Goal: Task Accomplishment & Management: Use online tool/utility

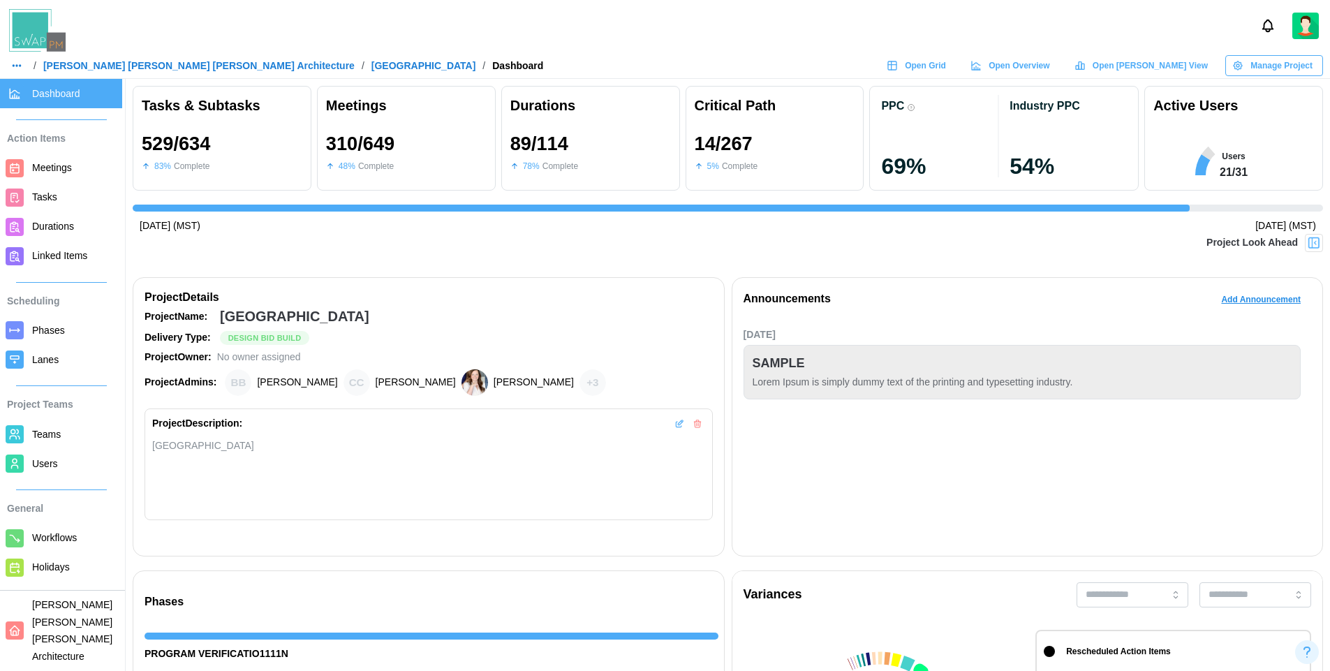
scroll to position [0, 13133]
click at [946, 61] on span "Open Grid" at bounding box center [925, 66] width 41 height 20
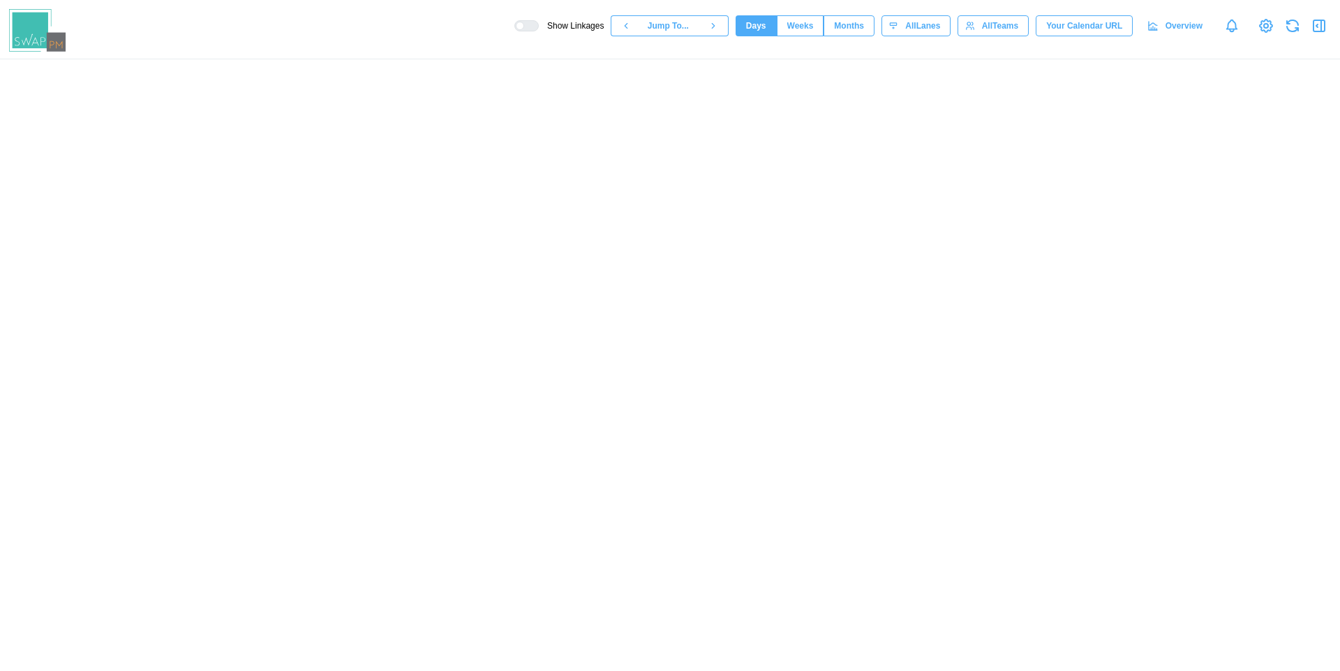
scroll to position [0, 58537]
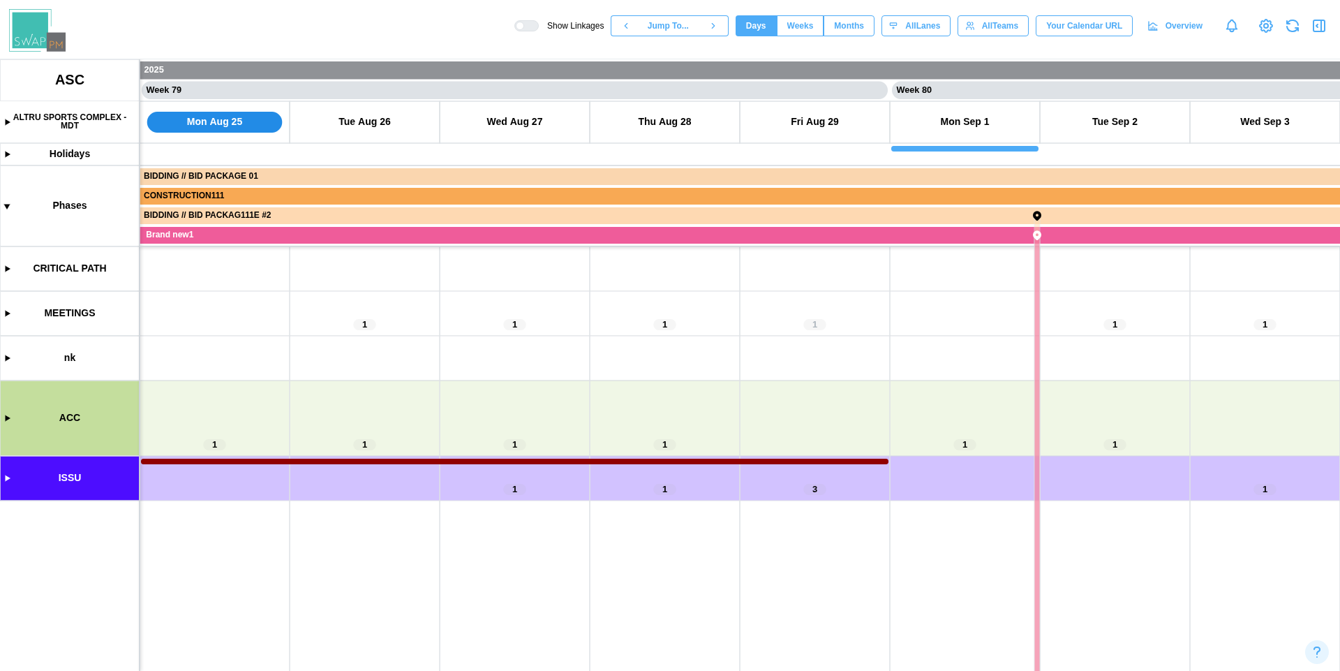
click at [1315, 24] on icon "button" at bounding box center [1319, 25] width 17 height 17
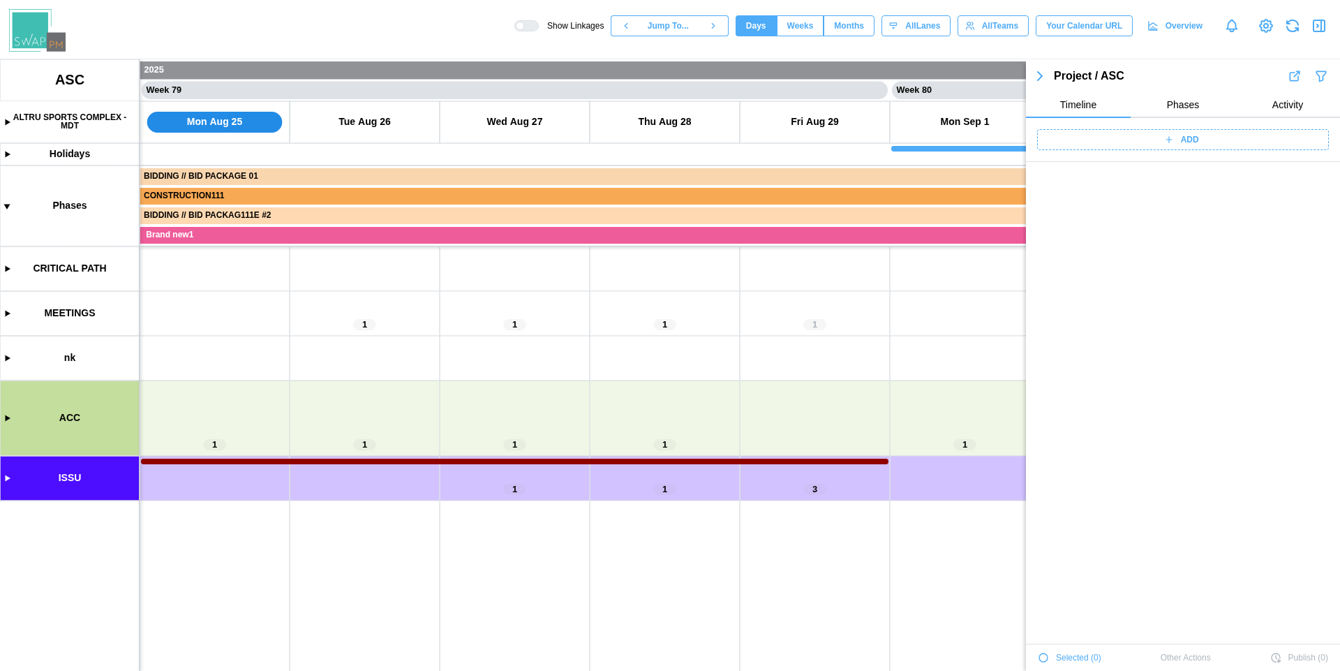
scroll to position [48801, 0]
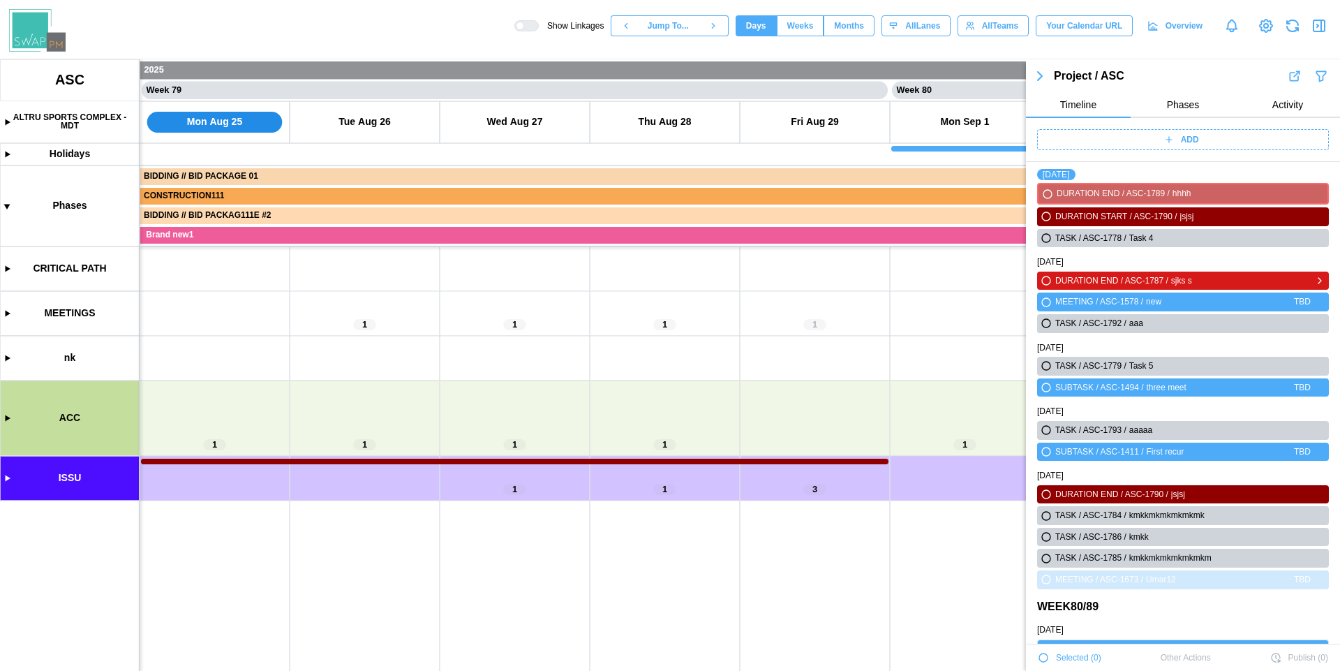
click at [1046, 279] on icon "button" at bounding box center [1046, 280] width 8 height 8
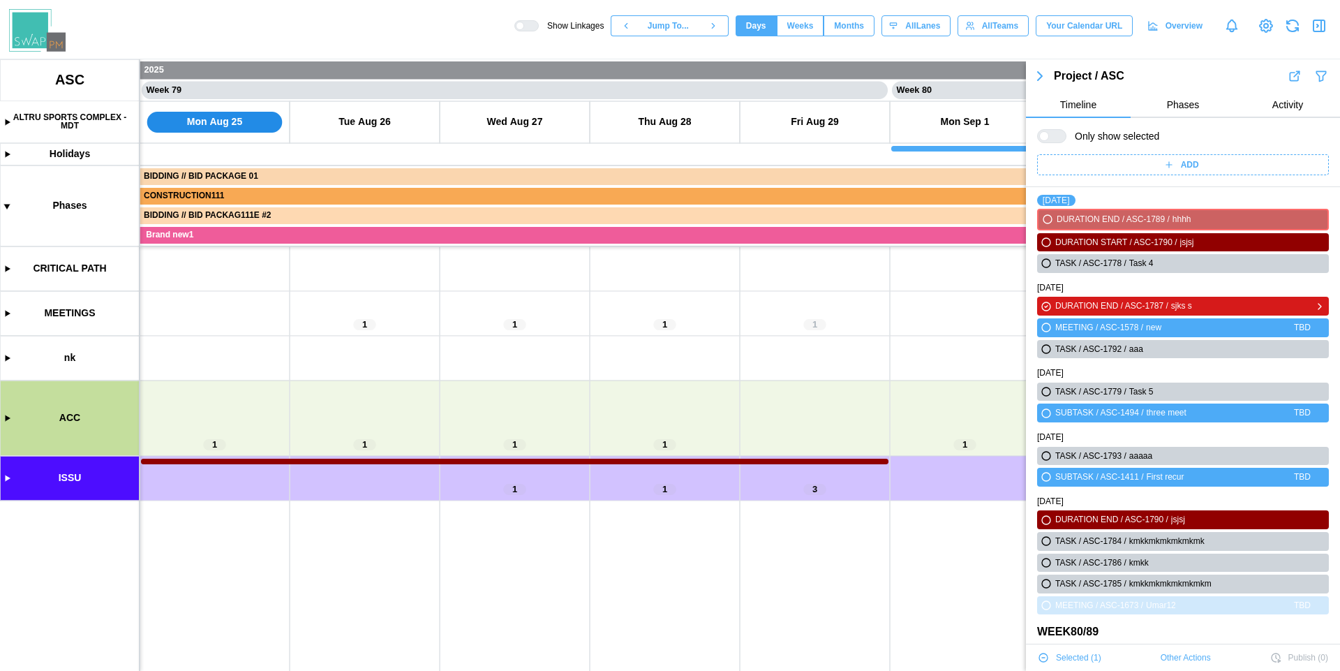
scroll to position [48826, 0]
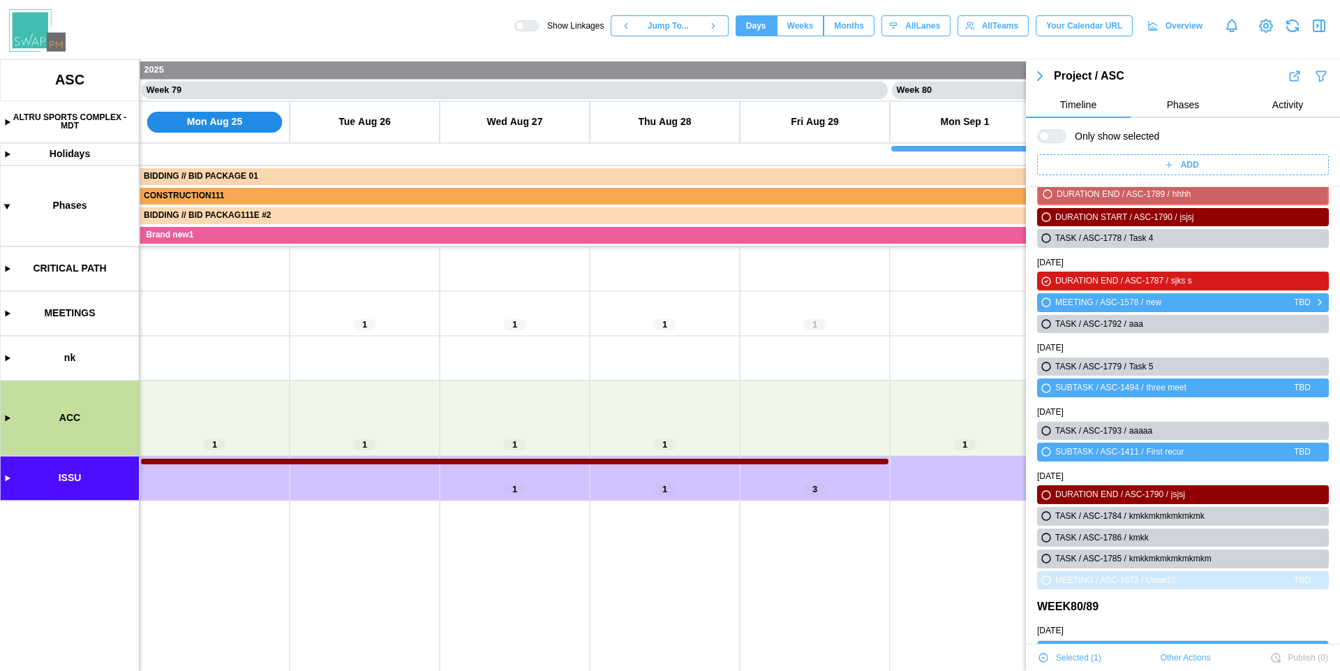
click at [1046, 298] on icon "button" at bounding box center [1046, 302] width 11 height 17
click at [1044, 326] on icon "button" at bounding box center [1046, 324] width 8 height 8
click at [1046, 363] on icon "button" at bounding box center [1046, 366] width 8 height 8
click at [5, 121] on canvas at bounding box center [670, 365] width 1340 height 612
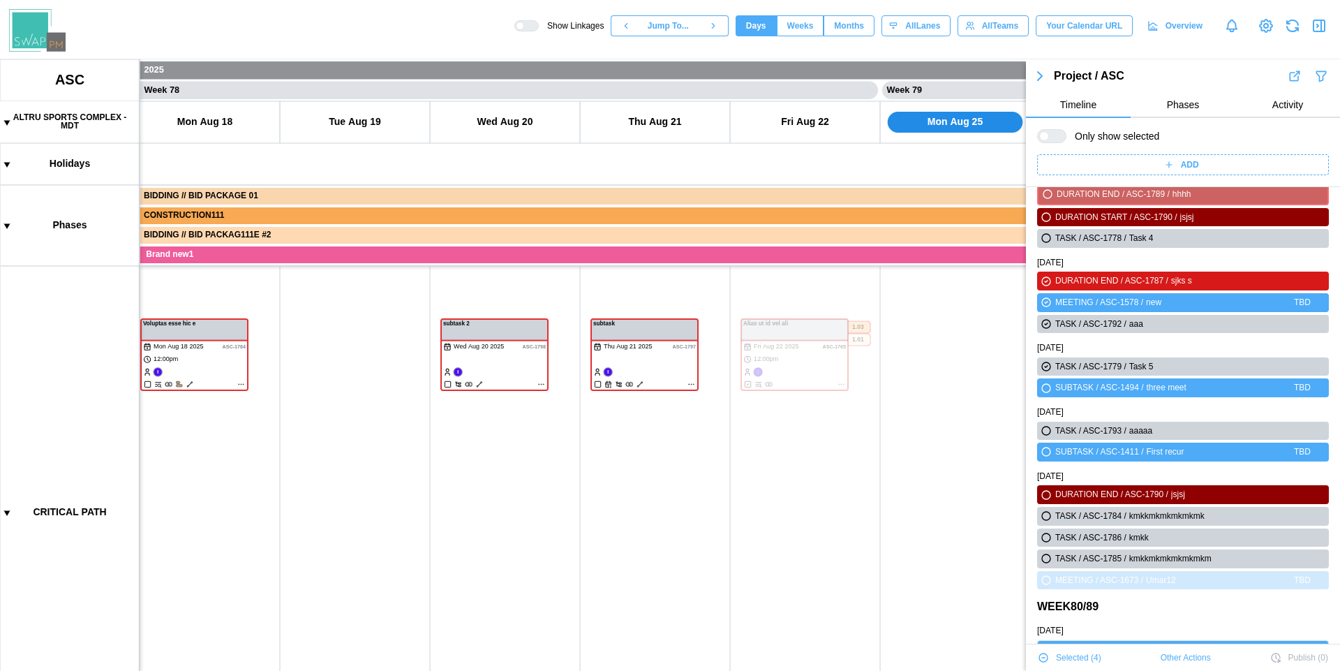
scroll to position [0, 57601]
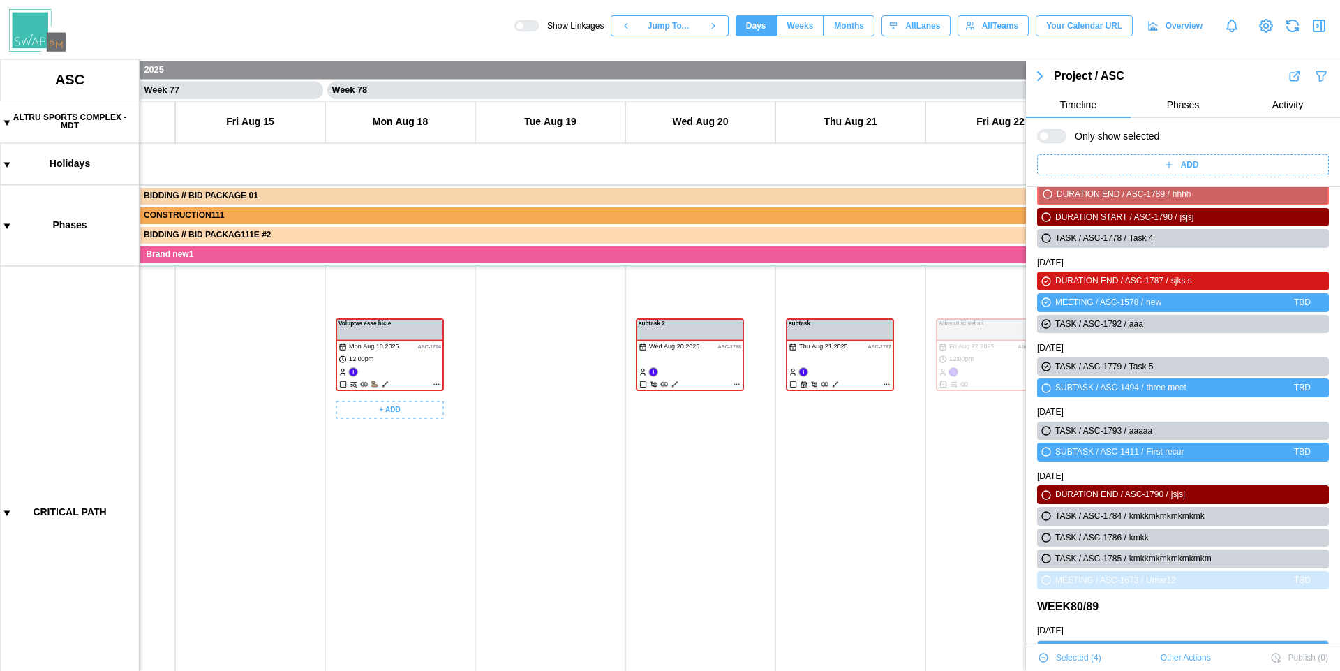
click at [414, 371] on canvas at bounding box center [670, 365] width 1340 height 612
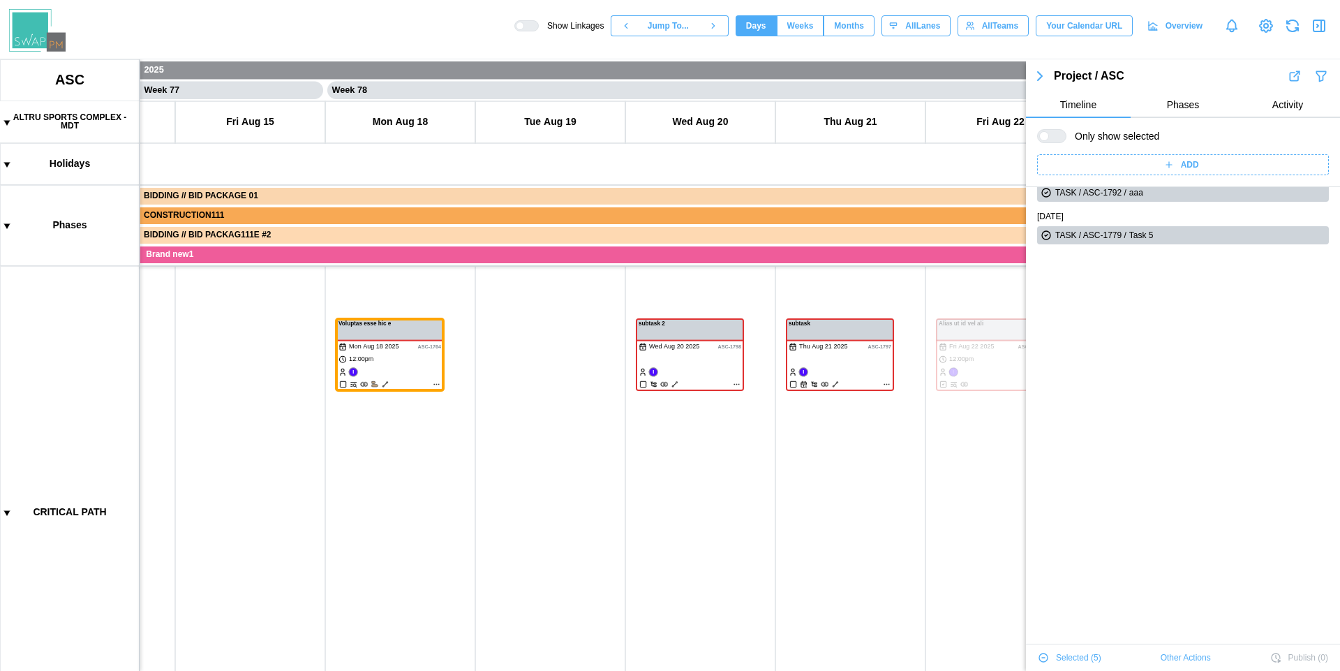
scroll to position [0, 0]
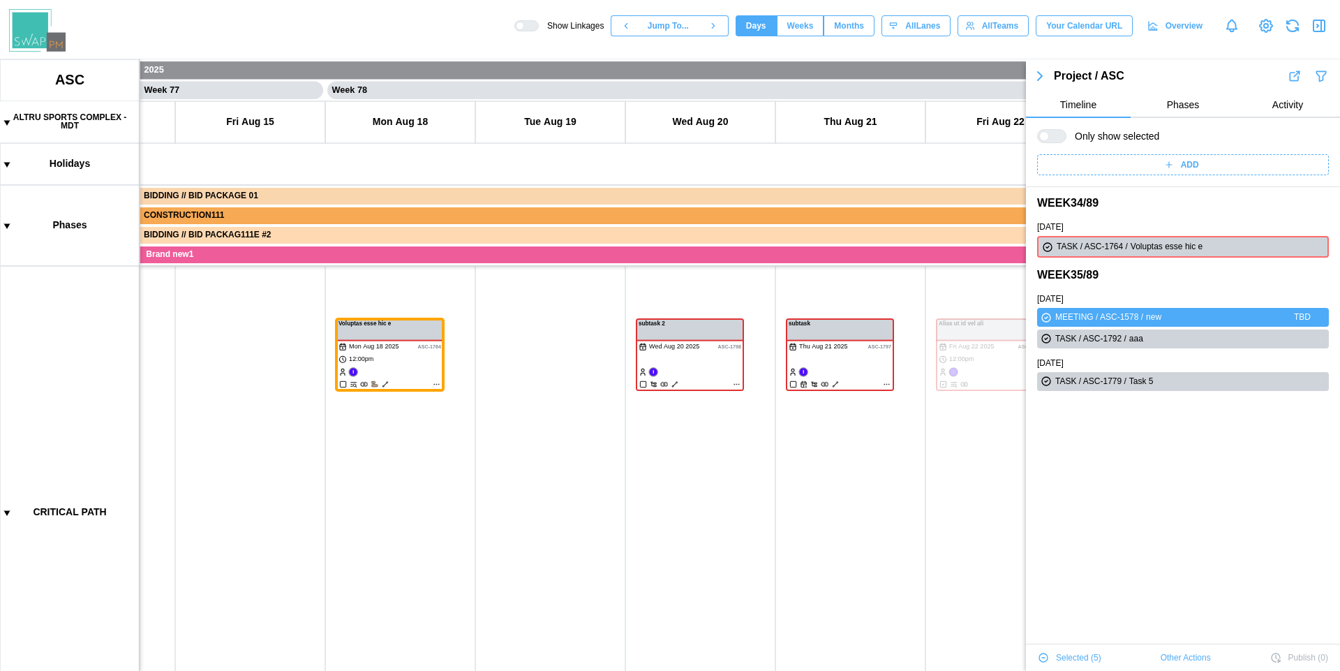
click at [1049, 138] on div at bounding box center [1044, 136] width 10 height 10
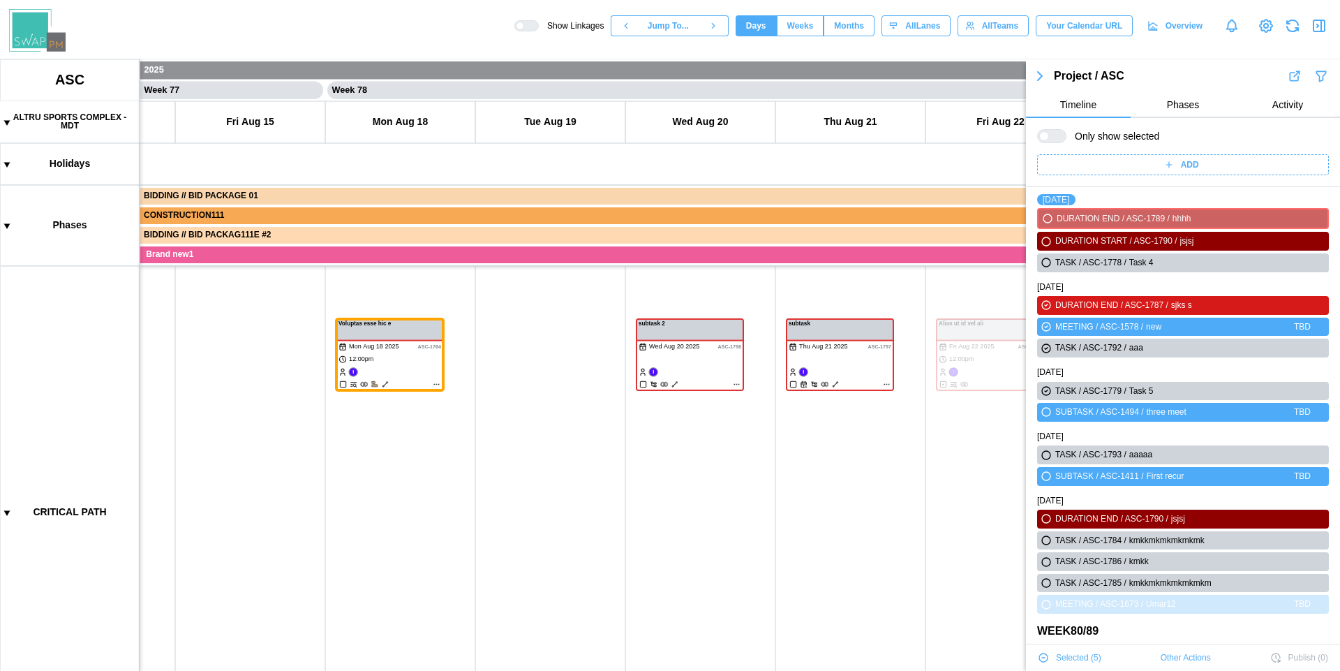
click at [1059, 138] on div at bounding box center [1057, 136] width 17 height 13
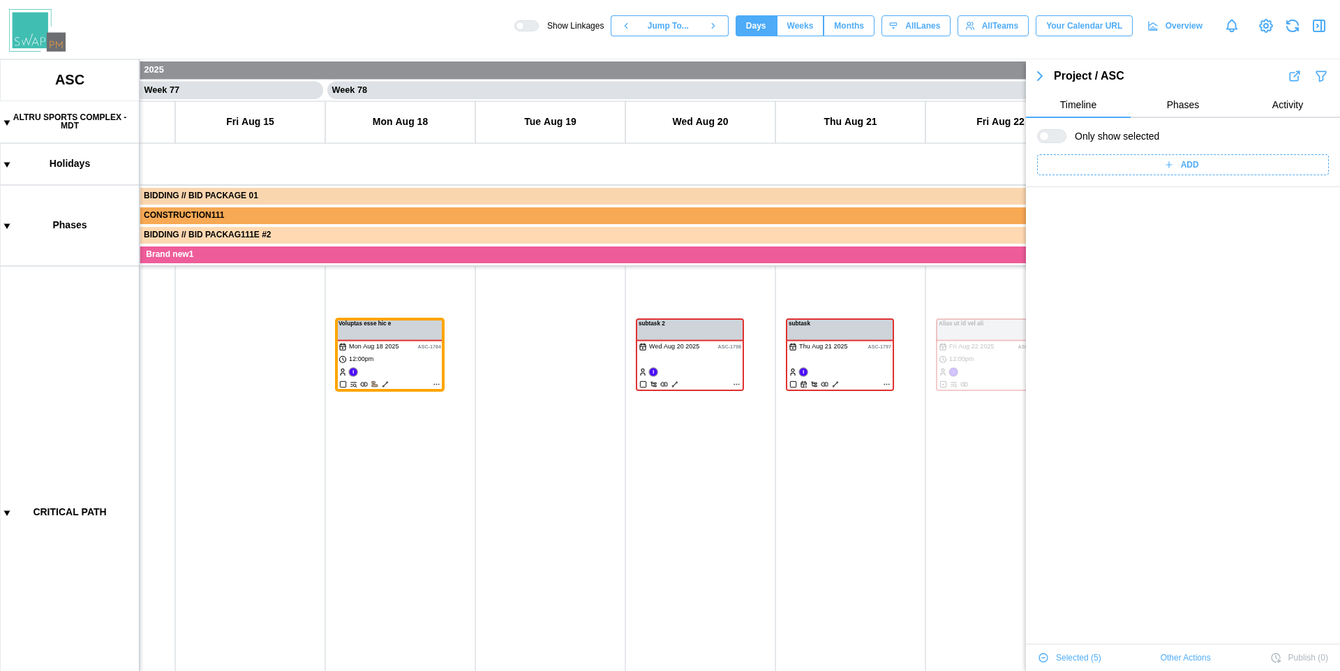
click at [1059, 138] on div at bounding box center [1051, 136] width 29 height 14
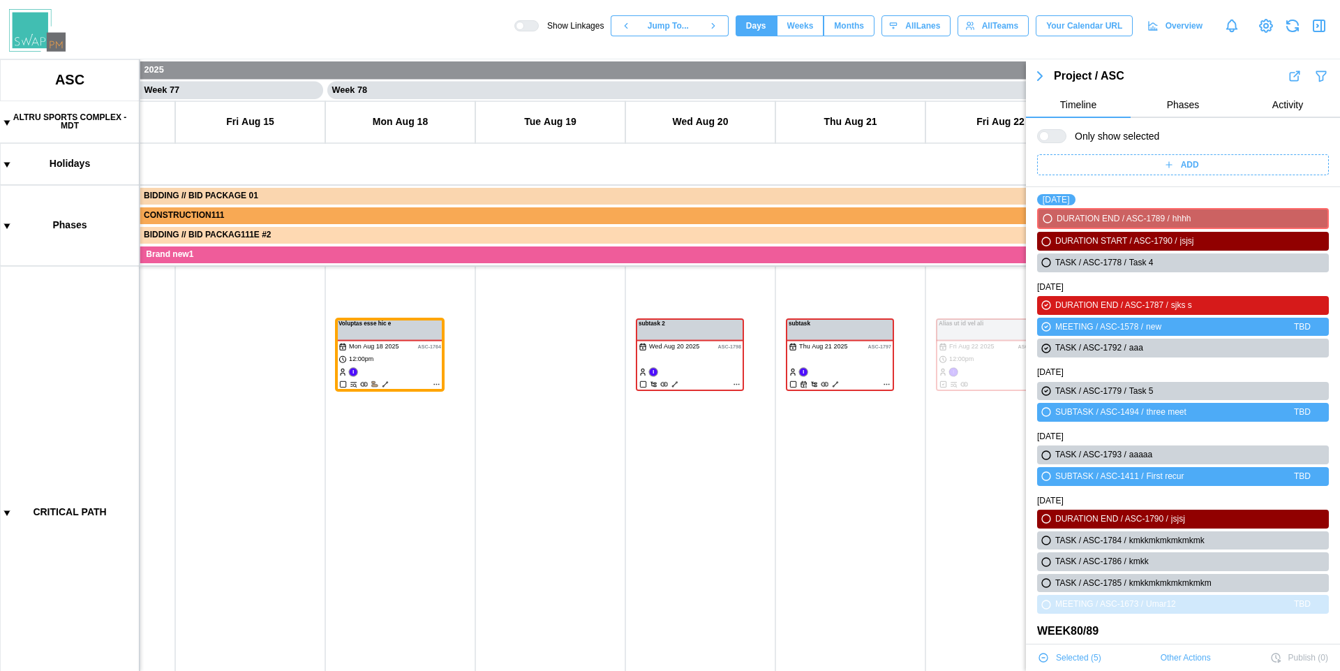
click at [1059, 138] on div at bounding box center [1057, 136] width 17 height 13
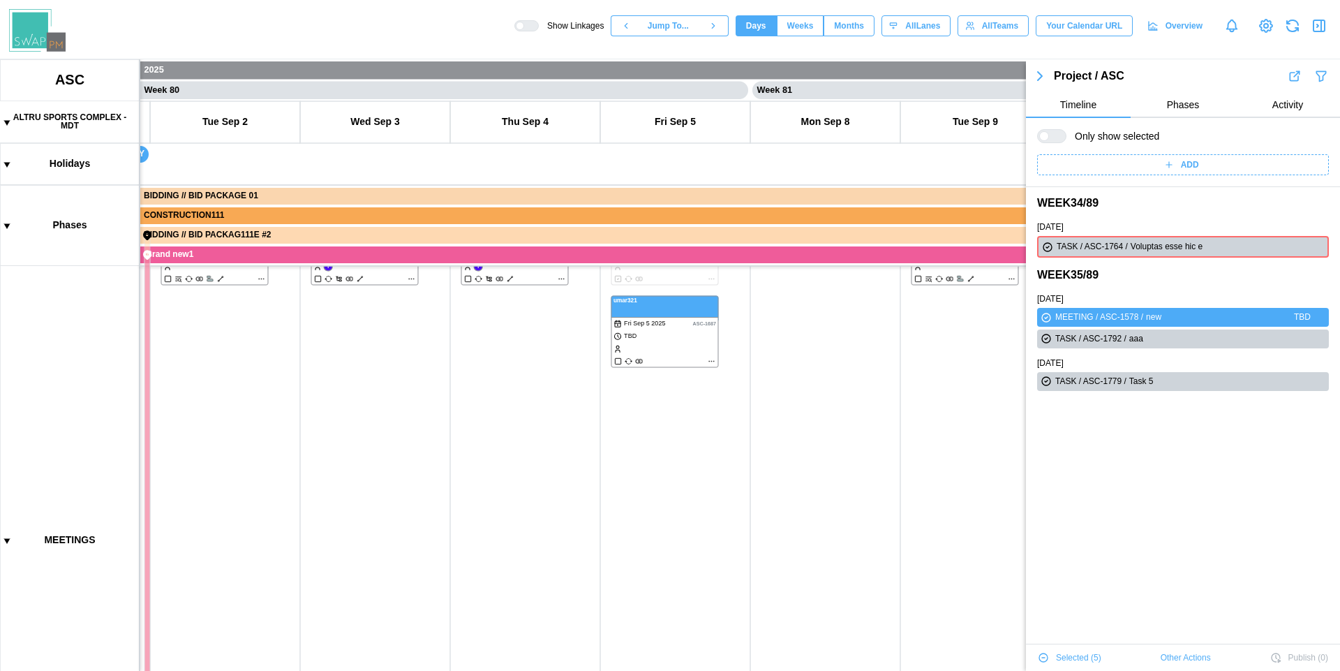
scroll to position [0, 0]
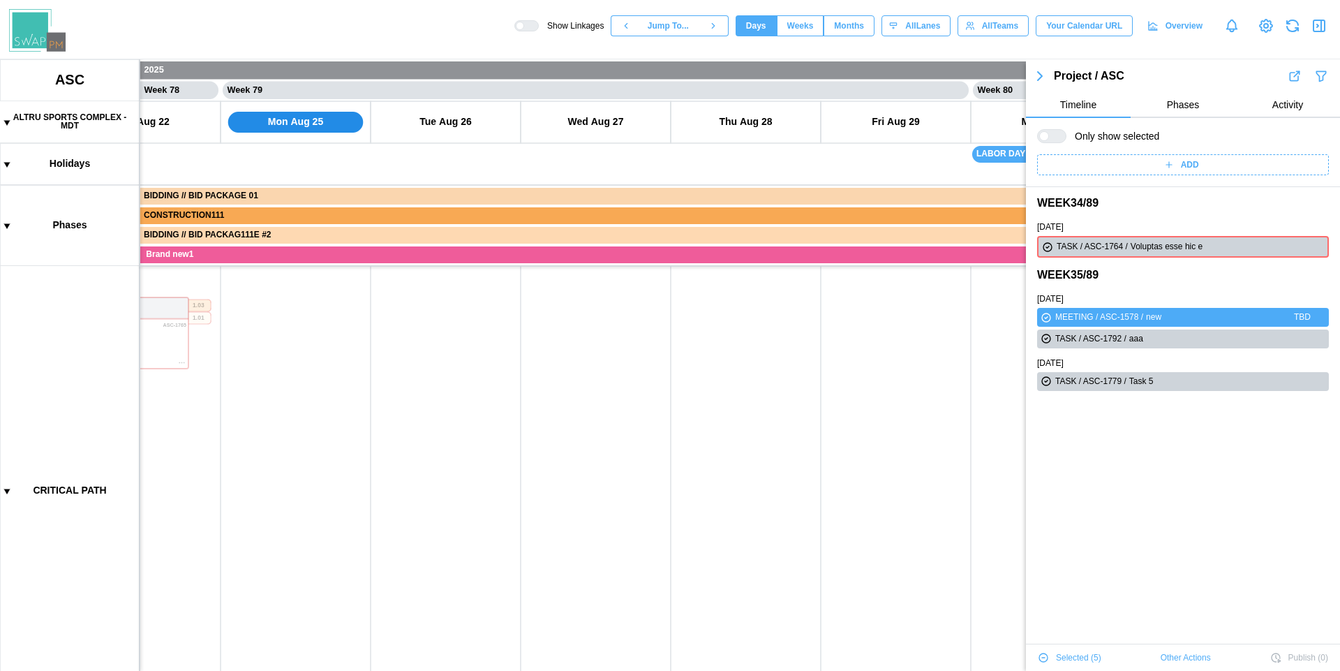
click at [1321, 34] on button "button" at bounding box center [1320, 26] width 20 height 20
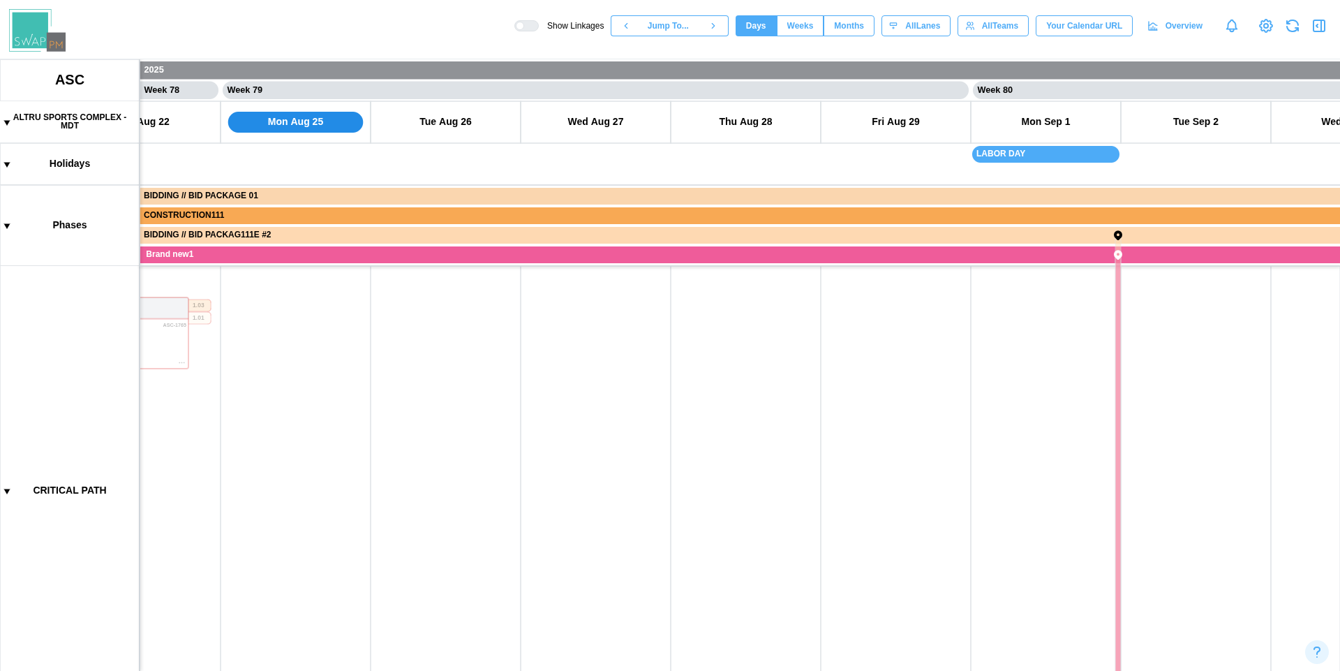
click at [1322, 29] on icon "button" at bounding box center [1322, 25] width 0 height 11
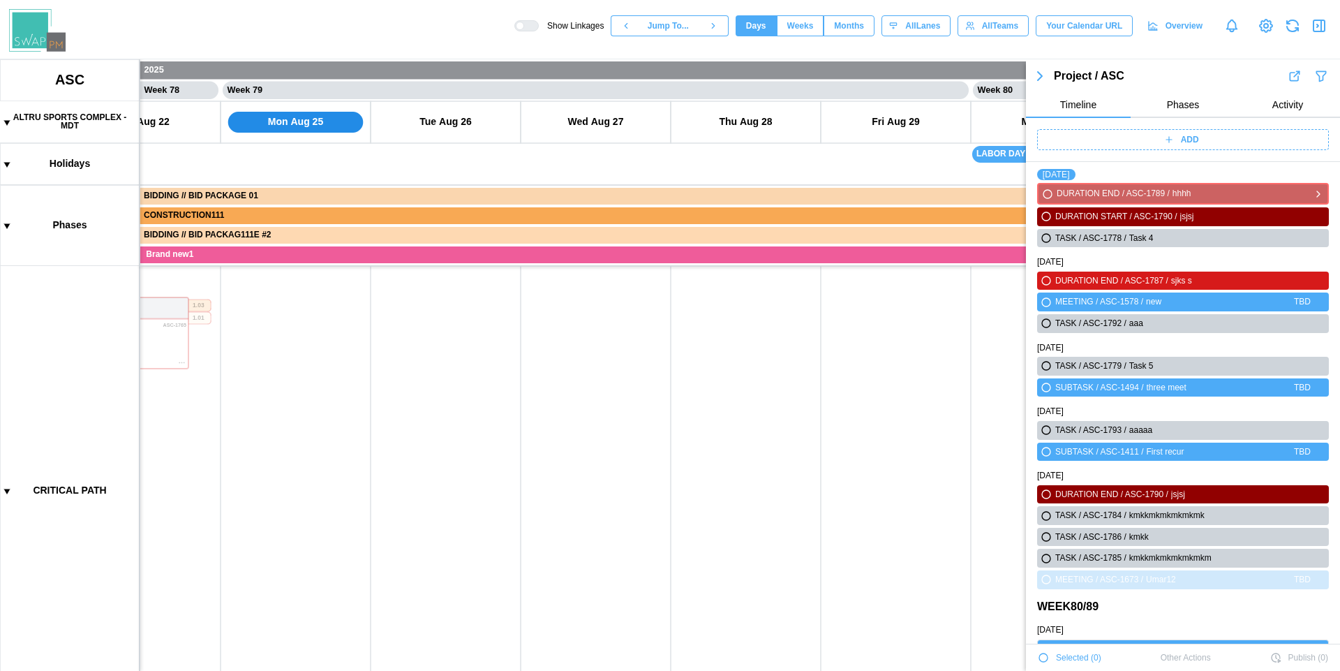
click at [1048, 195] on icon "button" at bounding box center [1048, 194] width 8 height 8
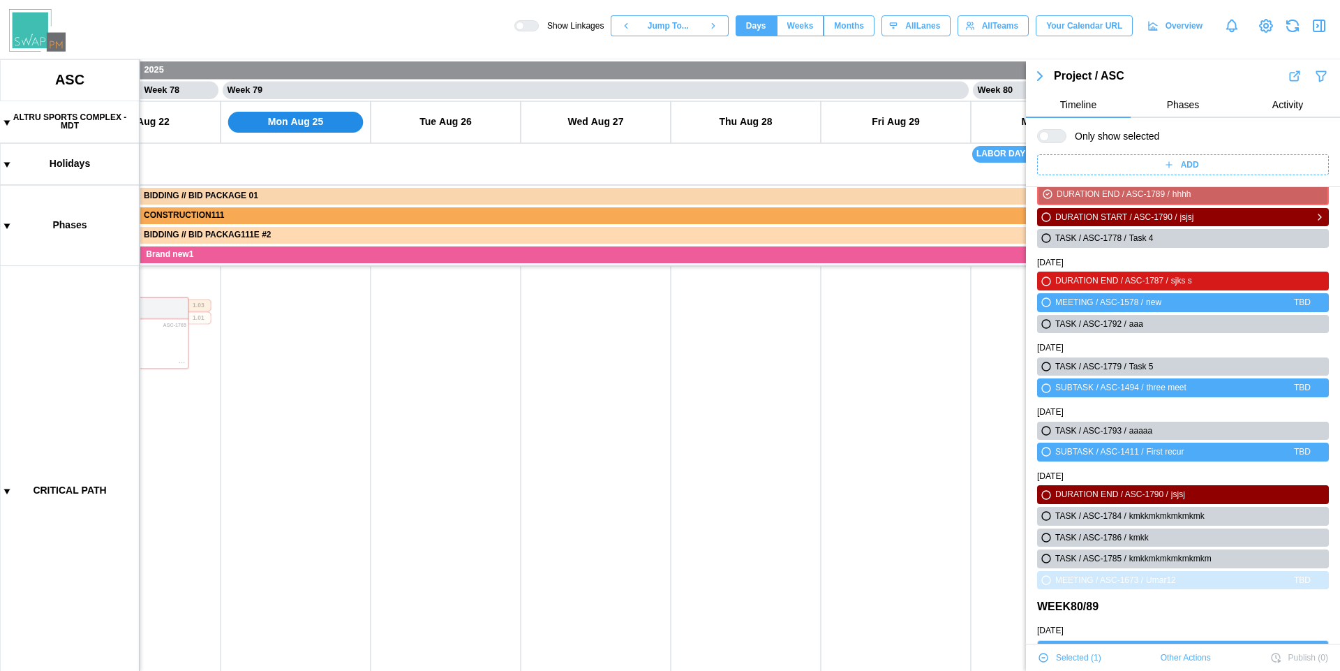
click at [1046, 217] on icon "button" at bounding box center [1046, 217] width 8 height 8
click at [1046, 239] on icon "button" at bounding box center [1046, 238] width 8 height 8
click at [1049, 138] on div at bounding box center [1057, 136] width 17 height 13
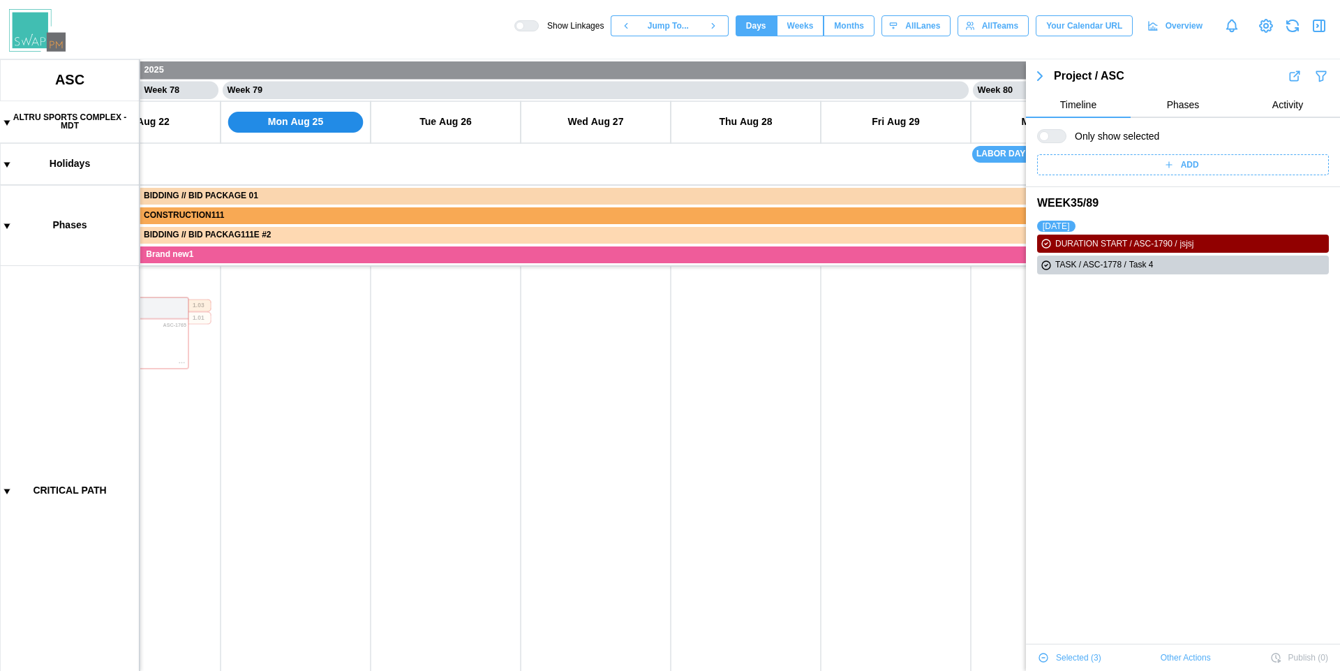
click at [1323, 24] on icon "button" at bounding box center [1319, 25] width 17 height 17
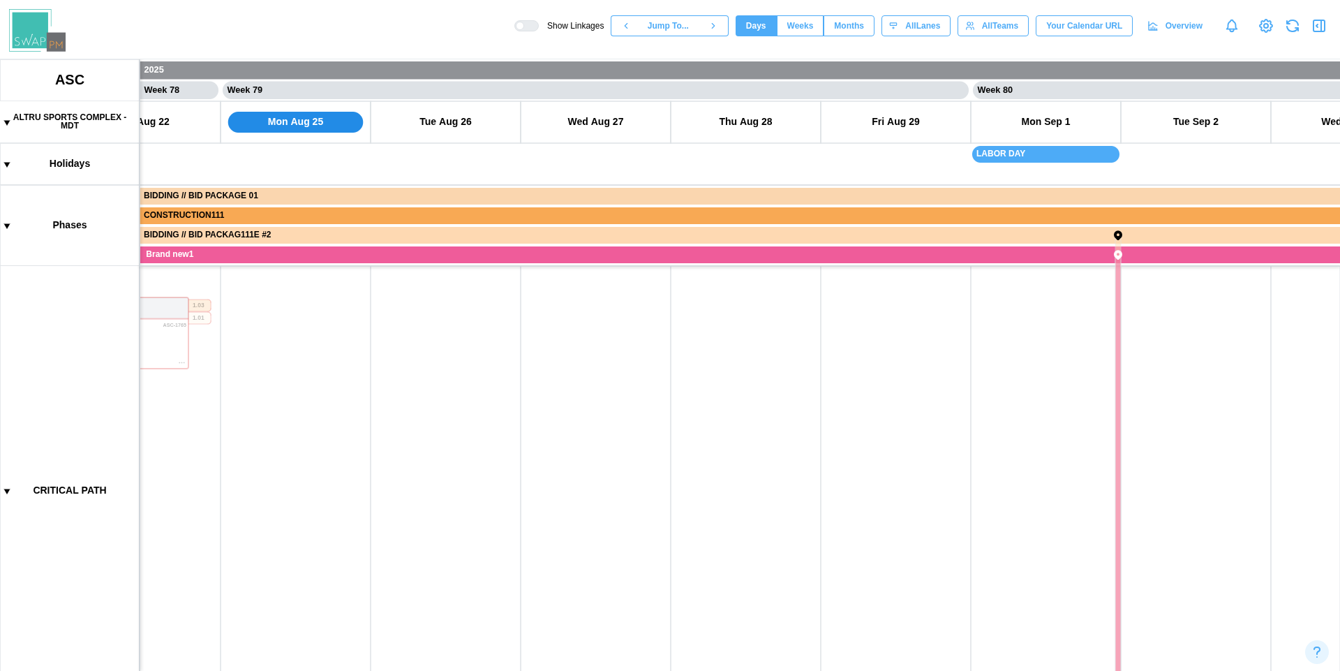
click at [1323, 24] on icon "button" at bounding box center [1319, 25] width 17 height 17
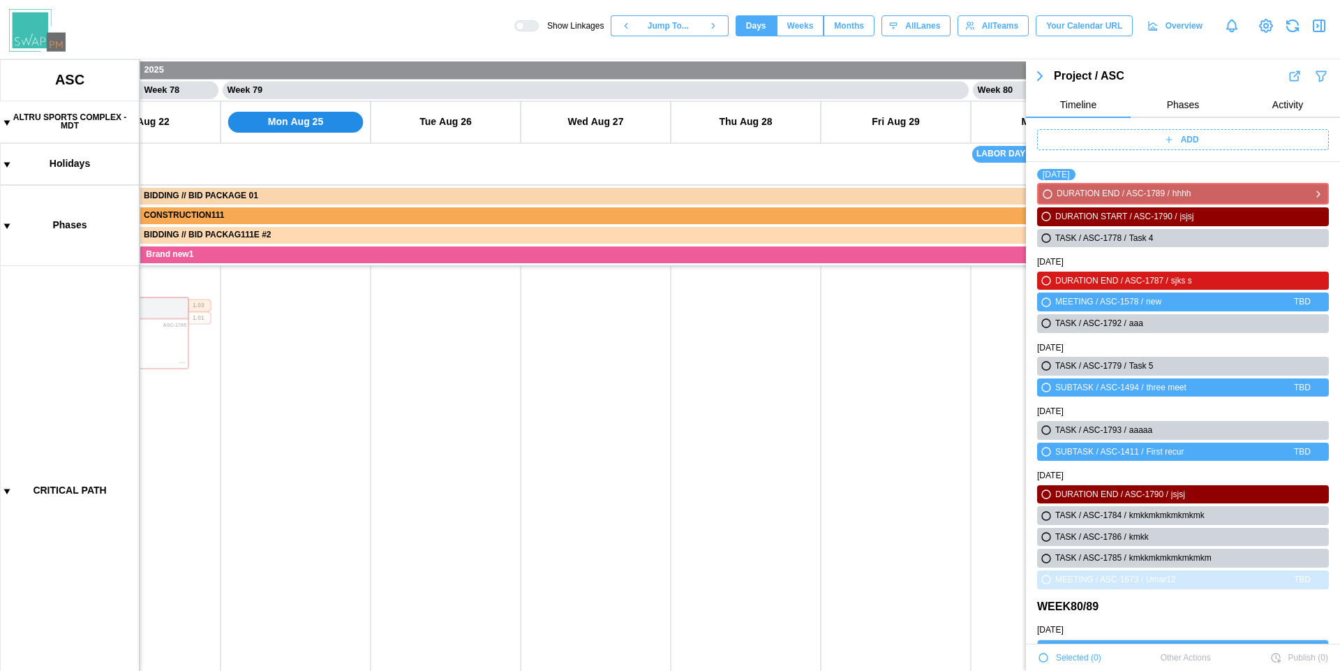
click at [1042, 200] on icon "button" at bounding box center [1047, 194] width 11 height 17
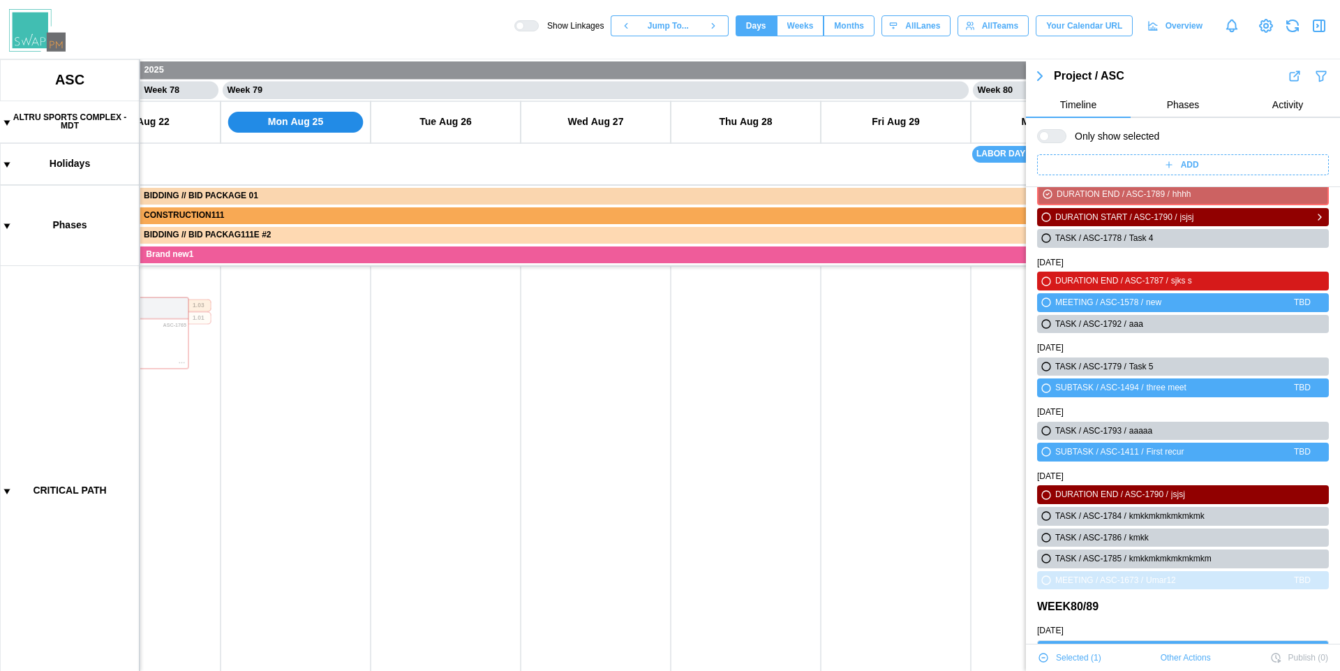
click at [1044, 218] on icon "button" at bounding box center [1046, 217] width 8 height 8
click at [1044, 239] on icon "button" at bounding box center [1046, 238] width 8 height 8
click at [1051, 142] on div at bounding box center [1051, 136] width 29 height 14
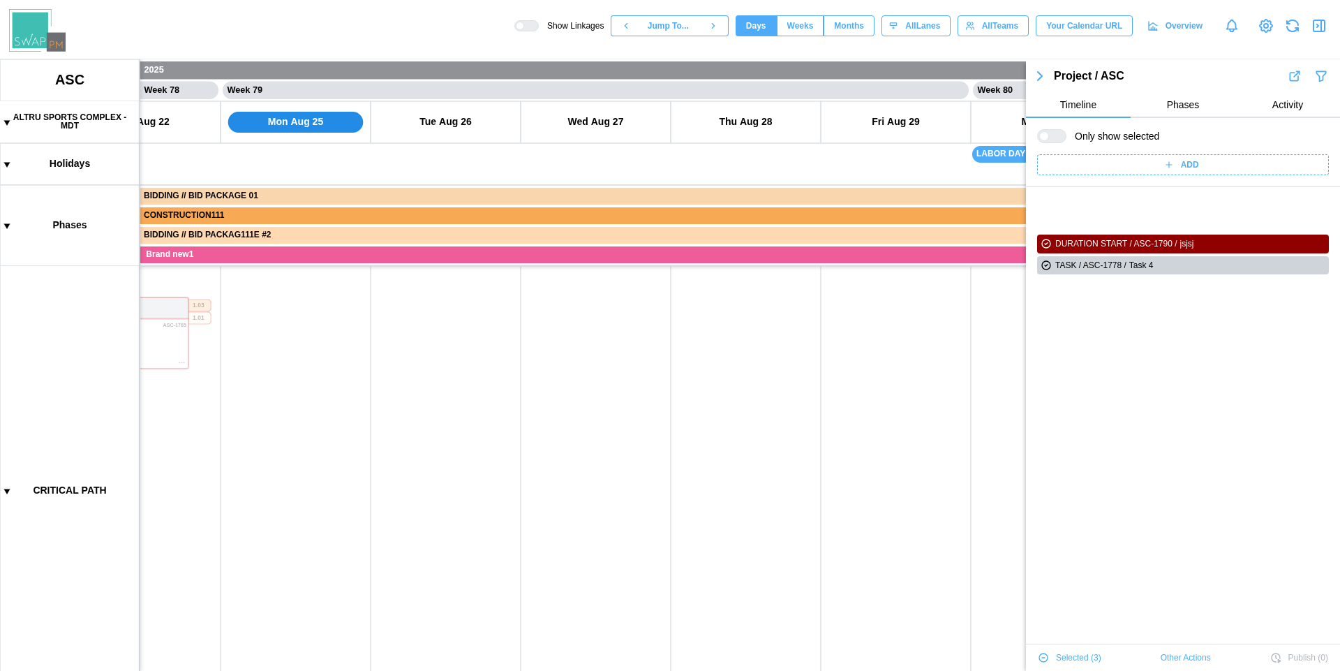
scroll to position [147, 0]
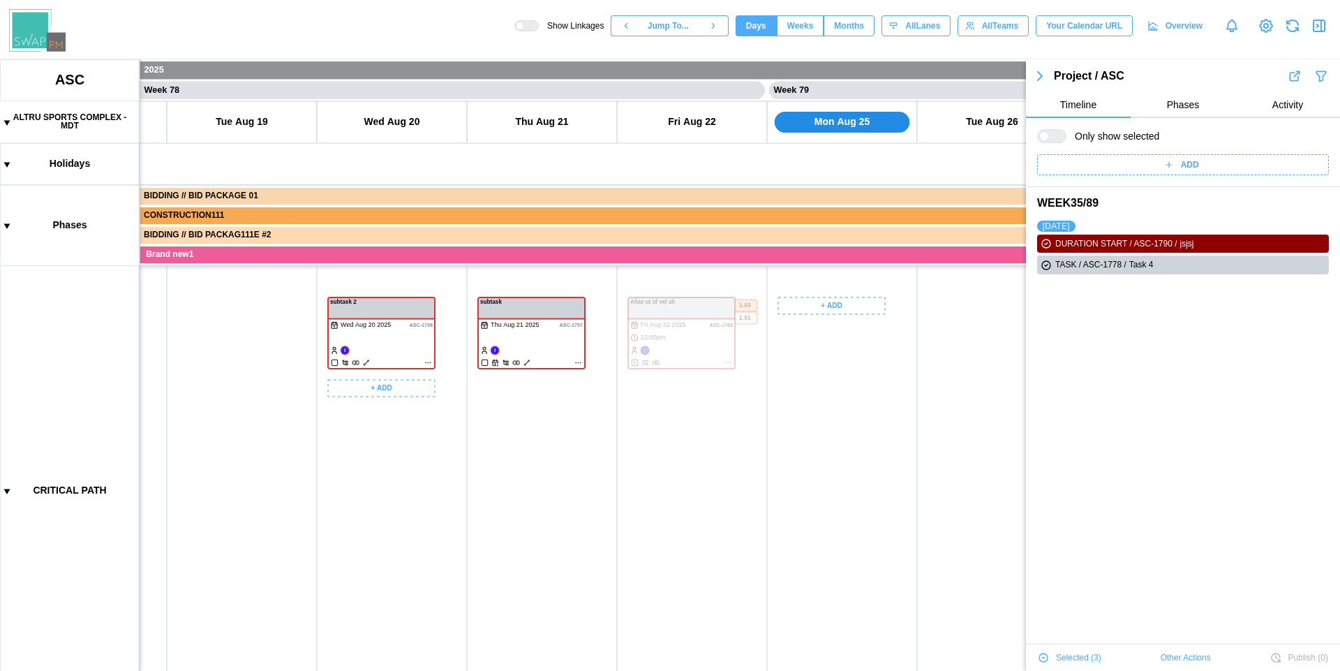
click at [392, 343] on canvas at bounding box center [670, 365] width 1340 height 612
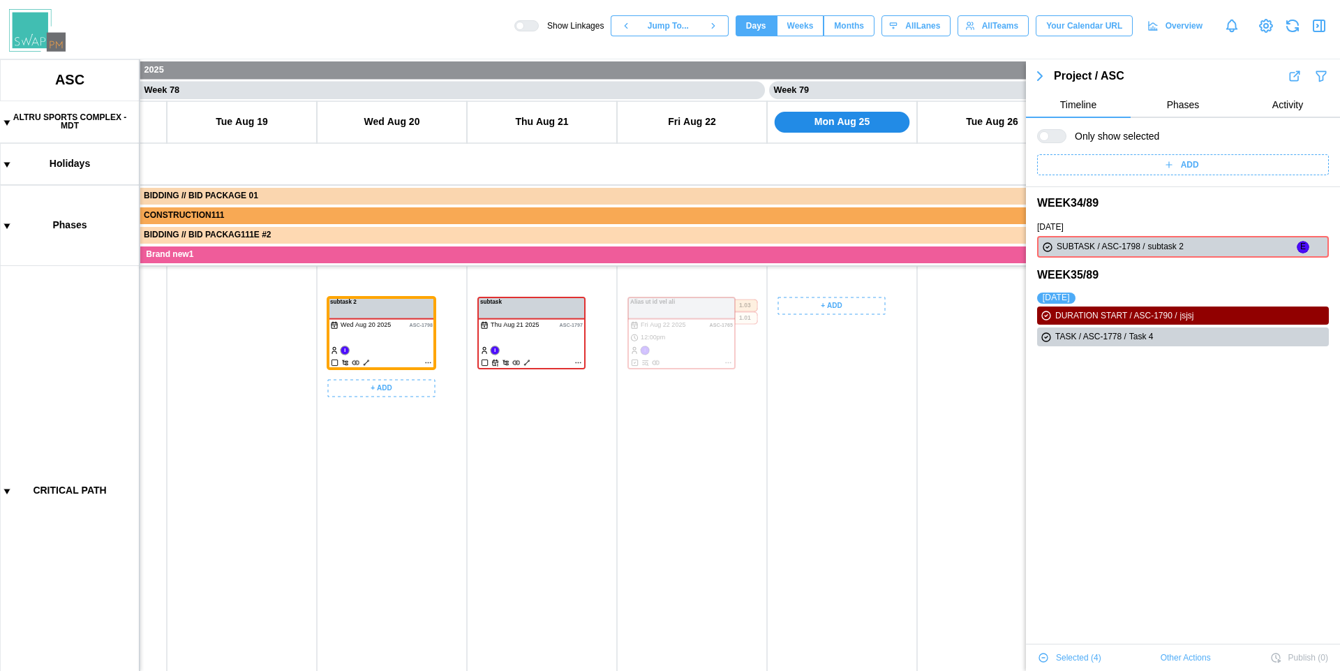
click at [544, 347] on canvas at bounding box center [670, 365] width 1340 height 612
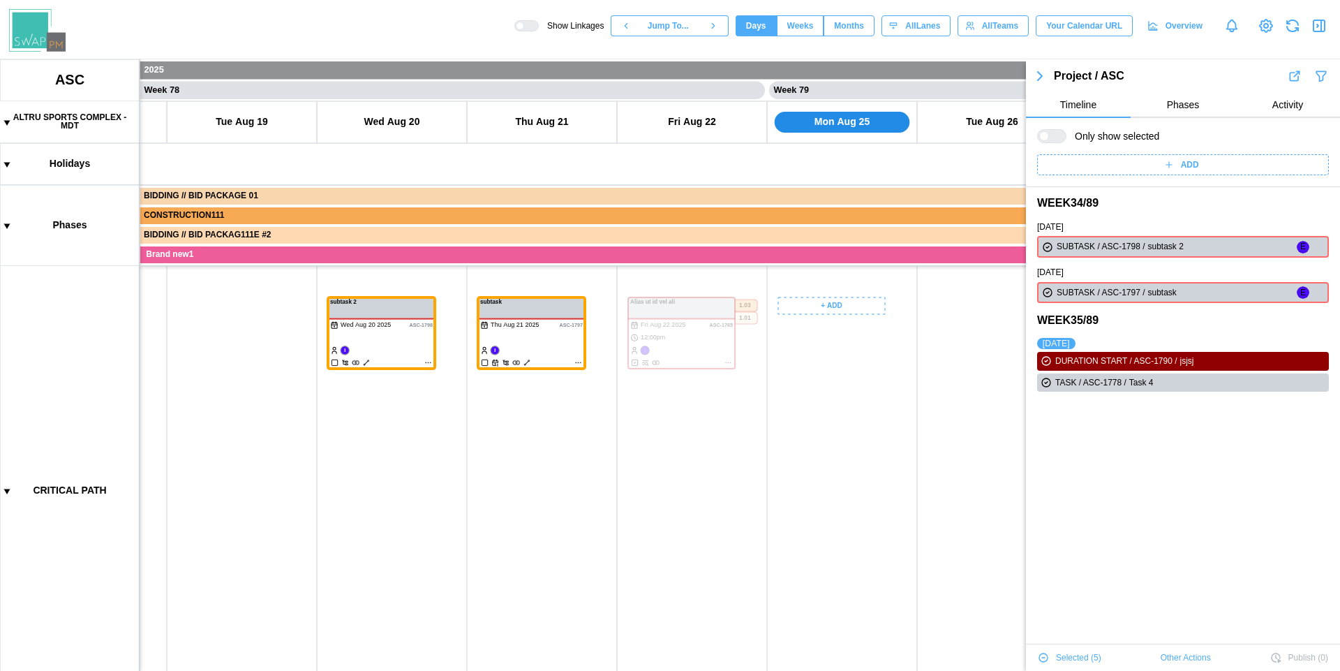
click at [491, 256] on canvas at bounding box center [670, 365] width 1340 height 612
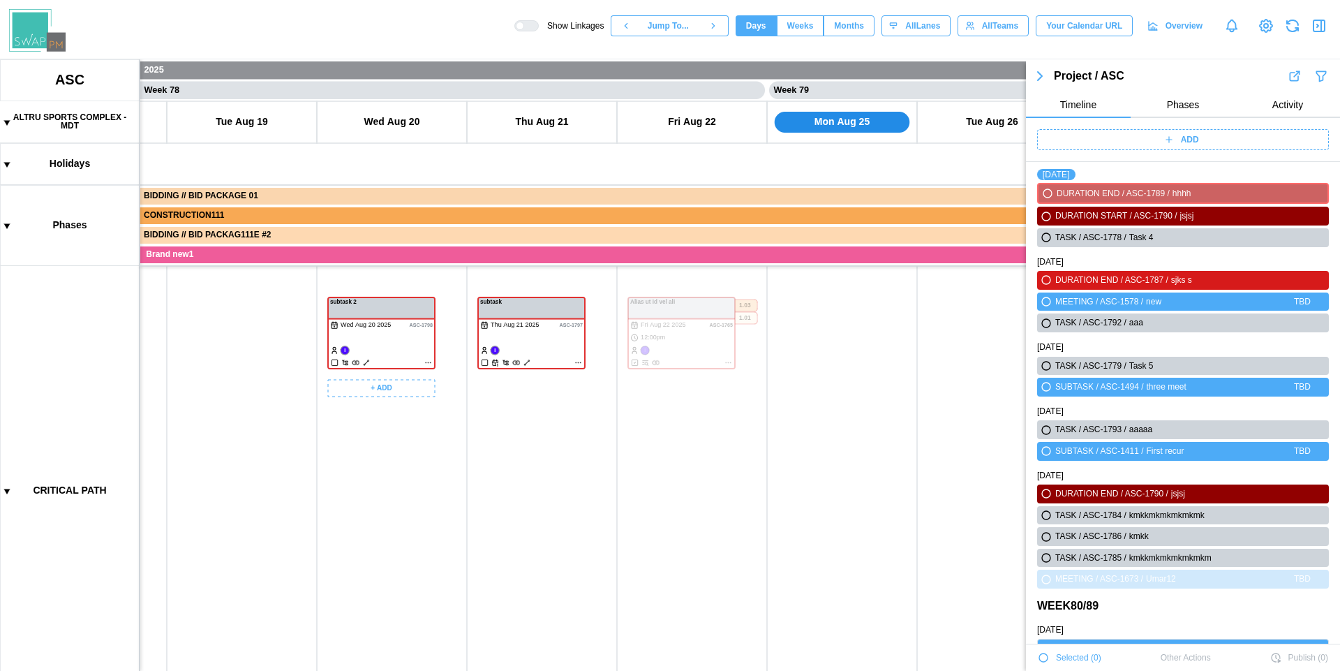
click at [387, 324] on canvas at bounding box center [670, 365] width 1340 height 612
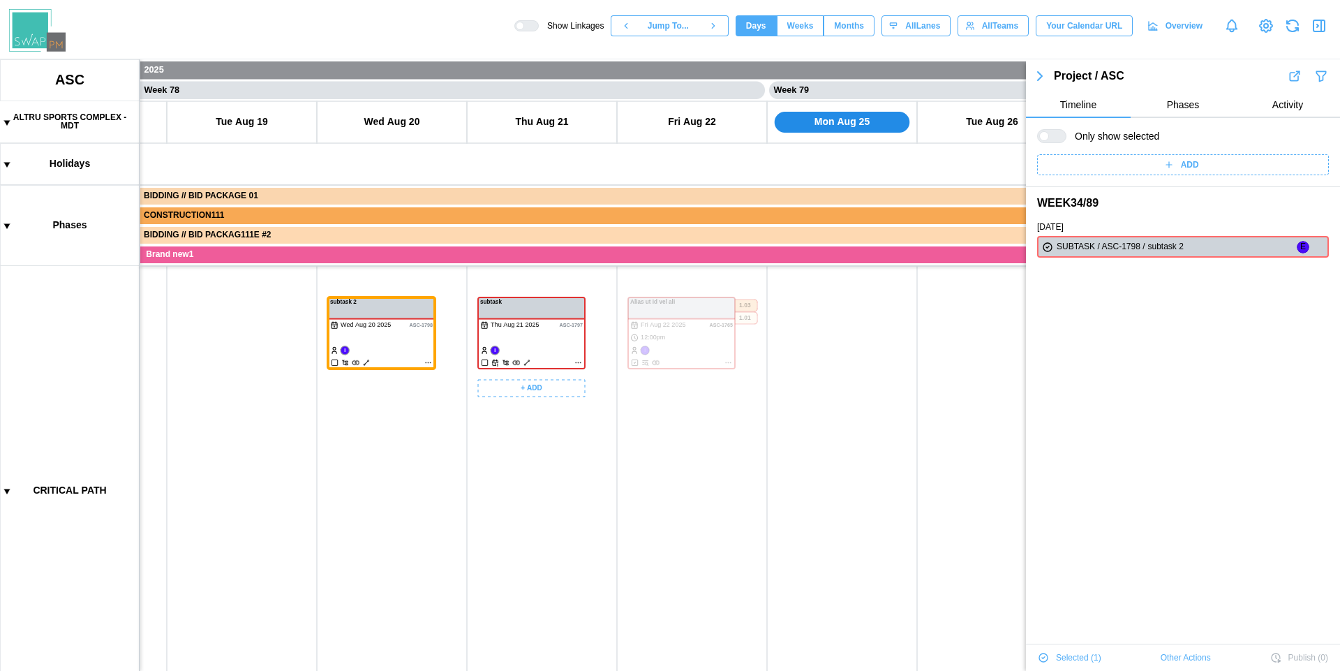
click at [536, 337] on canvas at bounding box center [670, 365] width 1340 height 612
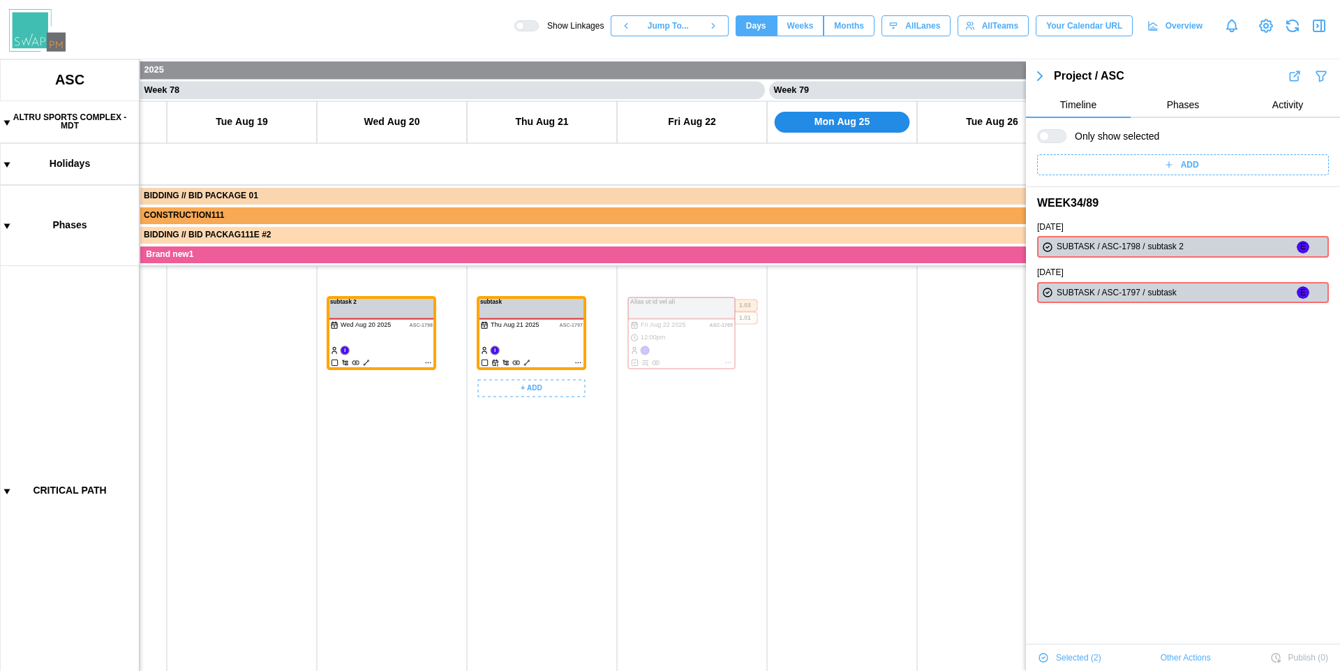
click at [682, 344] on canvas at bounding box center [670, 365] width 1340 height 612
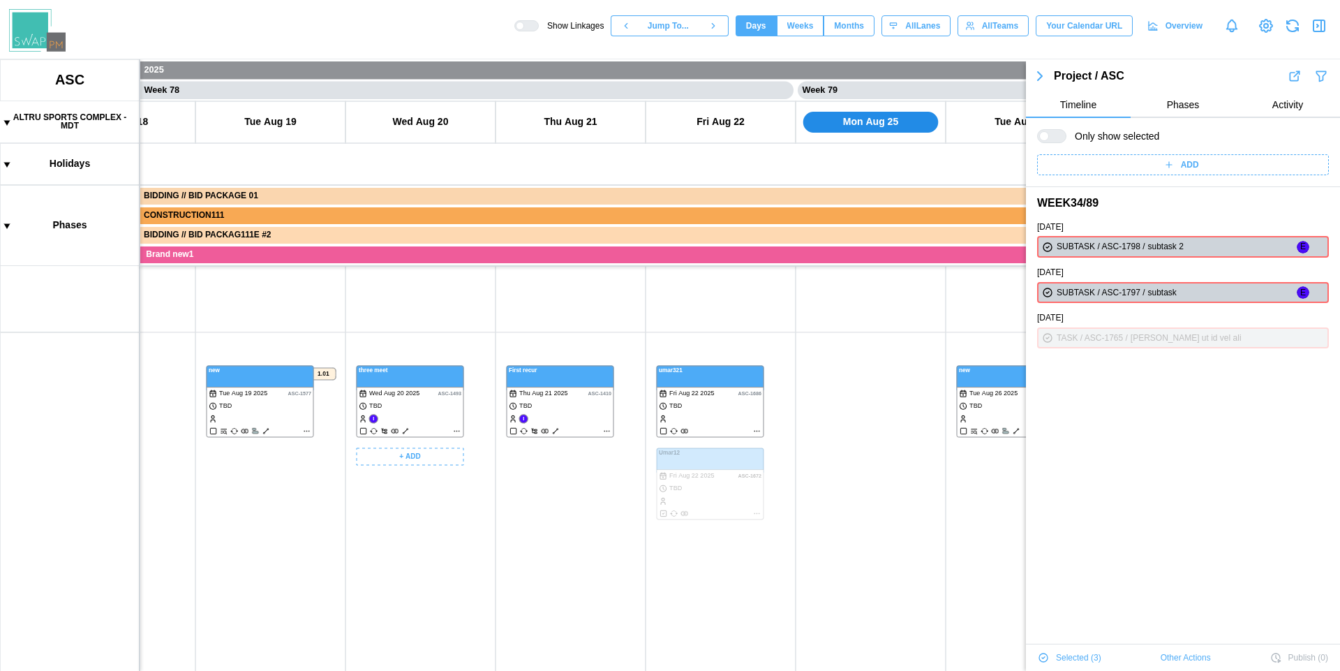
click at [276, 423] on canvas at bounding box center [670, 365] width 1340 height 612
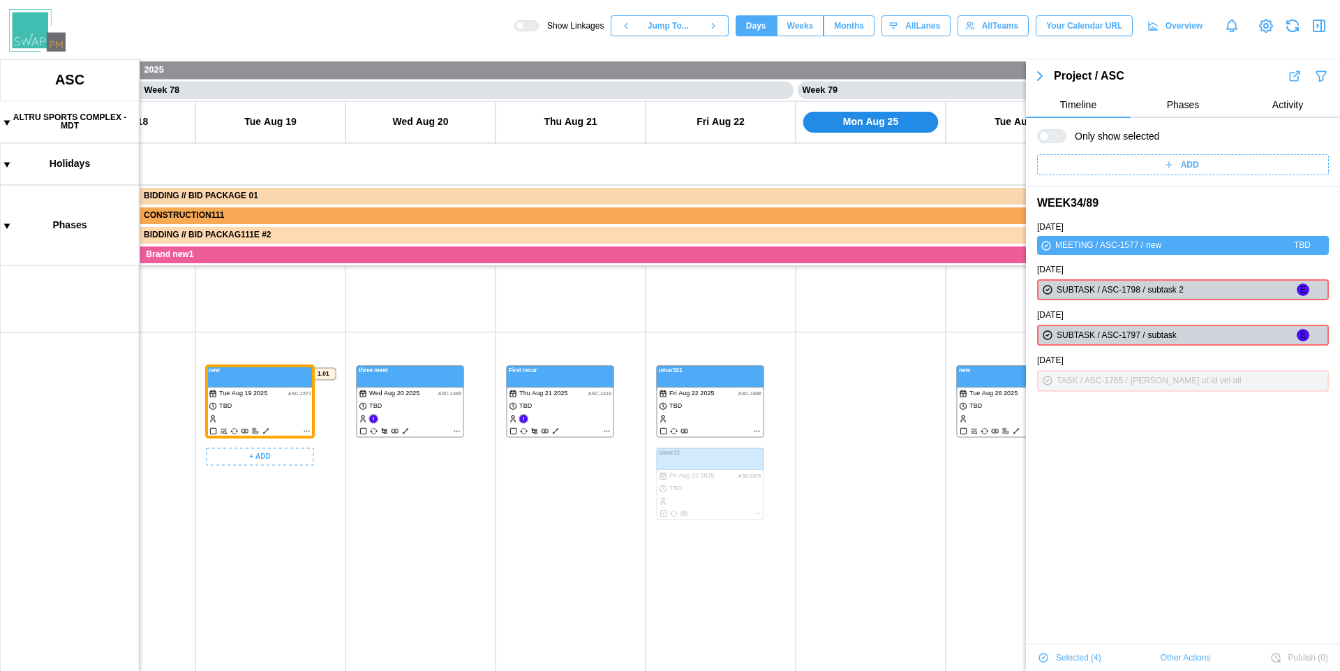
click at [365, 413] on canvas at bounding box center [670, 365] width 1340 height 612
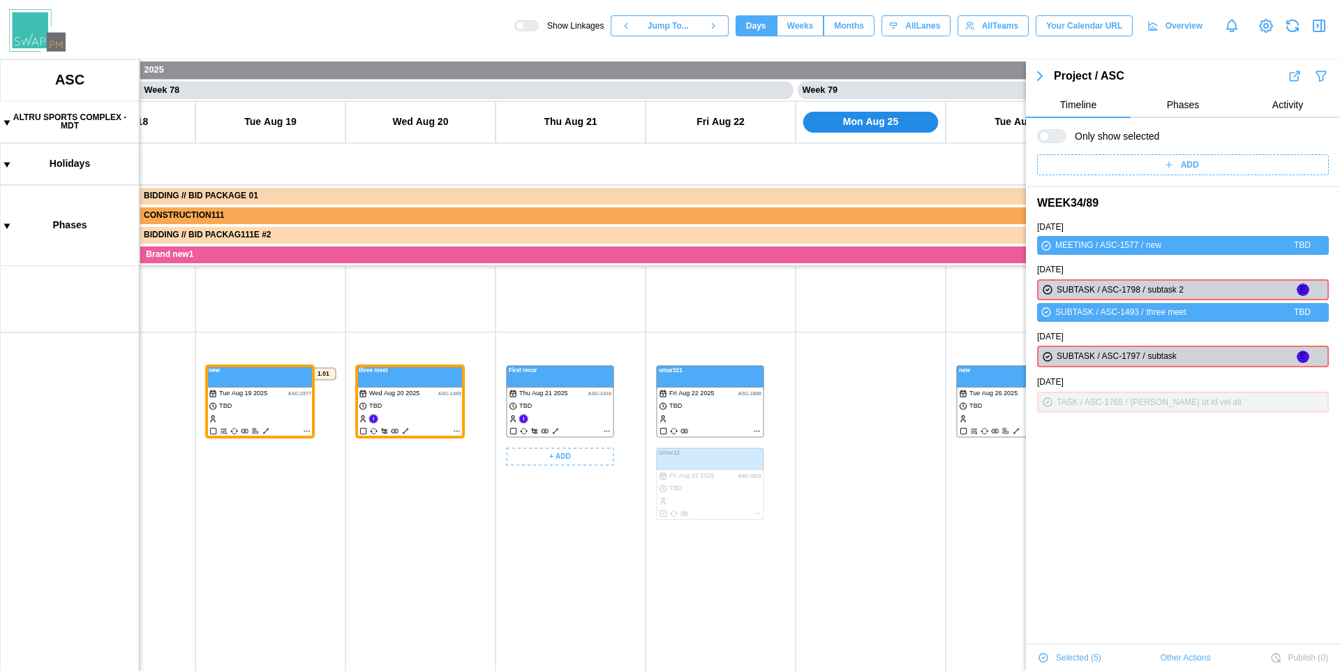
click at [506, 403] on canvas at bounding box center [670, 365] width 1340 height 612
click at [548, 404] on canvas at bounding box center [670, 365] width 1340 height 612
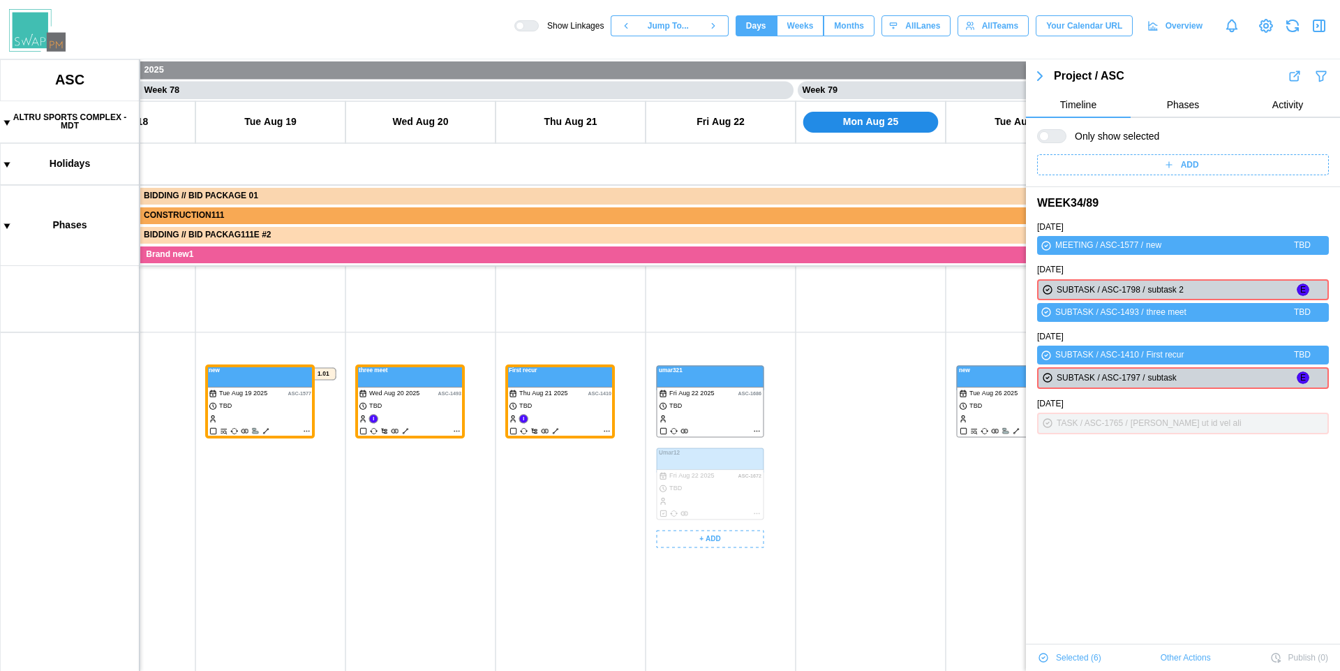
click at [710, 416] on canvas at bounding box center [670, 365] width 1340 height 612
click at [1063, 140] on div at bounding box center [1051, 136] width 29 height 14
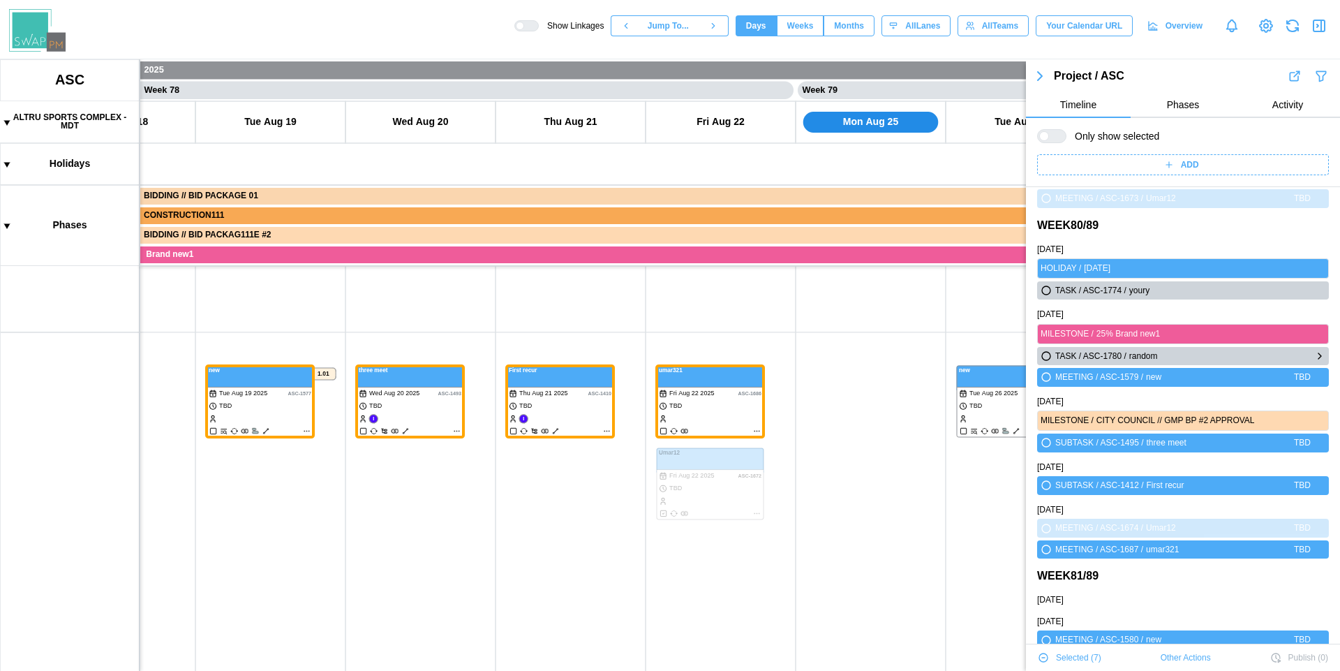
click at [1053, 350] on div "TASK / ASC-1780 / random" at bounding box center [1183, 356] width 286 height 13
click at [1070, 485] on div "SUBTASK / ASC-1412 /" at bounding box center [1100, 485] width 89 height 13
click at [1049, 484] on icon "button" at bounding box center [1046, 485] width 8 height 8
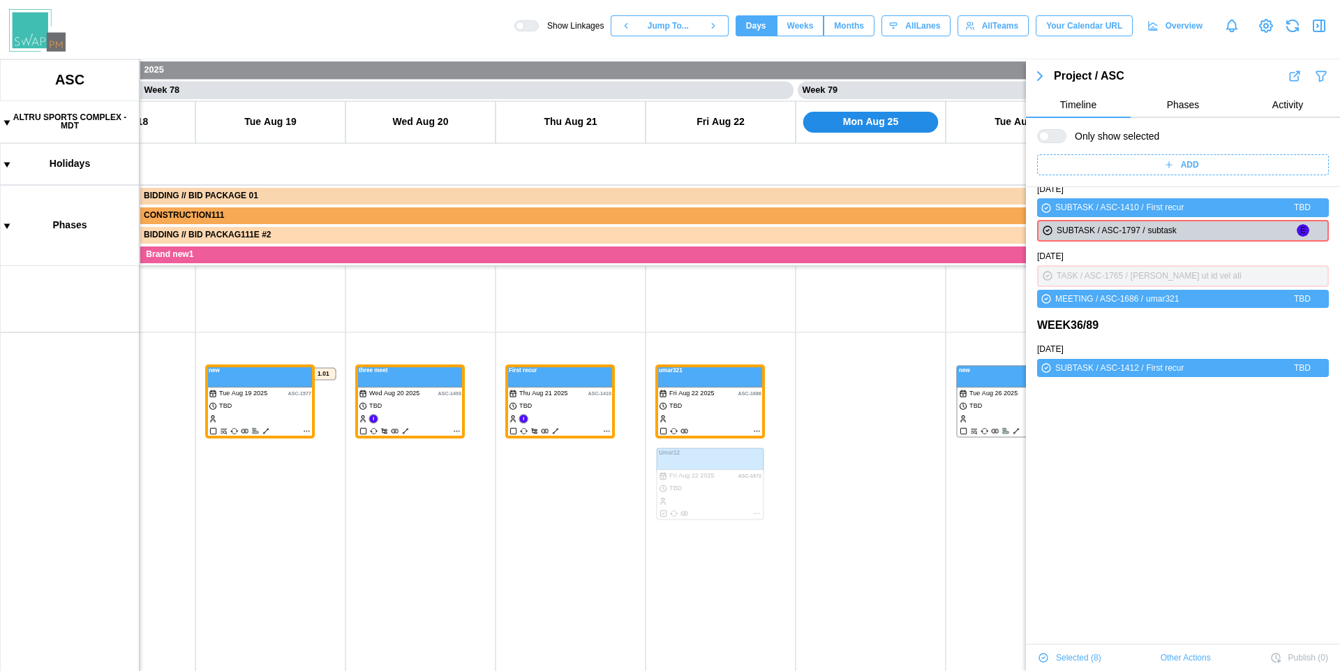
scroll to position [0, 0]
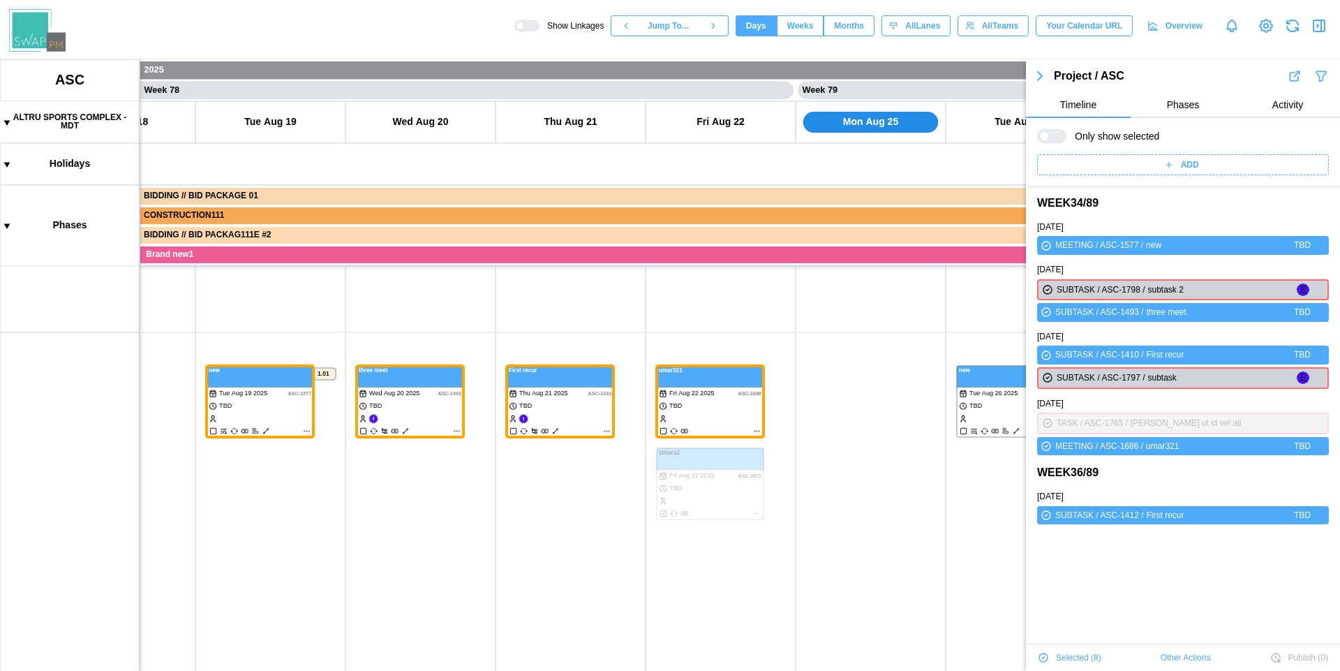
click at [1329, 15] on div "Show Linkages Jump To... Days Weeks Months days All Lanes All Teams Your Calend…" at bounding box center [928, 26] width 826 height 24
click at [1324, 21] on icon "button" at bounding box center [1319, 25] width 11 height 11
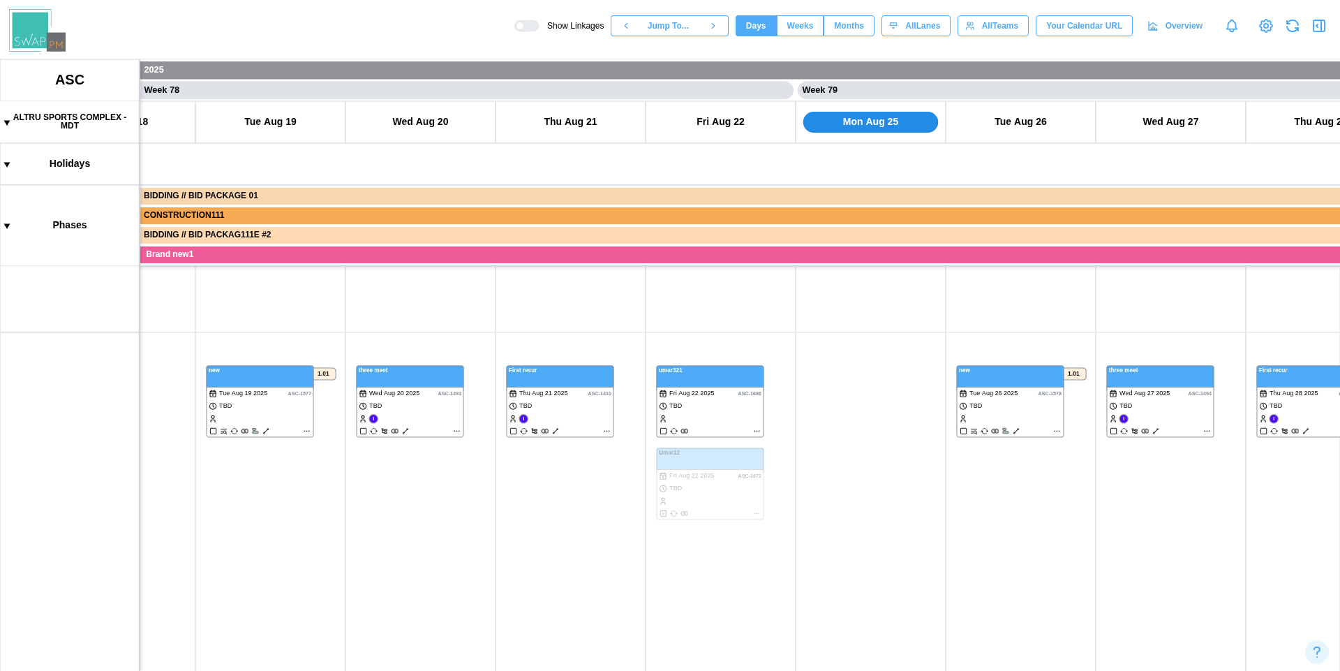
click at [1324, 21] on icon "button" at bounding box center [1319, 25] width 11 height 11
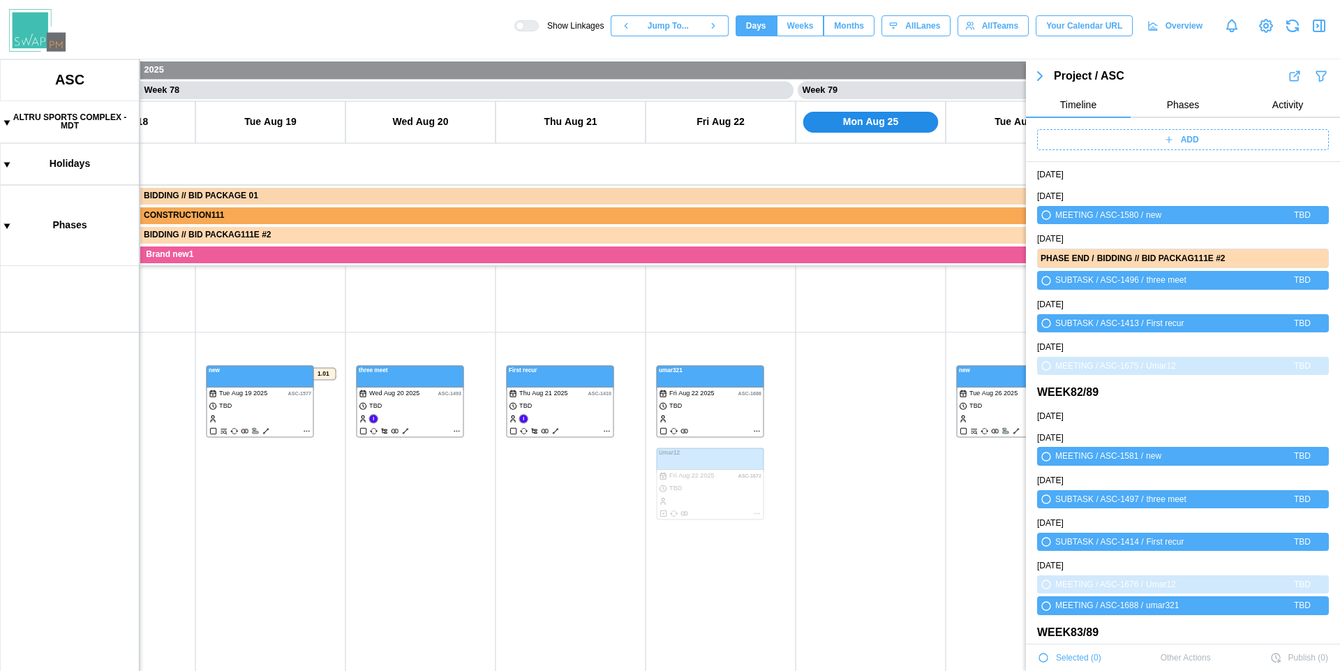
scroll to position [49599, 0]
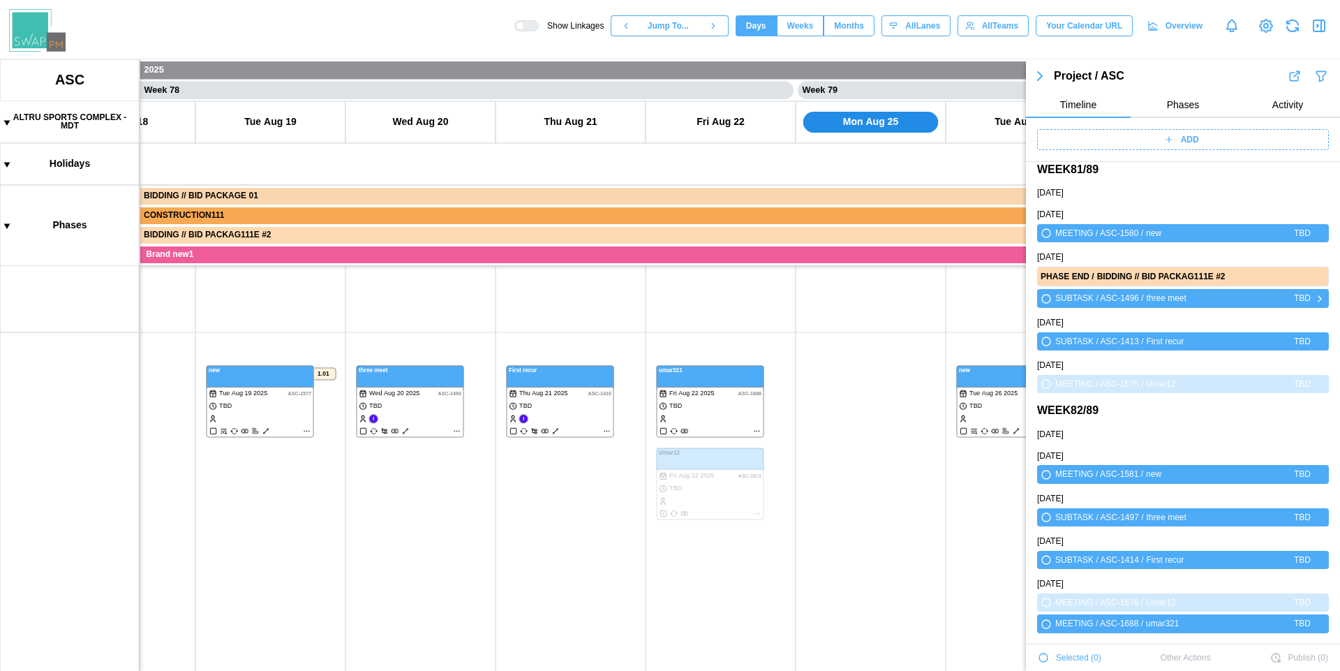
click at [1045, 302] on icon "button" at bounding box center [1046, 299] width 8 height 8
click at [1045, 341] on icon "button" at bounding box center [1046, 341] width 8 height 8
click at [1046, 477] on icon "button" at bounding box center [1046, 475] width 8 height 8
click at [1046, 518] on icon "button" at bounding box center [1046, 517] width 8 height 8
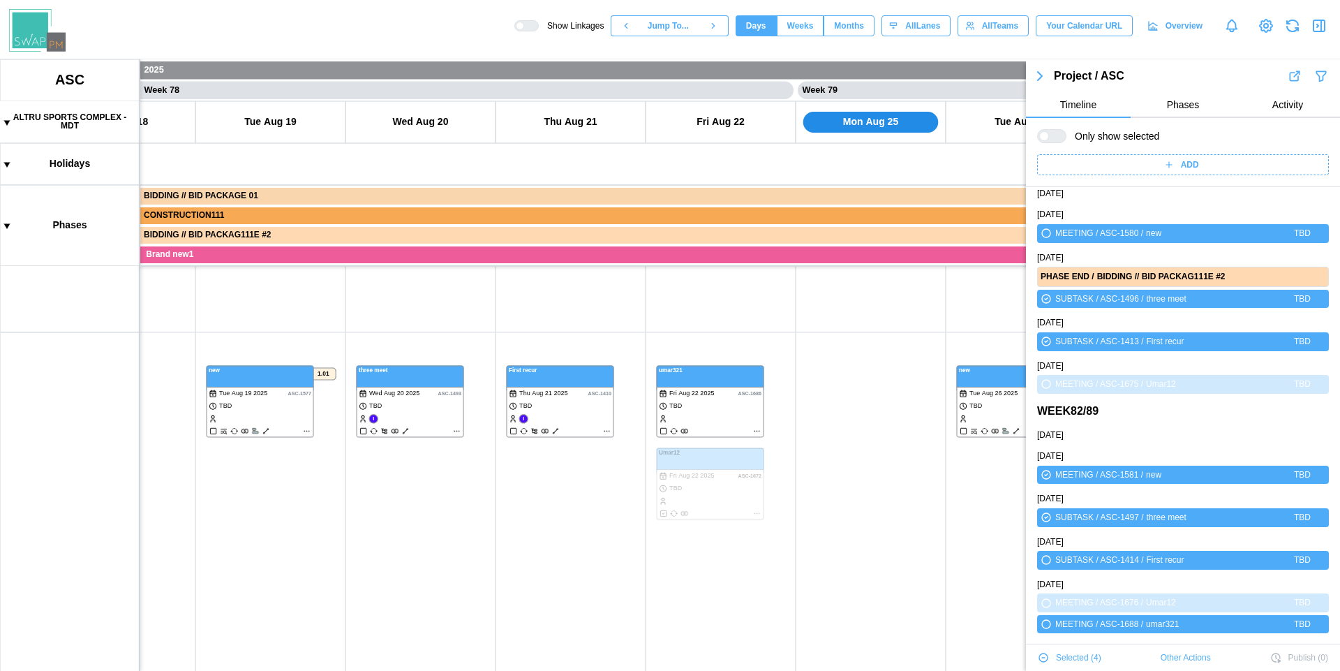
click at [1055, 138] on div at bounding box center [1057, 136] width 17 height 13
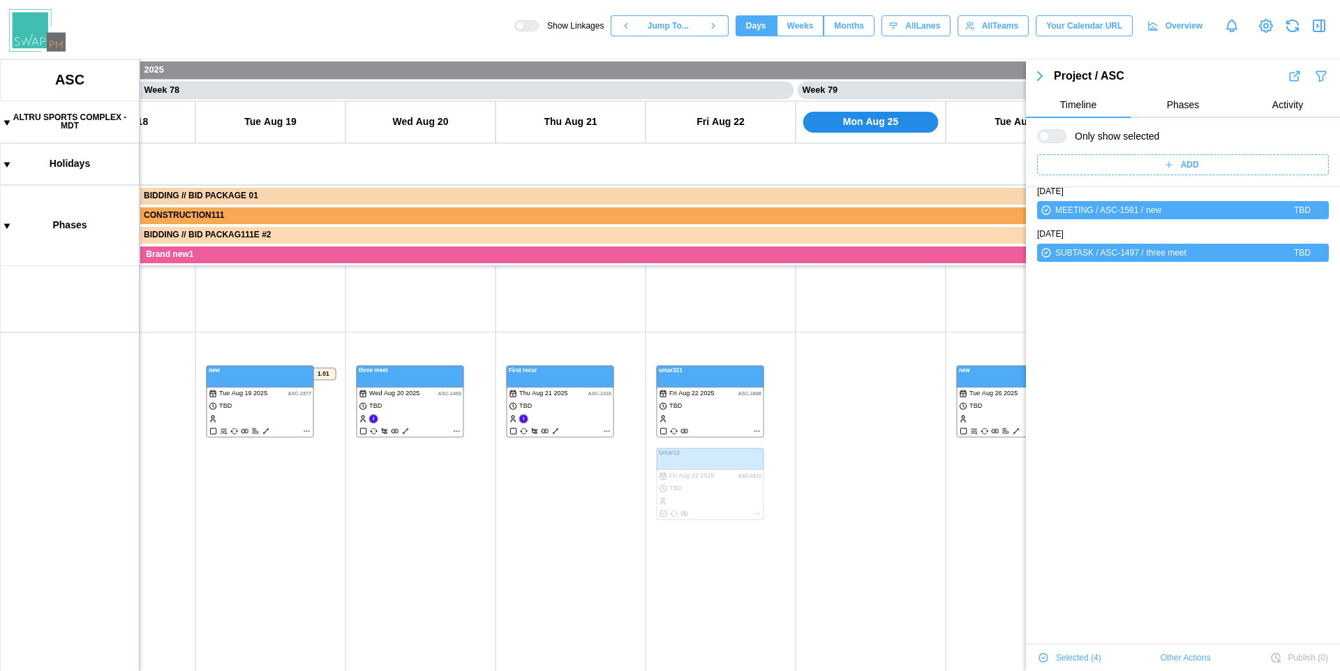
scroll to position [0, 0]
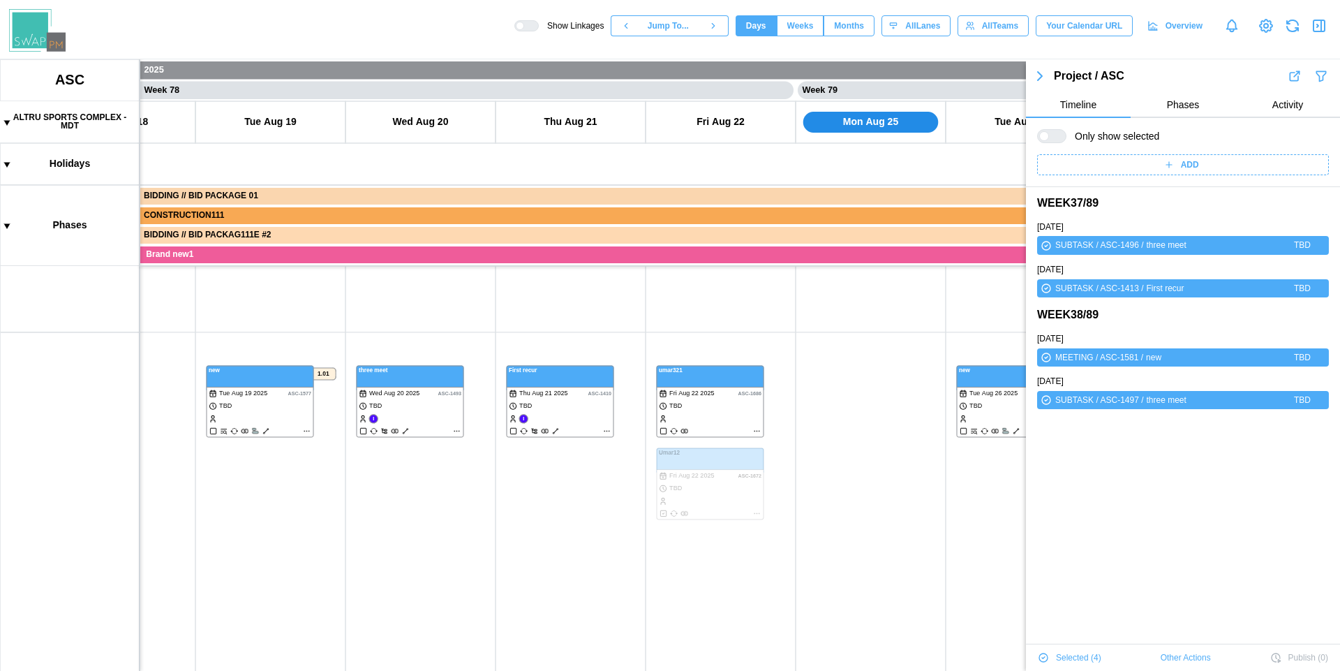
click at [1049, 138] on div at bounding box center [1044, 136] width 10 height 10
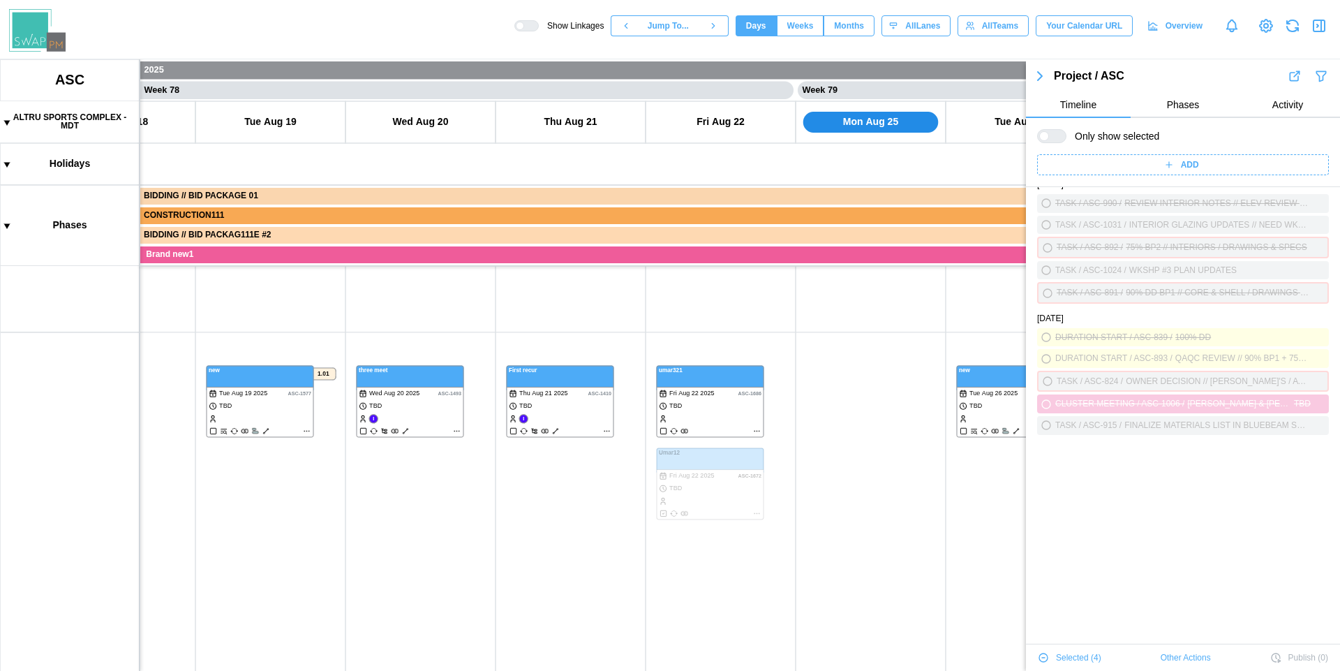
scroll to position [28366, 0]
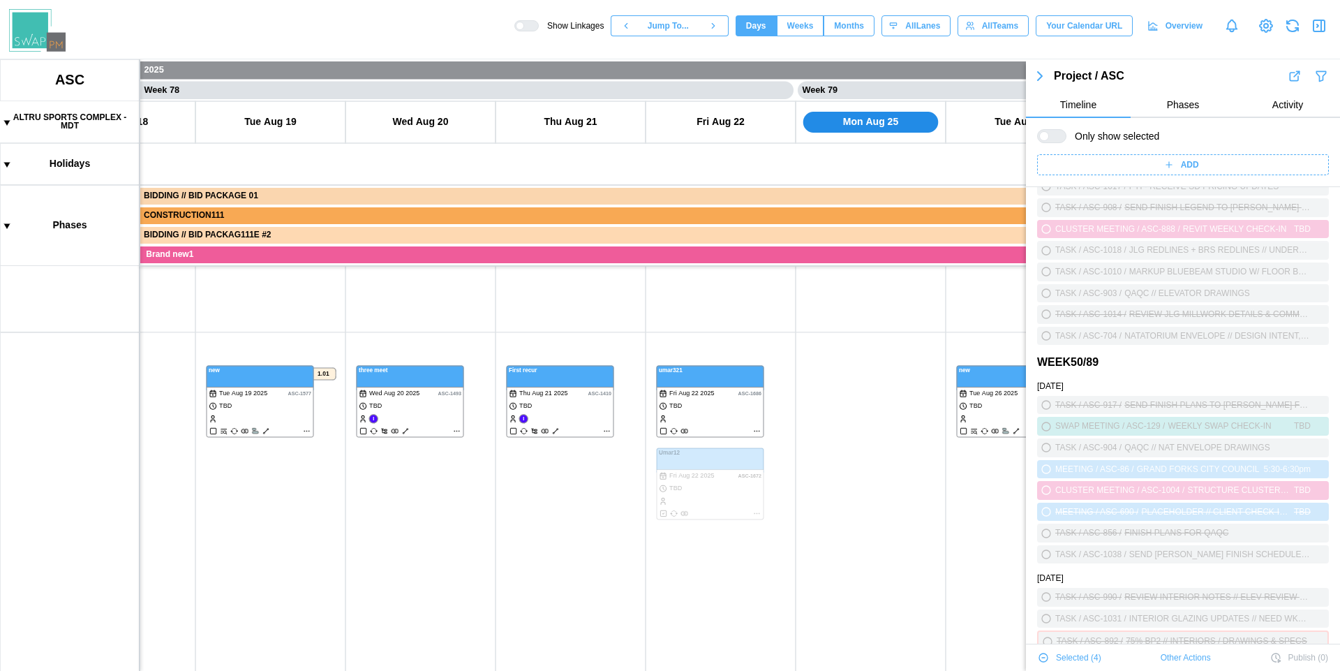
click at [1322, 26] on icon "button" at bounding box center [1322, 25] width 0 height 11
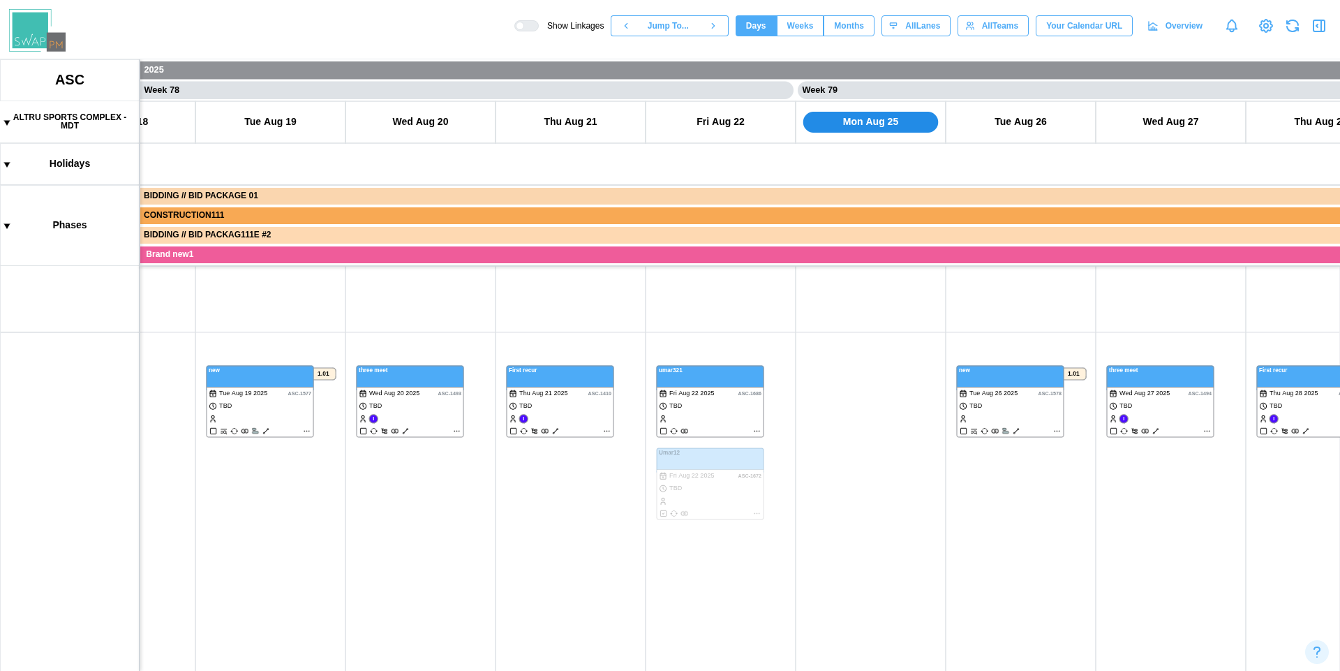
click at [1322, 26] on icon "button" at bounding box center [1322, 25] width 0 height 11
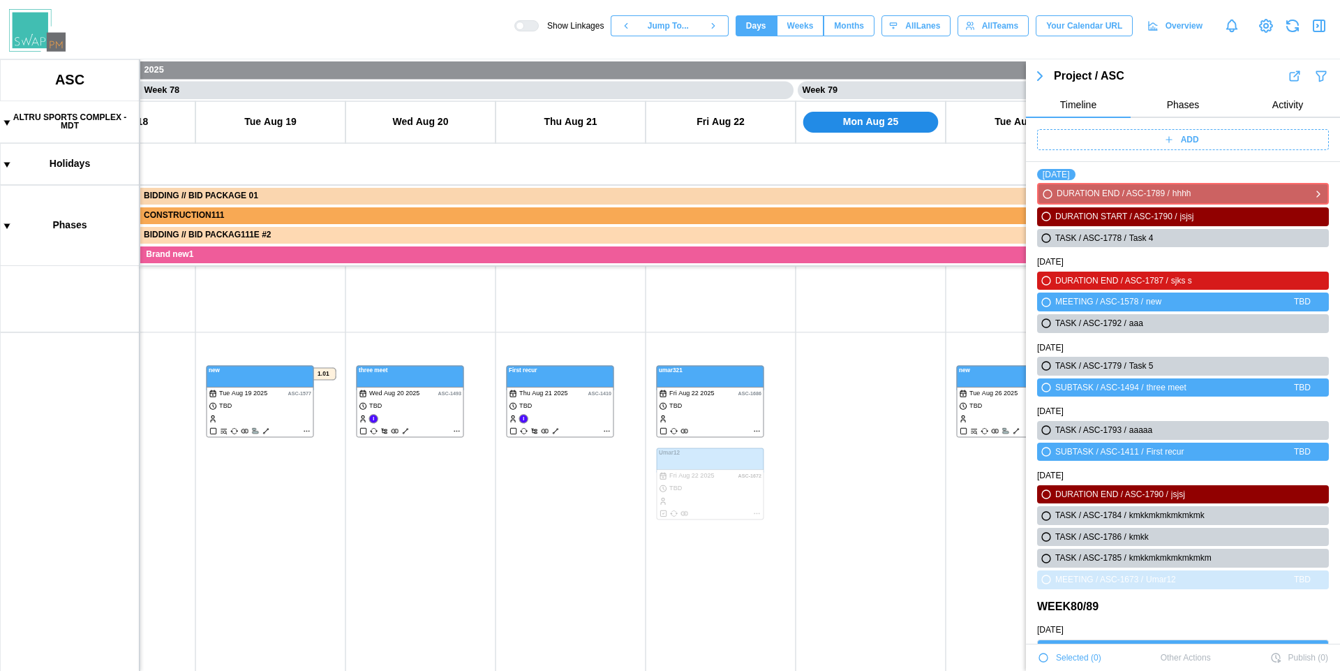
click at [1051, 193] on icon "button" at bounding box center [1048, 194] width 8 height 8
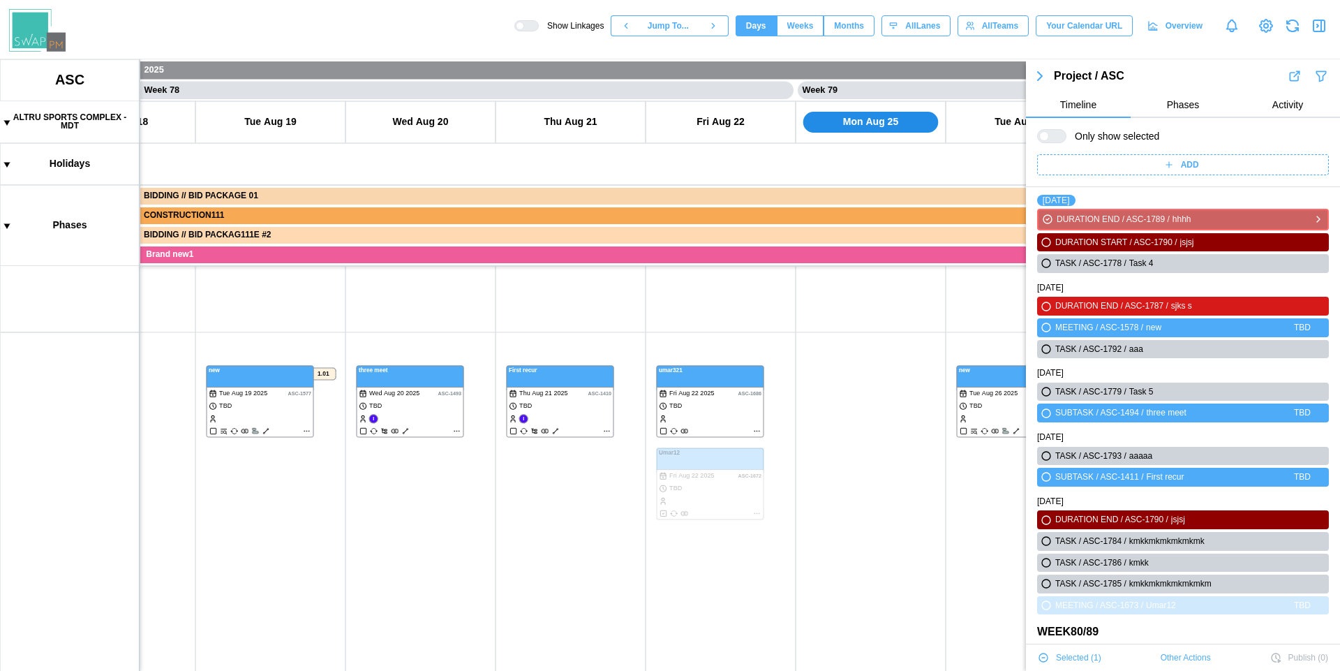
scroll to position [48826, 0]
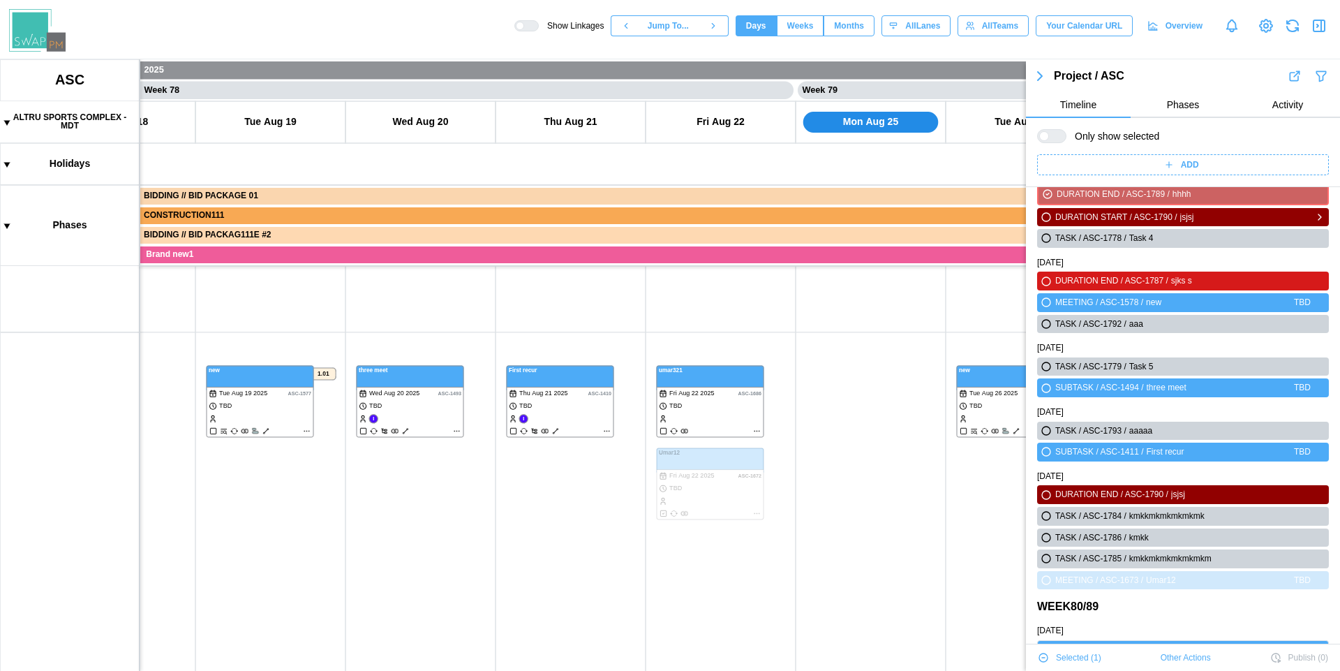
click at [1049, 222] on icon "button" at bounding box center [1046, 217] width 11 height 17
click at [1048, 236] on icon "button" at bounding box center [1046, 238] width 8 height 8
click at [1052, 141] on div at bounding box center [1057, 136] width 17 height 13
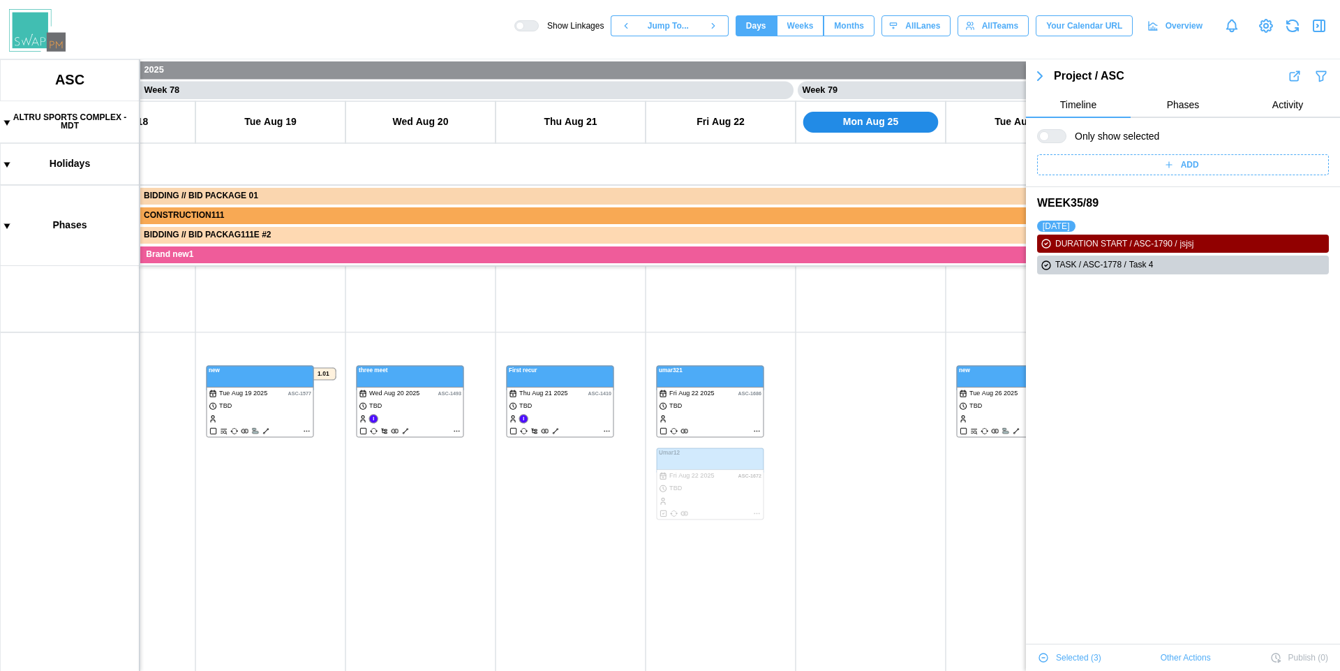
click at [1052, 141] on div at bounding box center [1057, 136] width 17 height 13
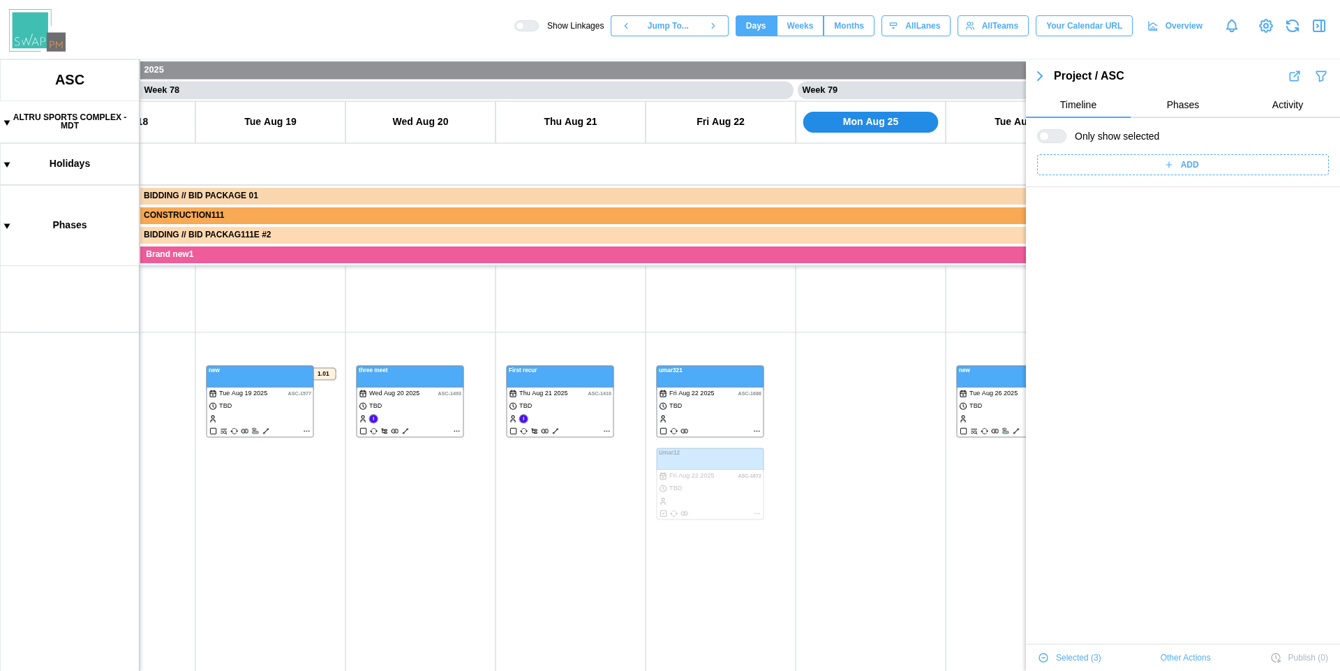
scroll to position [48761, 0]
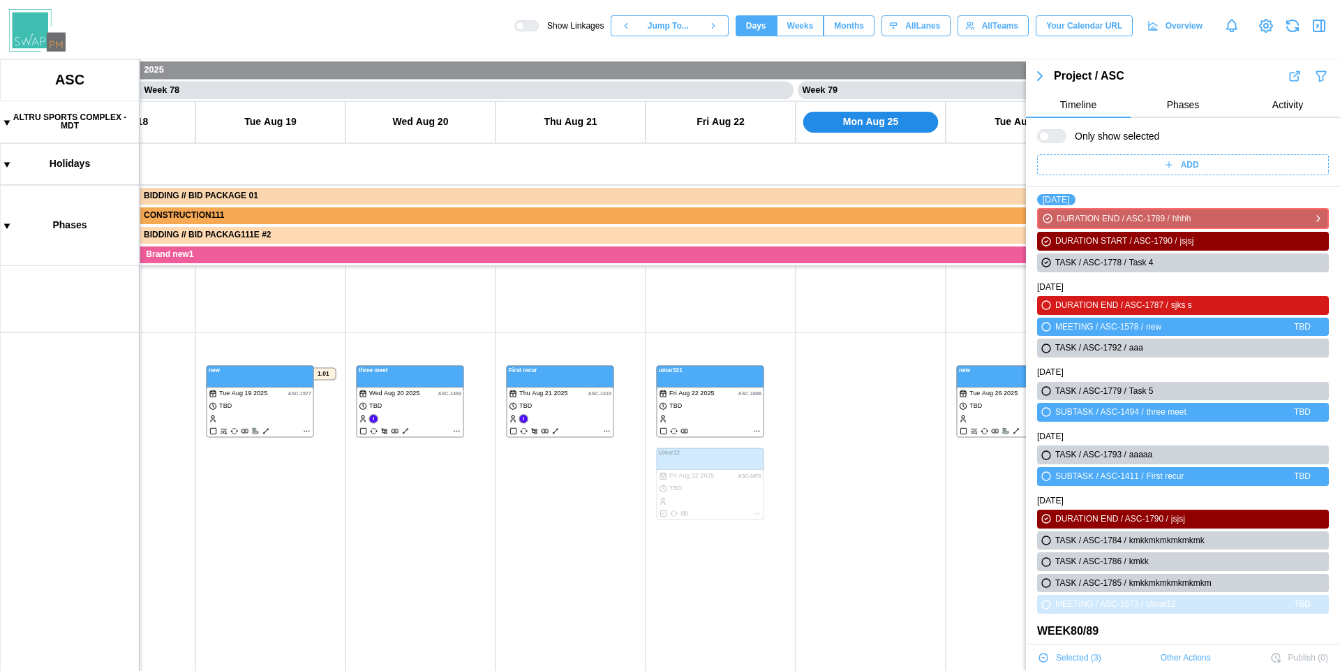
click at [1049, 222] on icon "button" at bounding box center [1048, 218] width 8 height 8
click at [1046, 325] on icon "button" at bounding box center [1046, 327] width 8 height 8
click at [1053, 138] on div at bounding box center [1057, 136] width 17 height 13
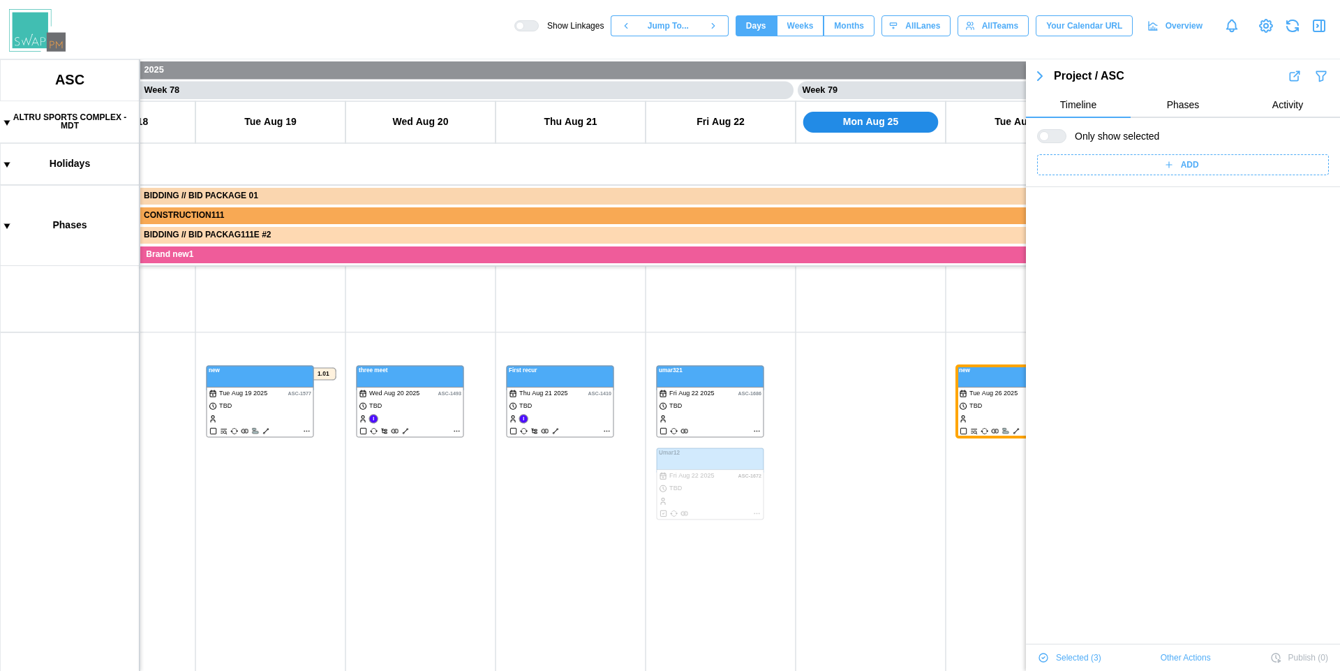
scroll to position [0, 0]
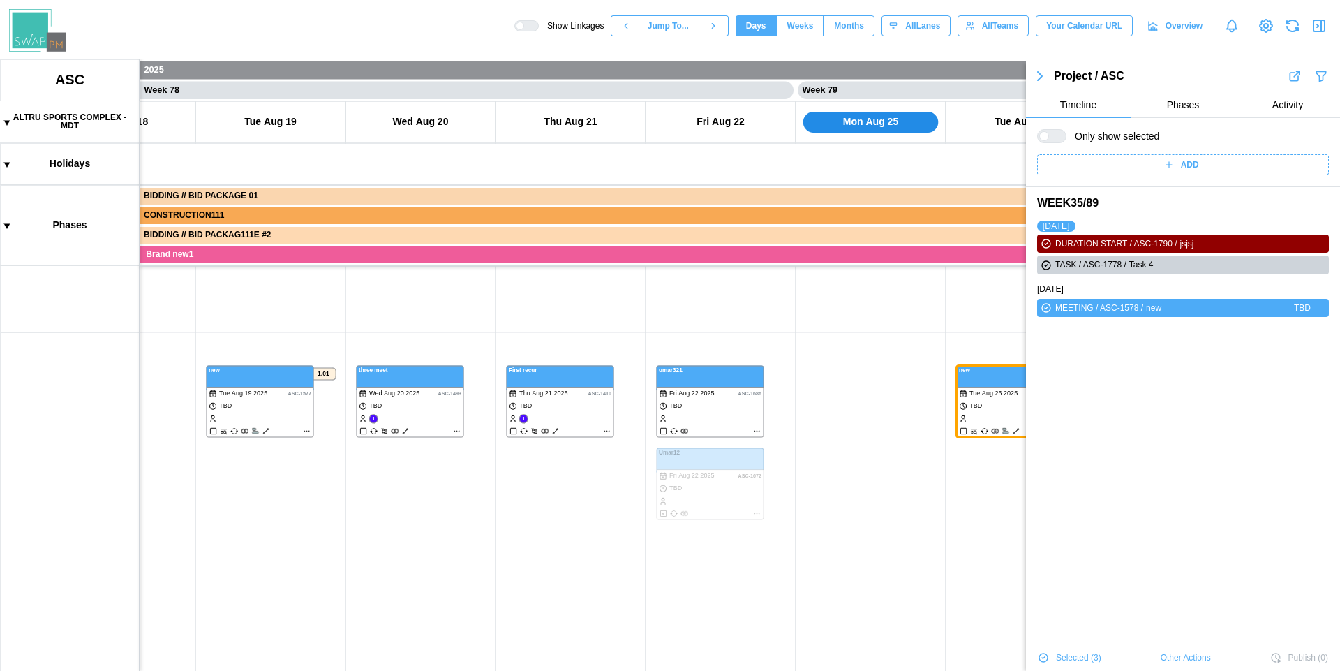
click at [1049, 137] on div at bounding box center [1044, 136] width 10 height 10
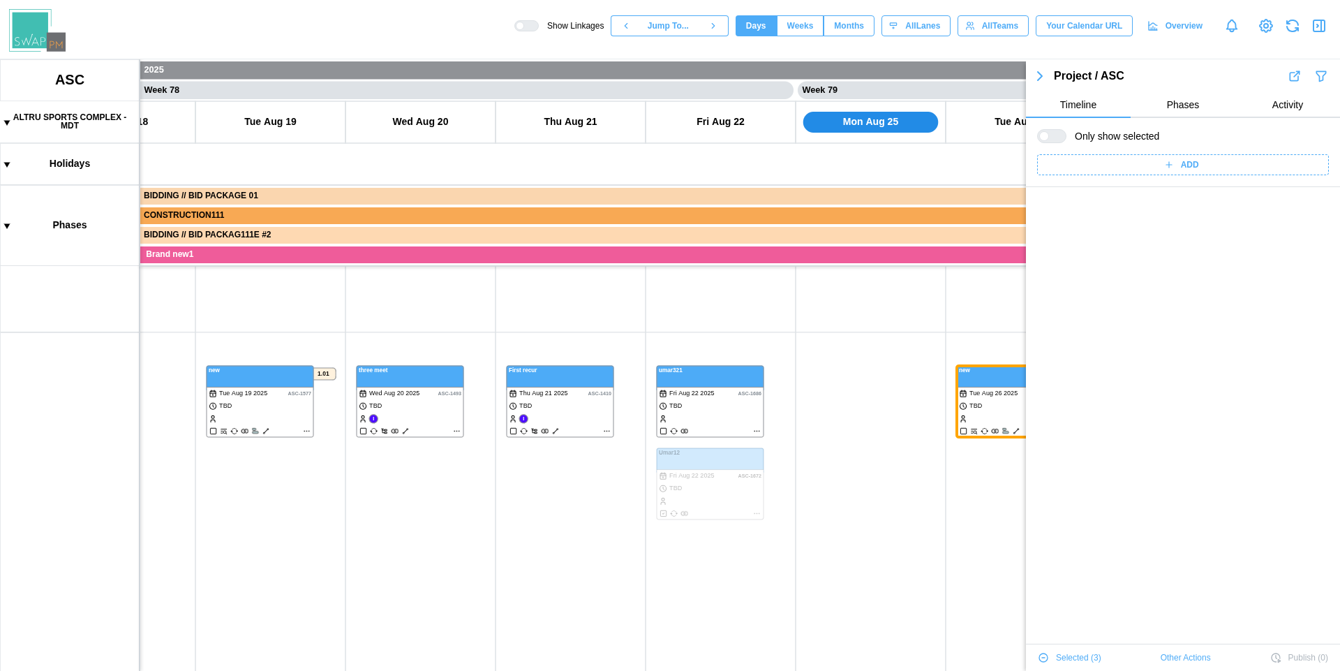
scroll to position [48761, 0]
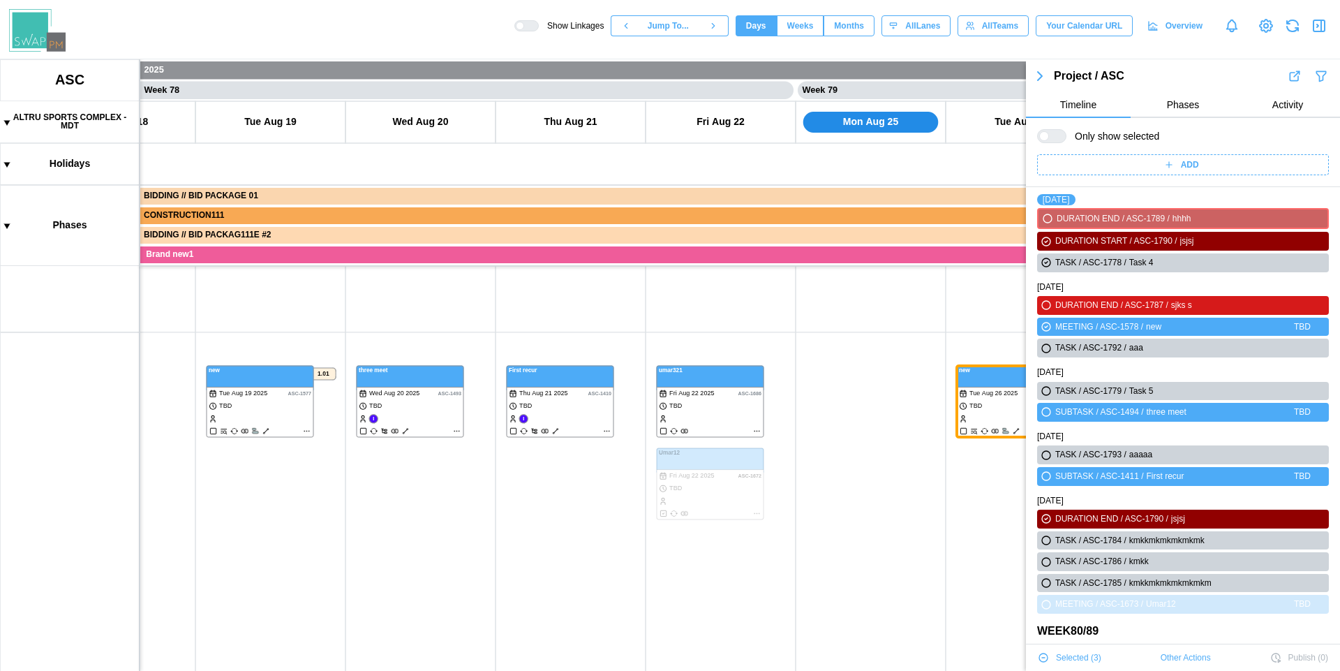
click at [1326, 25] on icon "button" at bounding box center [1319, 25] width 17 height 17
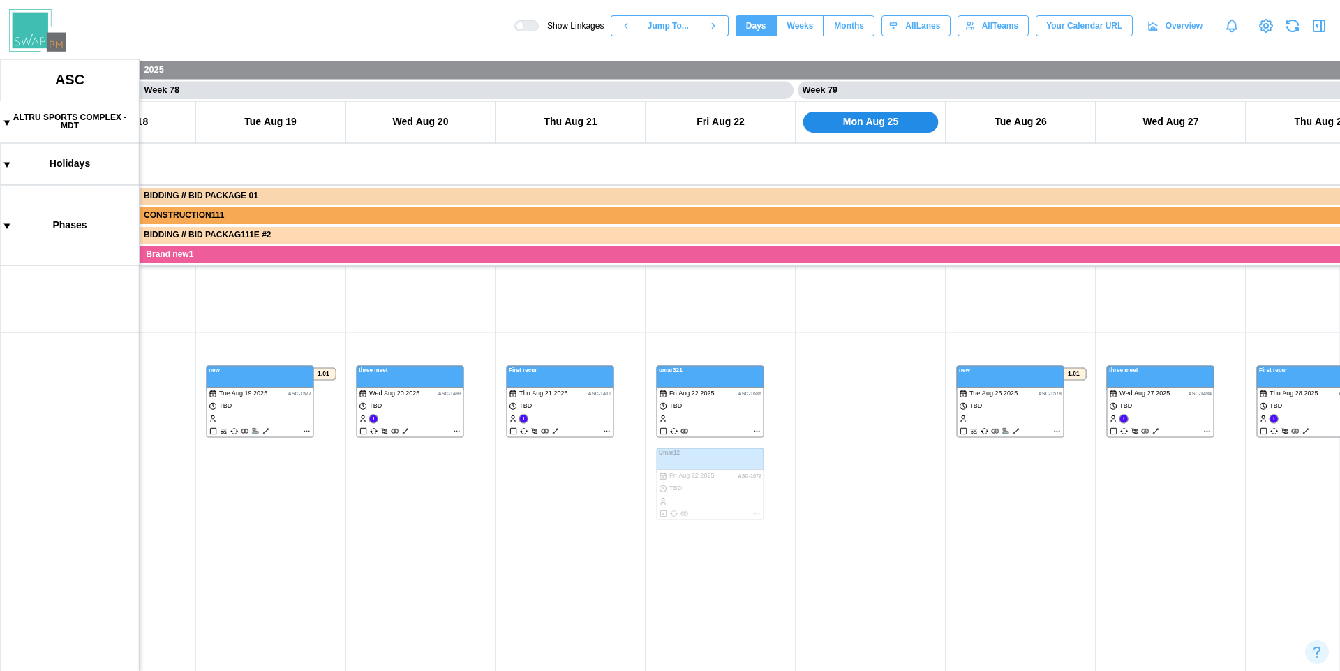
click at [1323, 25] on icon "button" at bounding box center [1319, 25] width 17 height 17
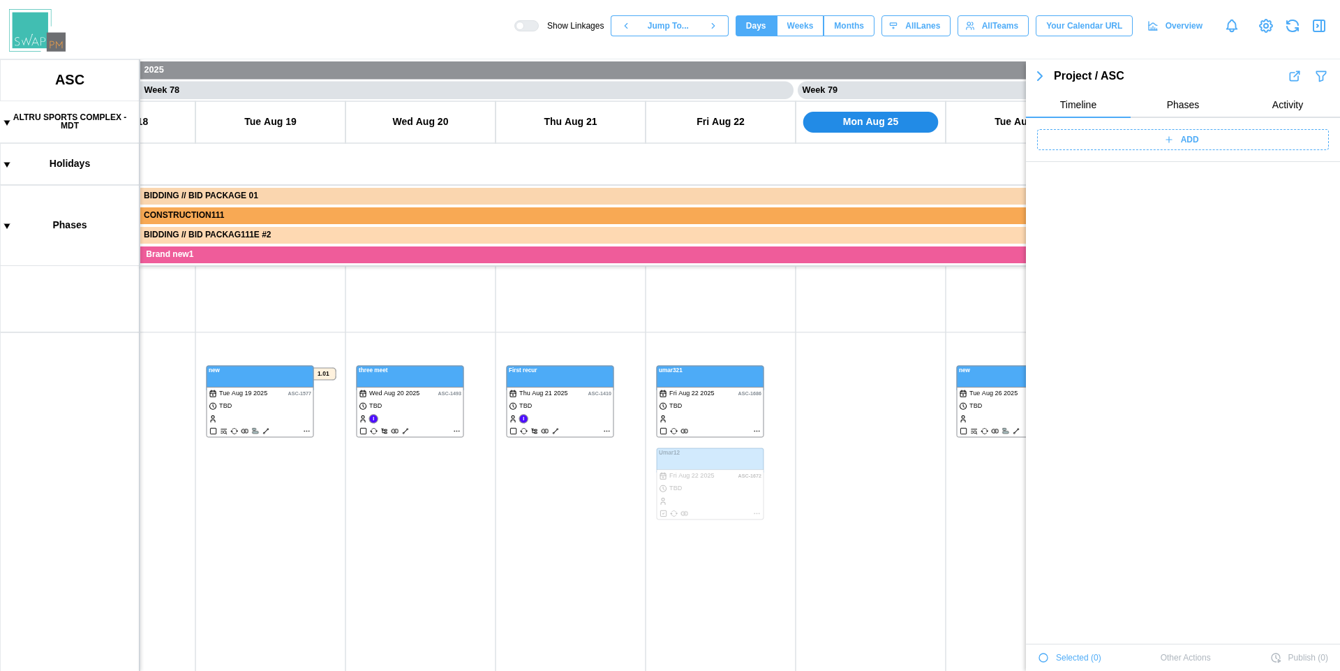
scroll to position [48801, 0]
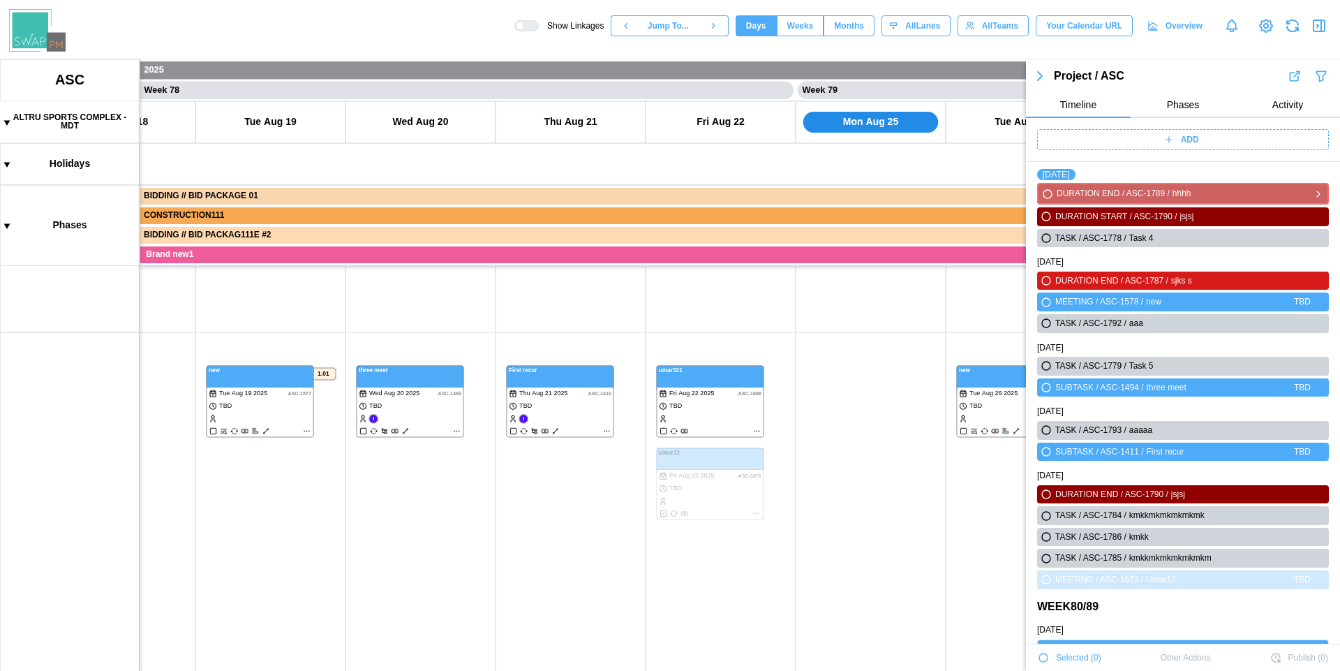
click at [1044, 193] on icon "button" at bounding box center [1048, 194] width 8 height 8
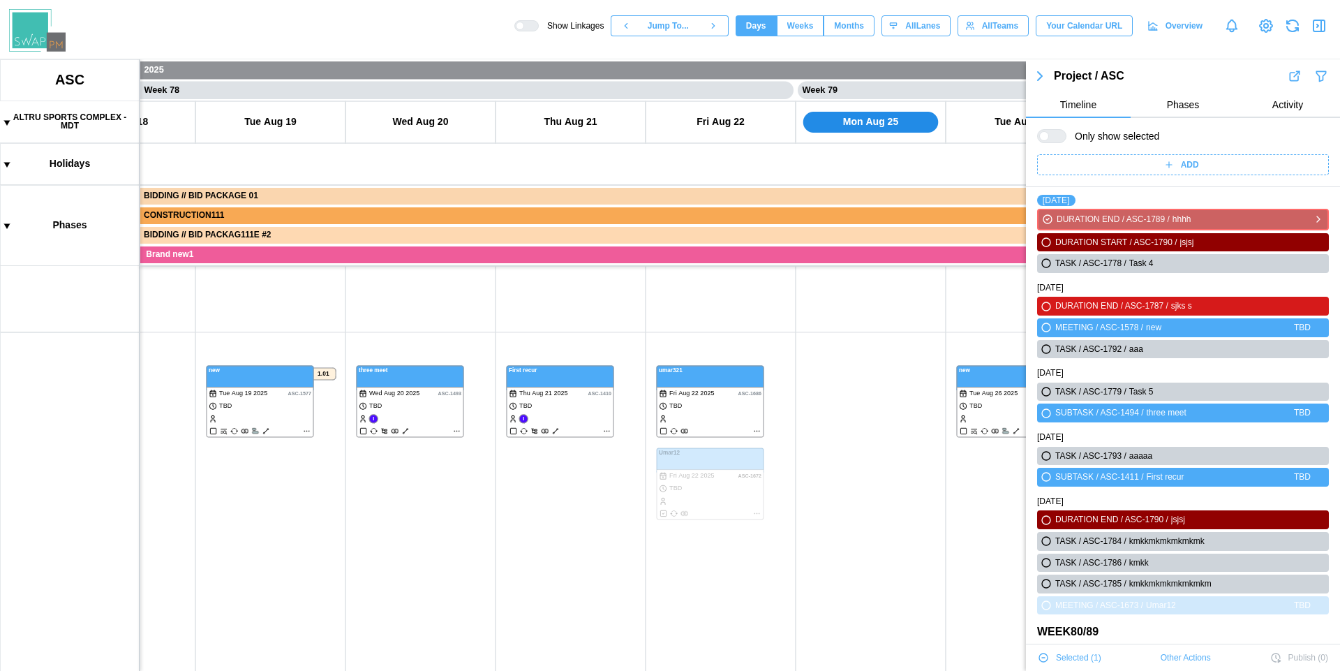
scroll to position [48826, 0]
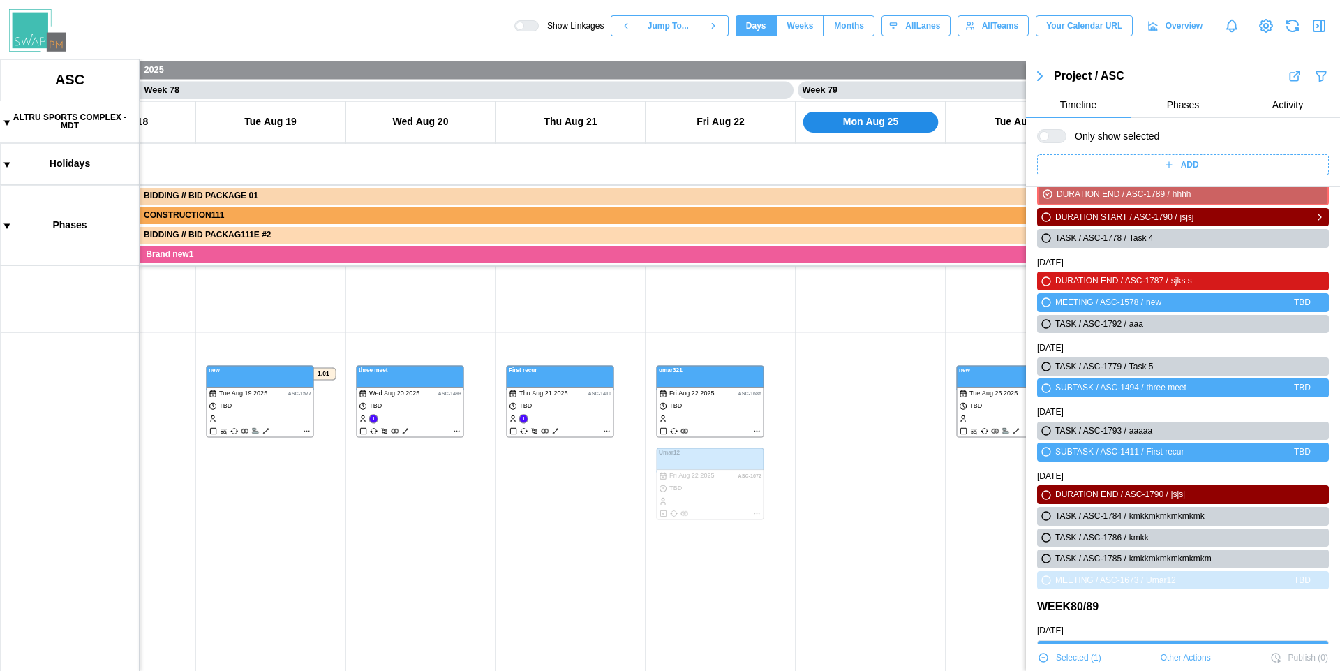
click at [1045, 216] on icon "button" at bounding box center [1046, 217] width 8 height 8
click at [1049, 134] on div at bounding box center [1057, 136] width 17 height 13
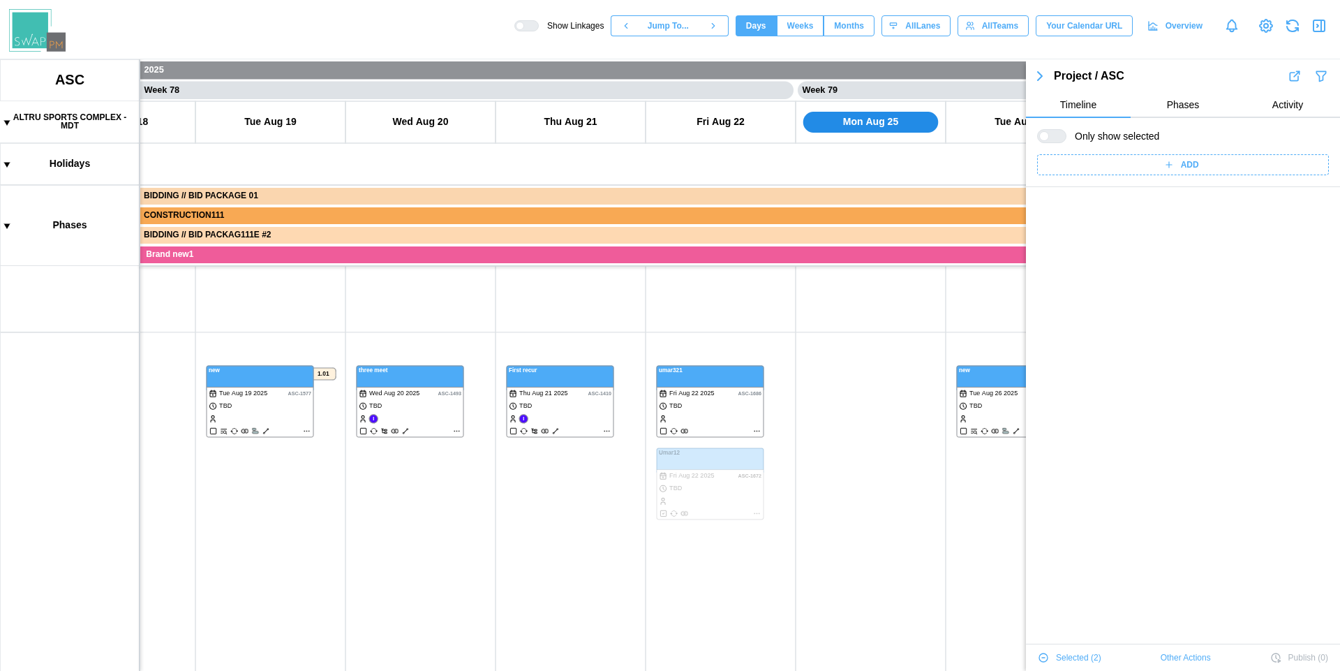
scroll to position [0, 0]
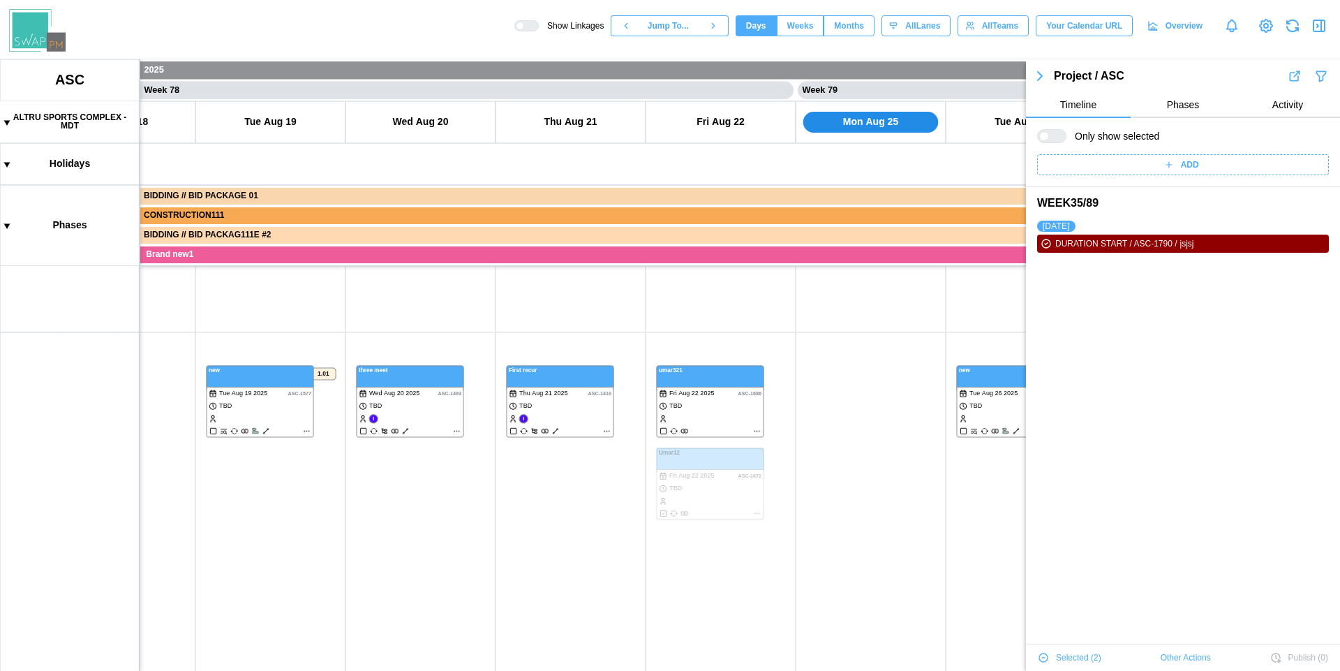
click at [1063, 131] on div at bounding box center [1051, 136] width 29 height 14
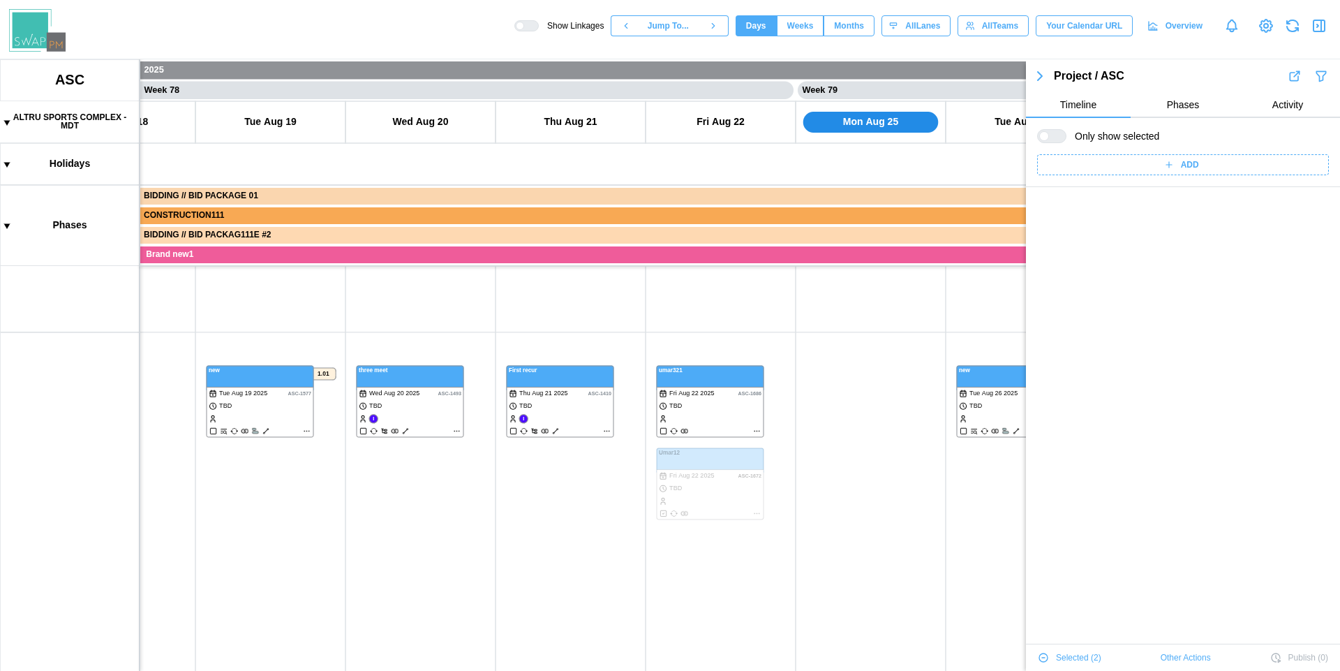
scroll to position [48761, 0]
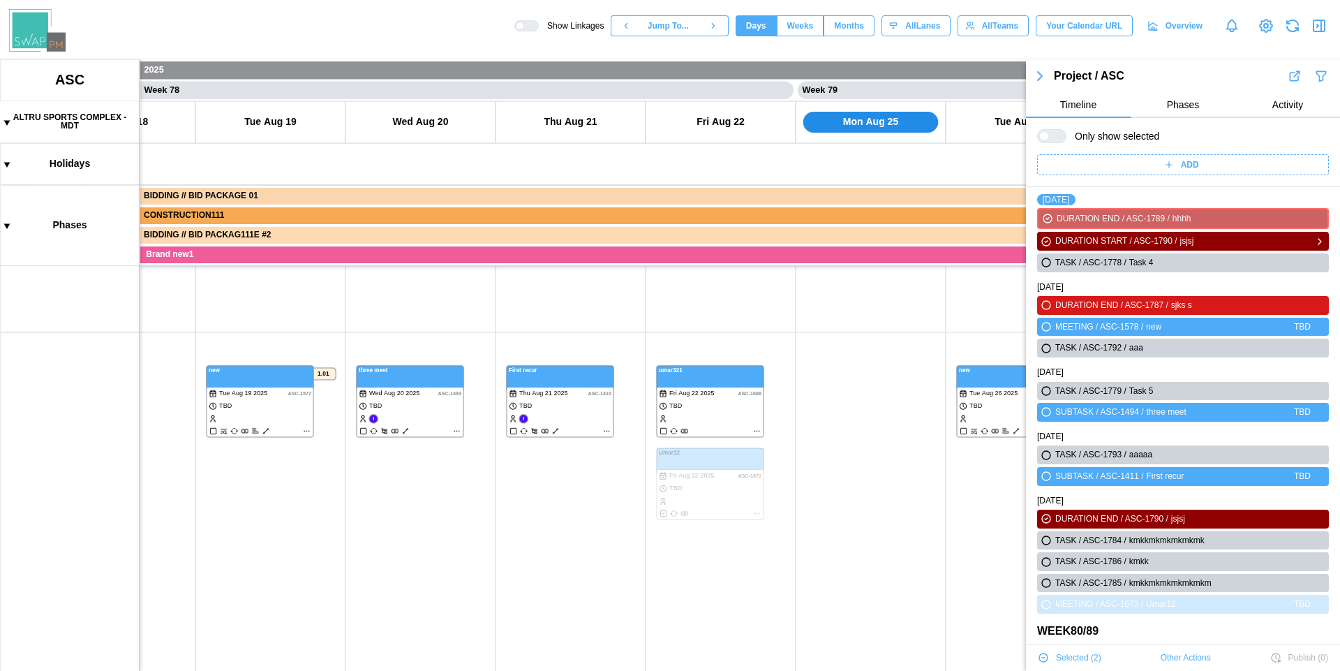
click at [1048, 239] on icon "button" at bounding box center [1046, 241] width 8 height 8
click at [1053, 244] on div "DURATION START / ASC-1790 / jsjsj" at bounding box center [1183, 241] width 286 height 13
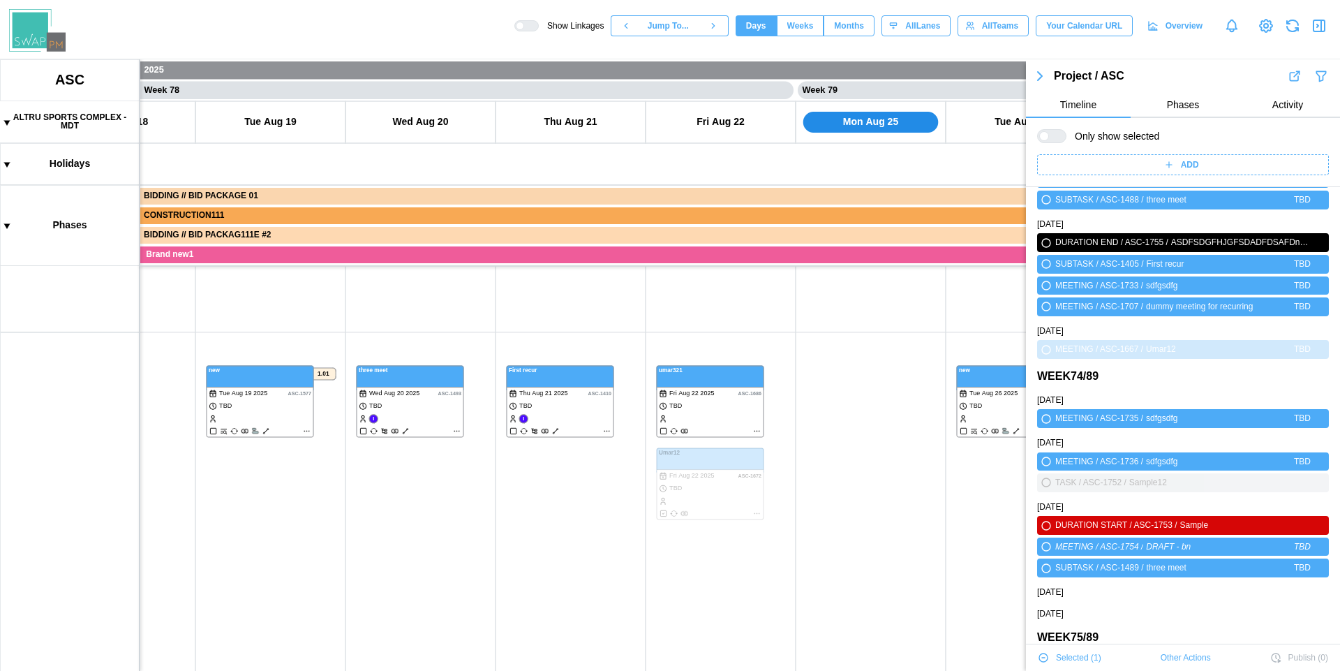
scroll to position [46258, 0]
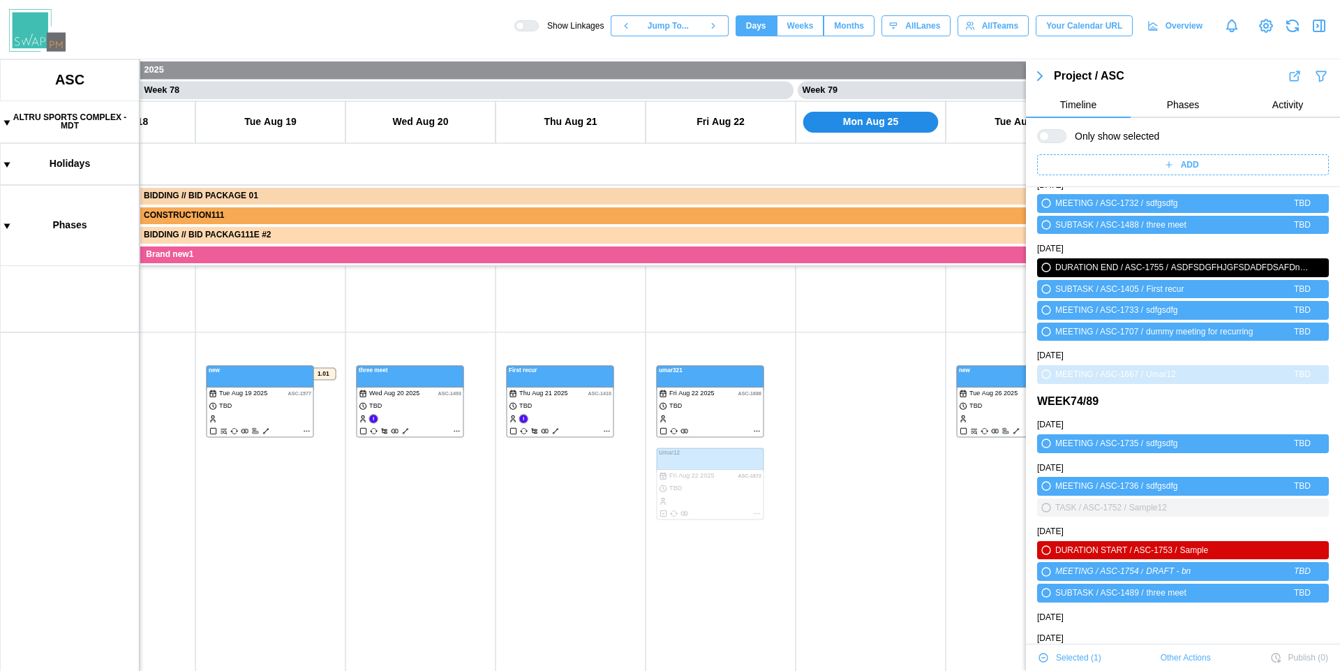
click at [1051, 135] on div at bounding box center [1057, 136] width 17 height 13
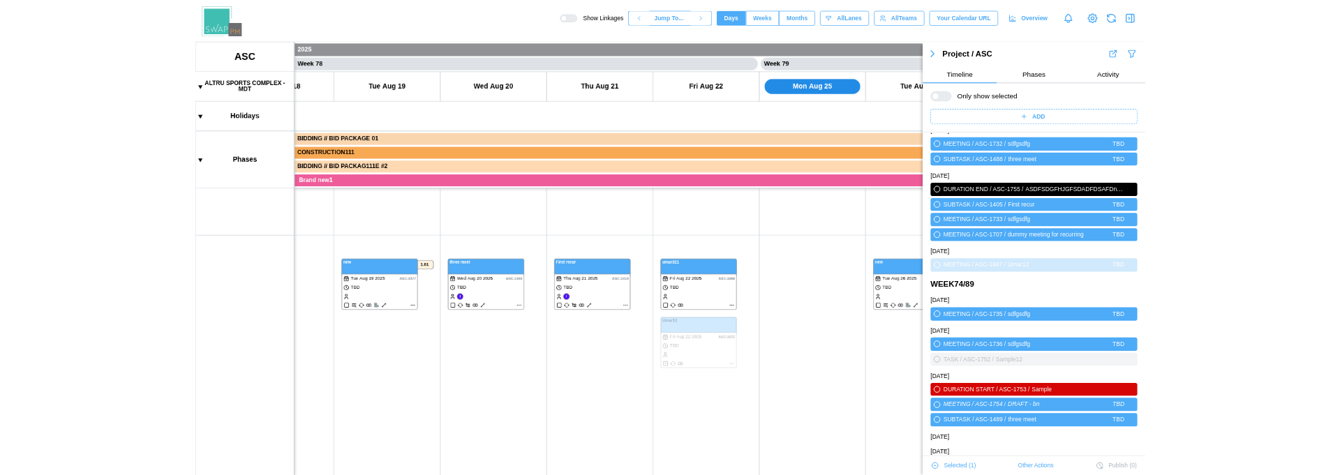
scroll to position [0, 0]
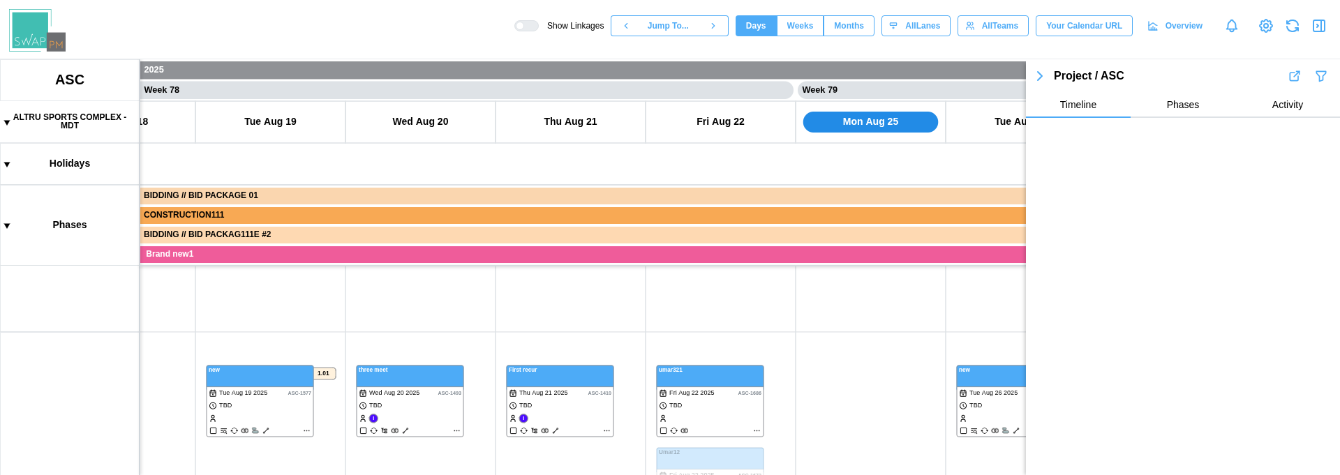
click at [1320, 17] on button "button" at bounding box center [1320, 26] width 20 height 20
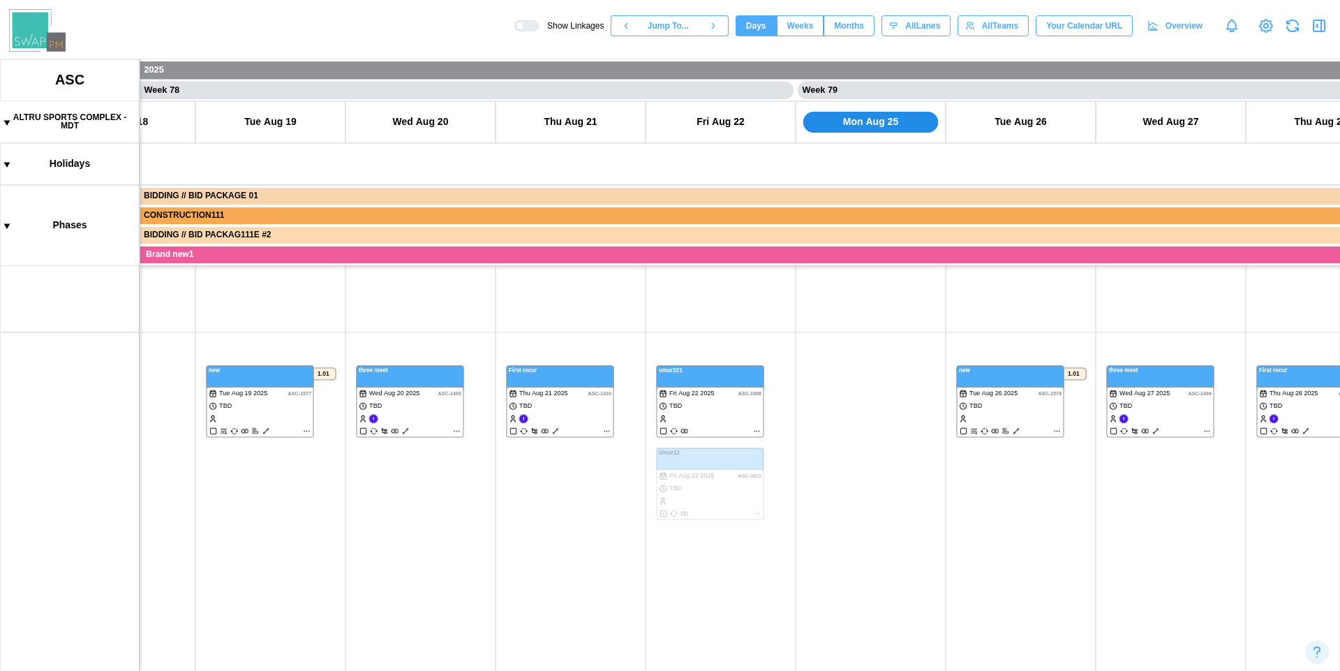
click at [1317, 29] on icon "button" at bounding box center [1319, 25] width 17 height 17
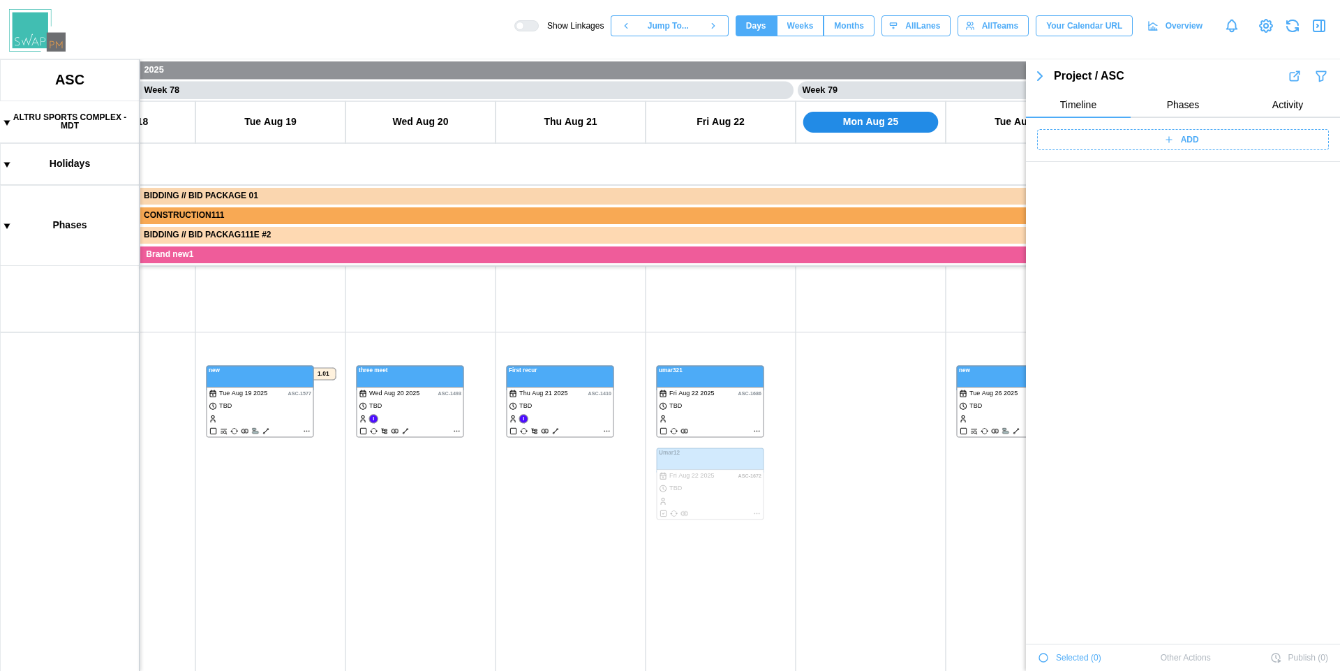
scroll to position [48801, 0]
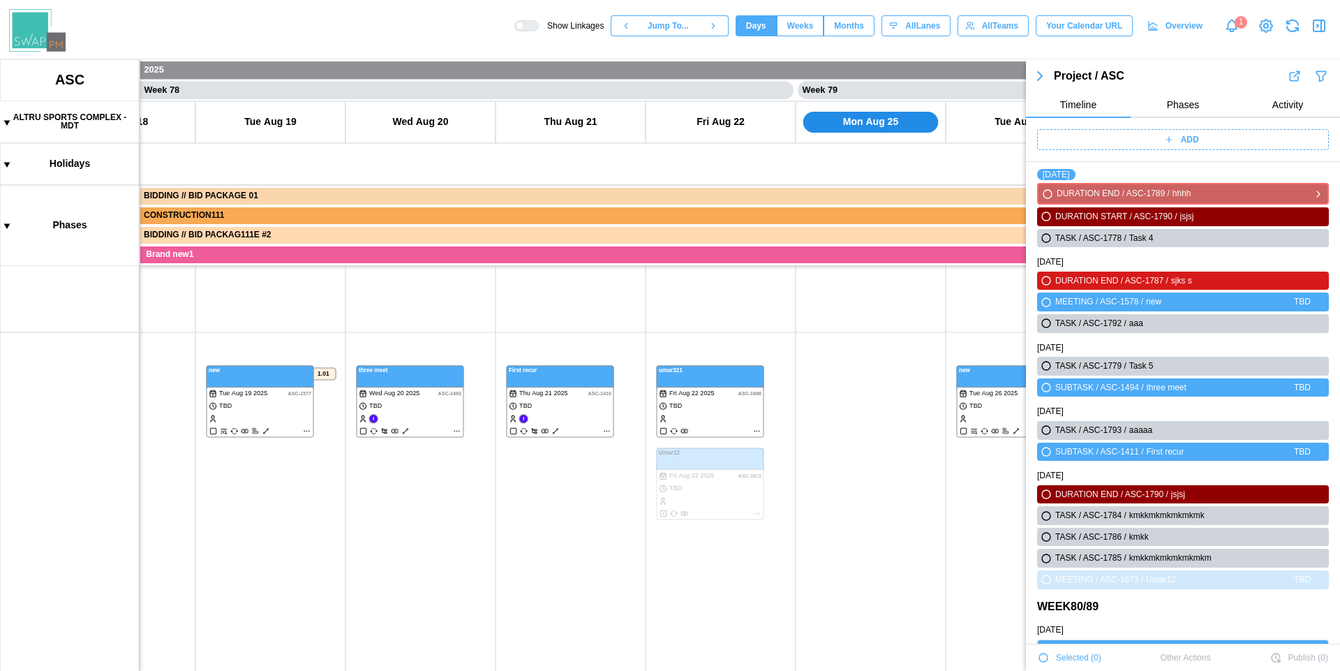
click at [1044, 195] on icon "button" at bounding box center [1048, 194] width 8 height 8
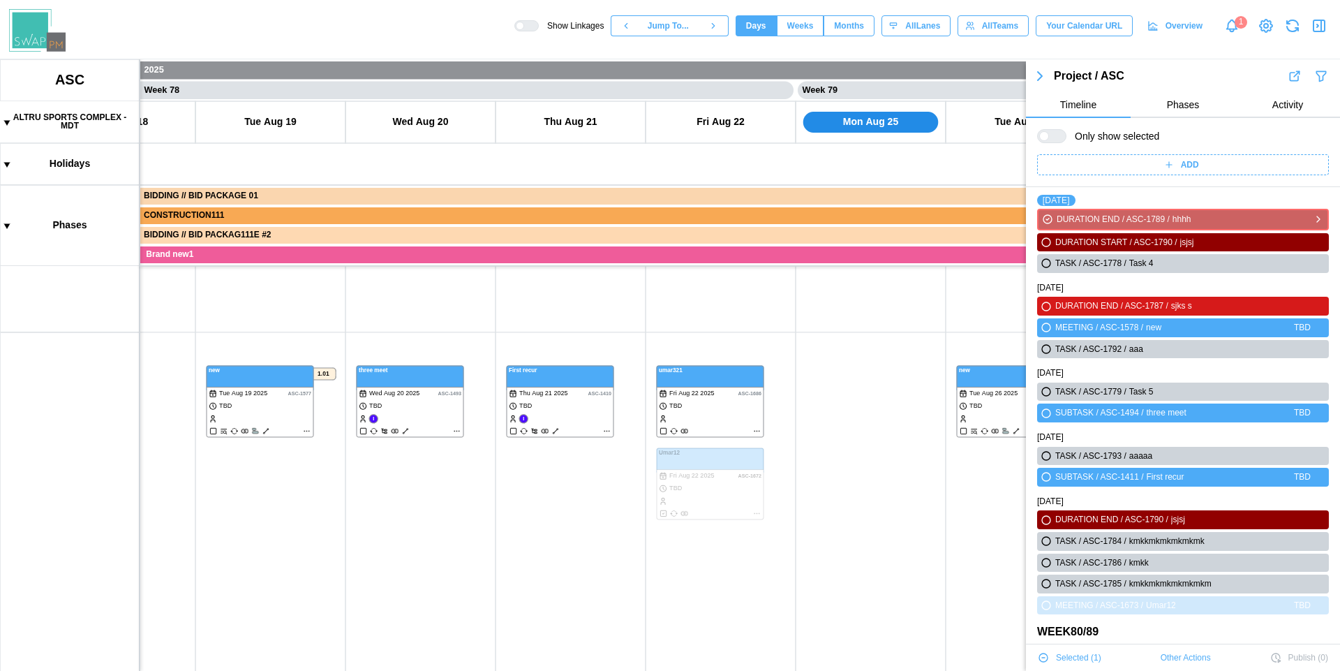
scroll to position [48826, 0]
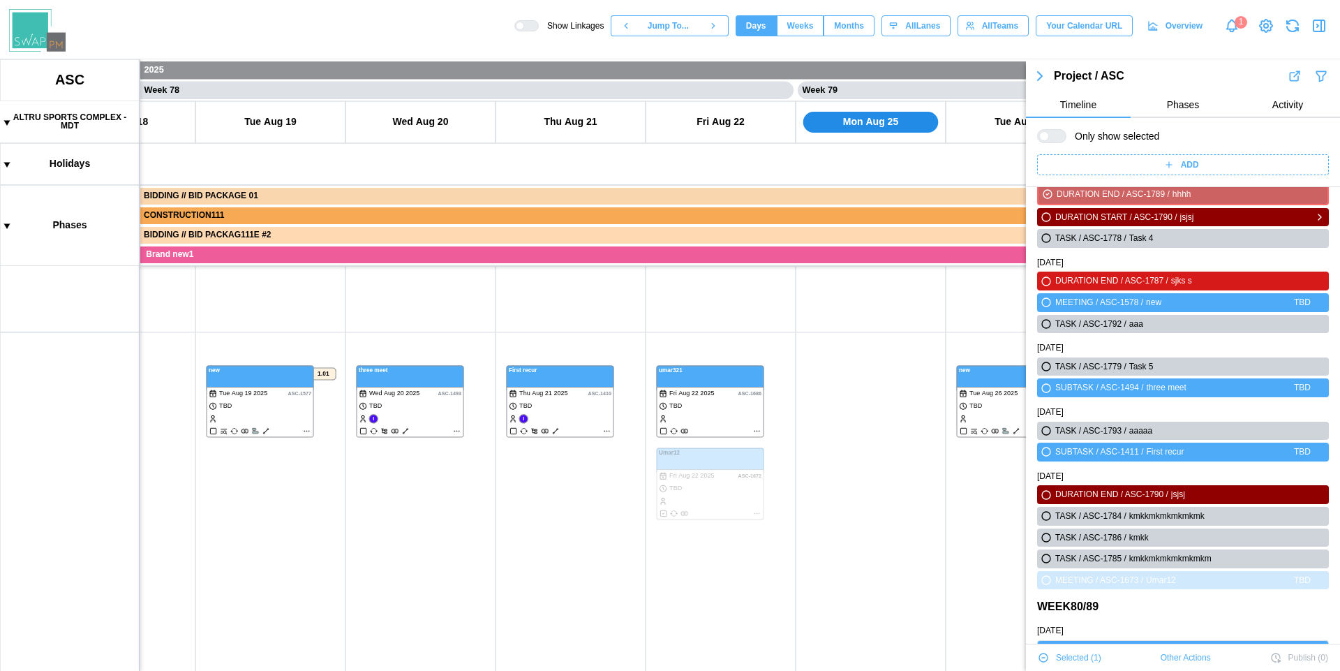
click at [1044, 221] on icon "button" at bounding box center [1046, 217] width 11 height 17
click at [1056, 133] on div at bounding box center [1057, 136] width 17 height 13
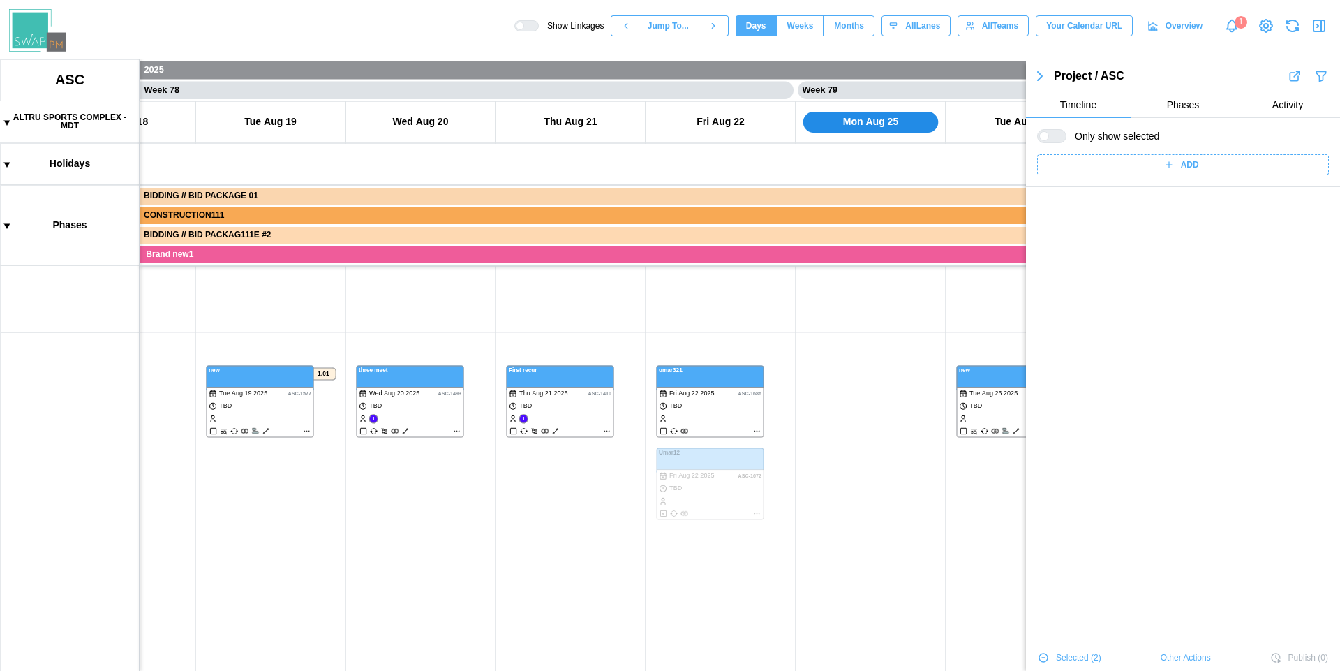
scroll to position [0, 0]
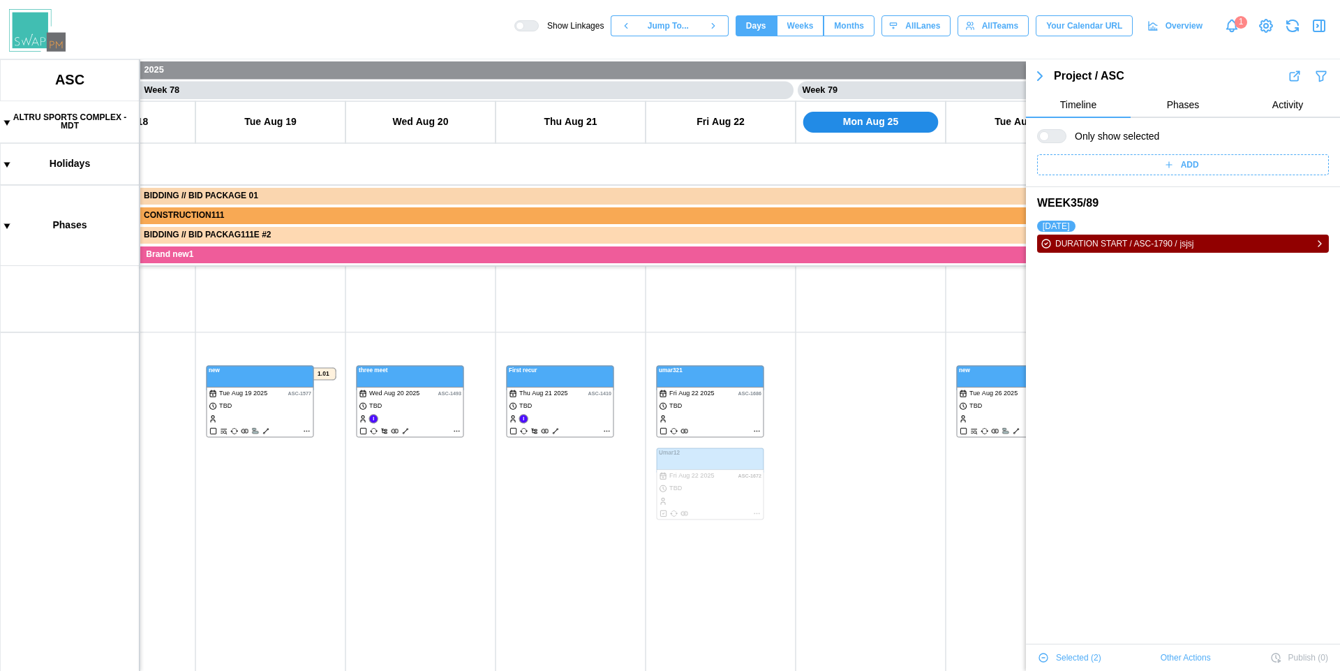
click at [1046, 247] on icon "button" at bounding box center [1046, 243] width 8 height 8
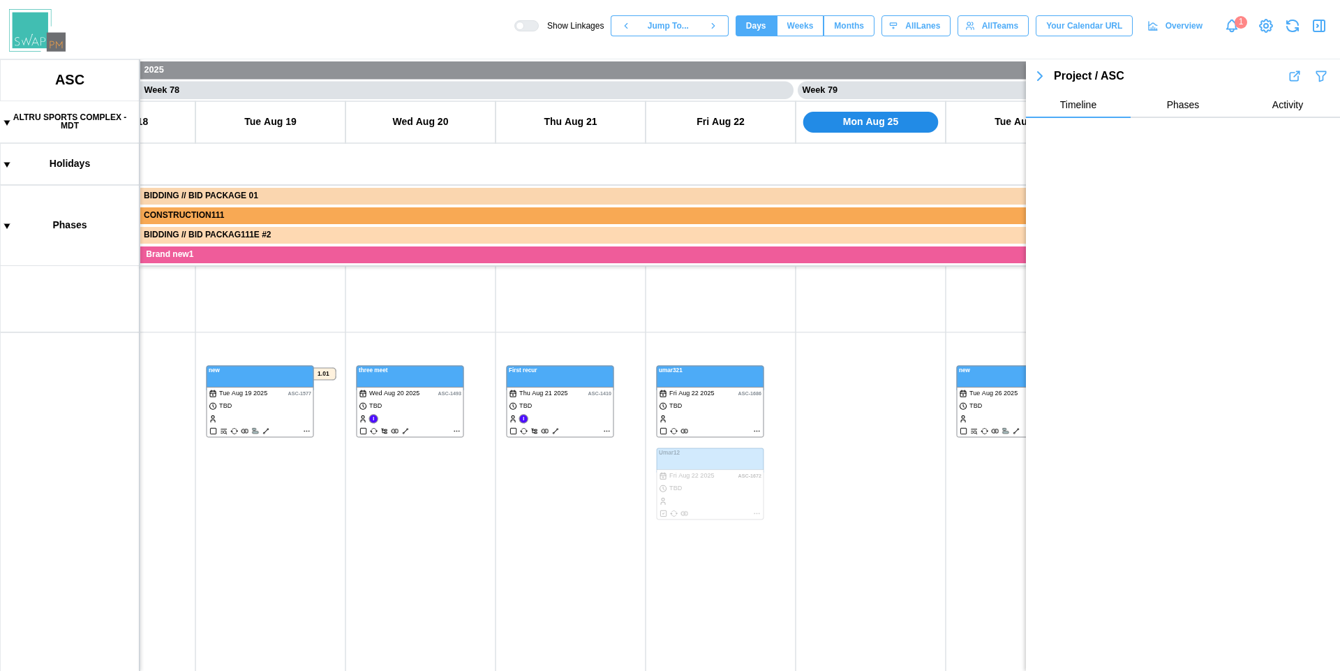
click at [1328, 75] on icon "button" at bounding box center [1322, 76] width 14 height 17
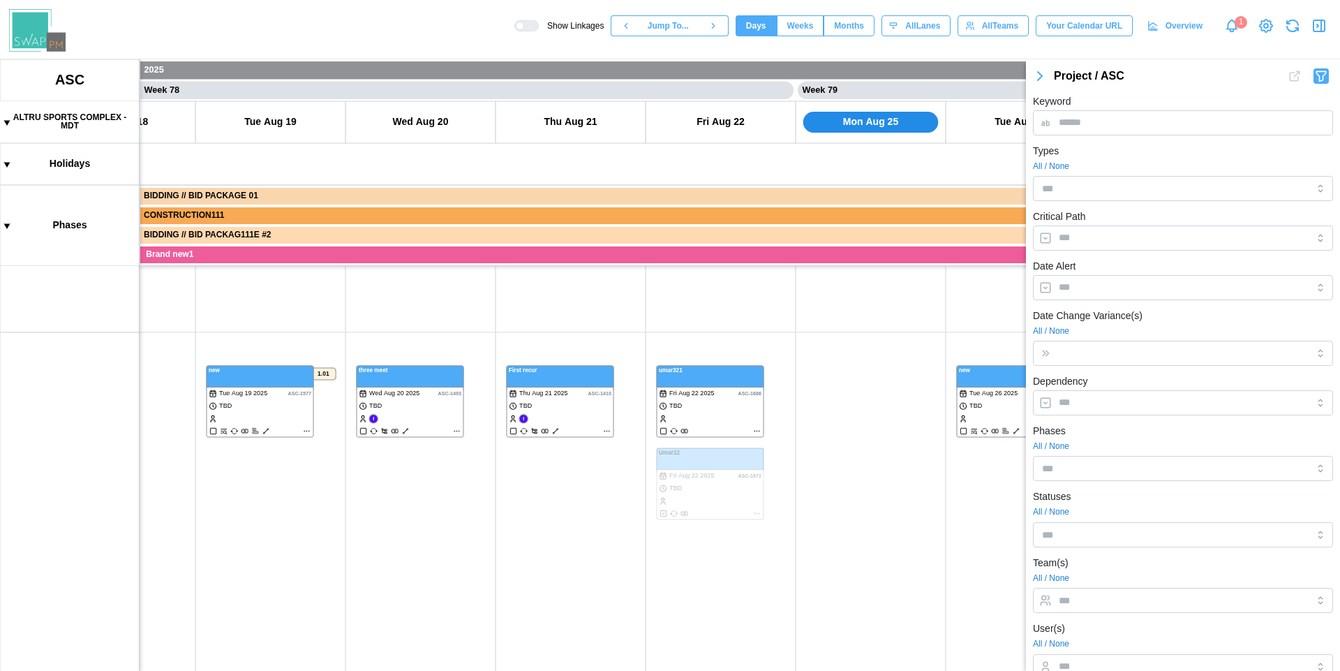
click at [1317, 35] on button "button" at bounding box center [1320, 26] width 20 height 20
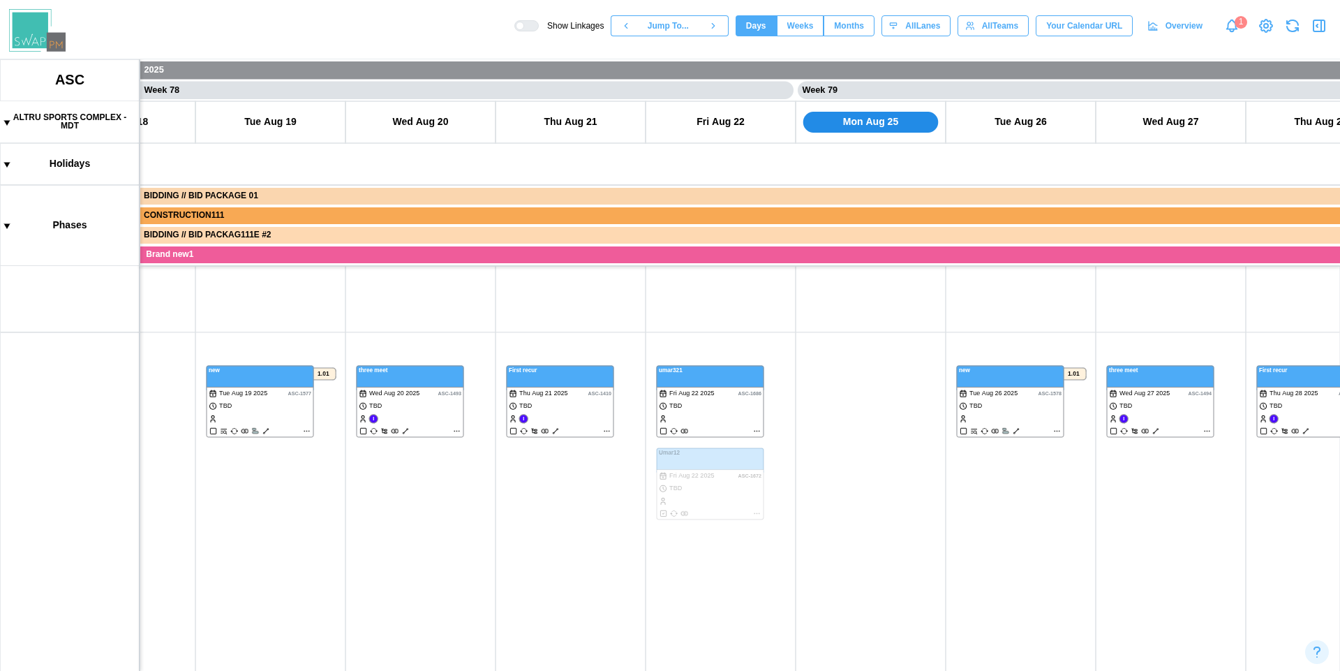
click at [1322, 25] on icon "button" at bounding box center [1319, 25] width 17 height 17
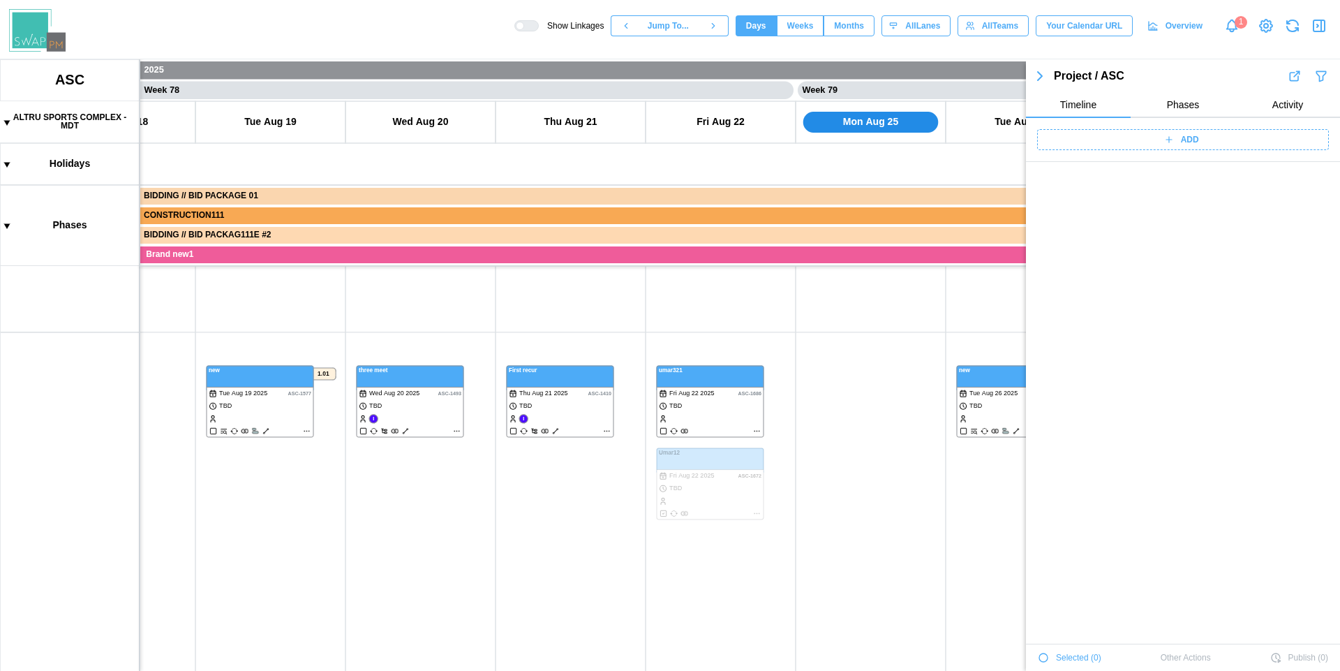
scroll to position [52541, 0]
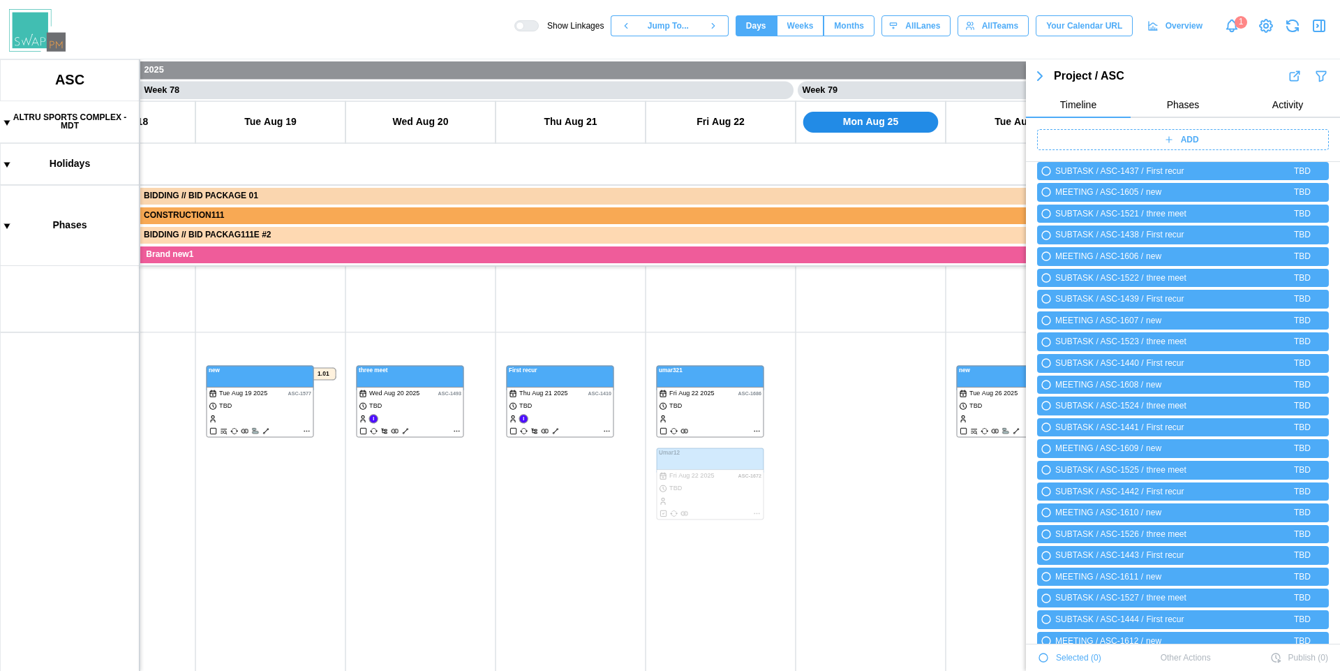
click at [1329, 27] on div "Show Linkages Jump To... Days Weeks Months days All Lanes All Teams Your Calend…" at bounding box center [928, 26] width 826 height 24
click at [1326, 27] on icon "button" at bounding box center [1319, 25] width 17 height 17
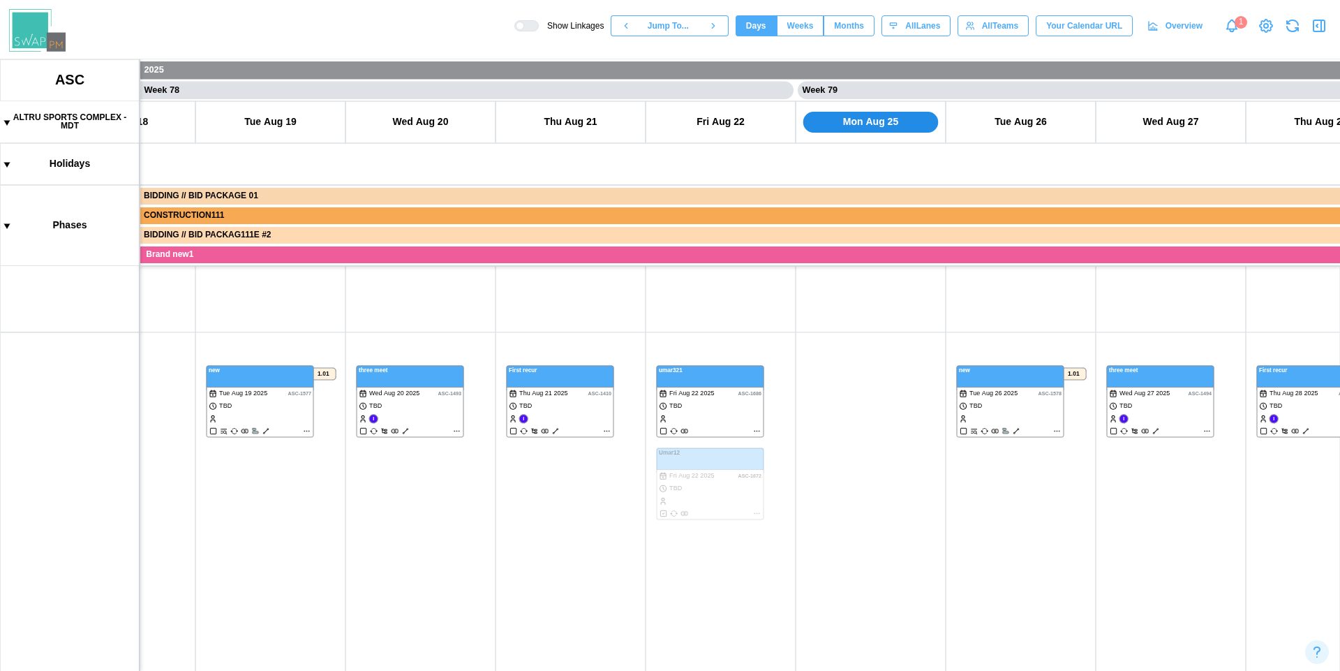
click at [1322, 27] on icon "button" at bounding box center [1319, 25] width 17 height 17
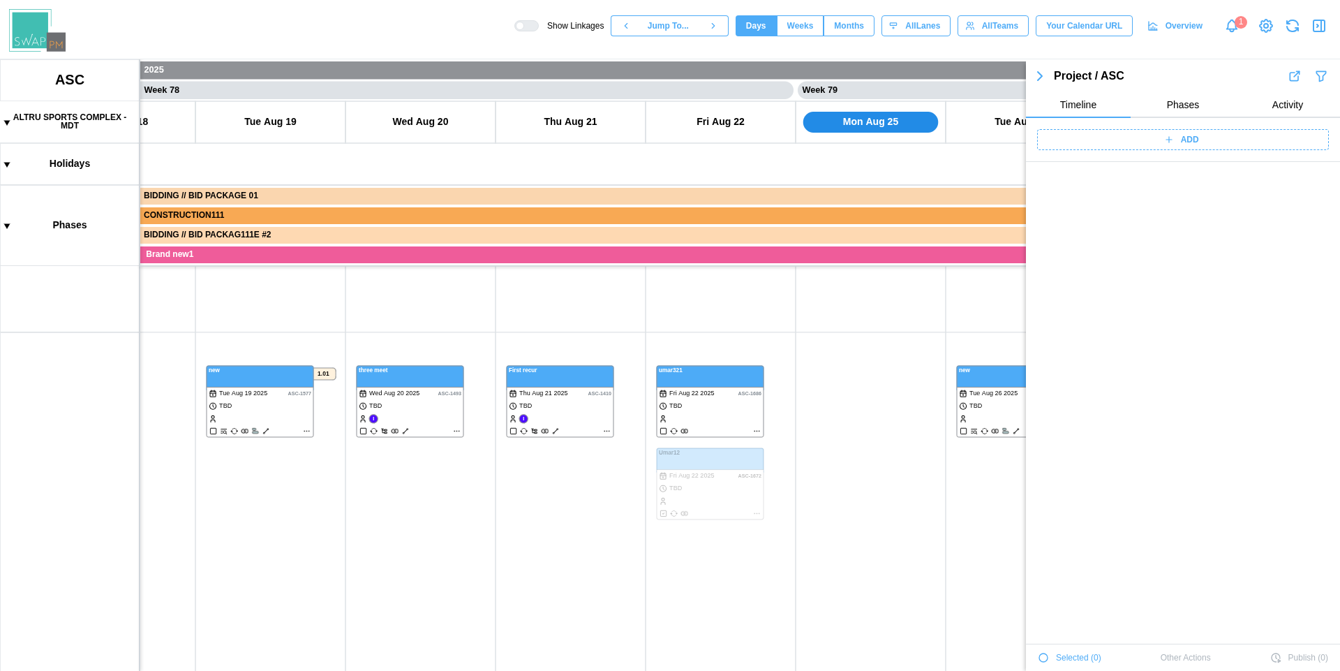
scroll to position [48801, 0]
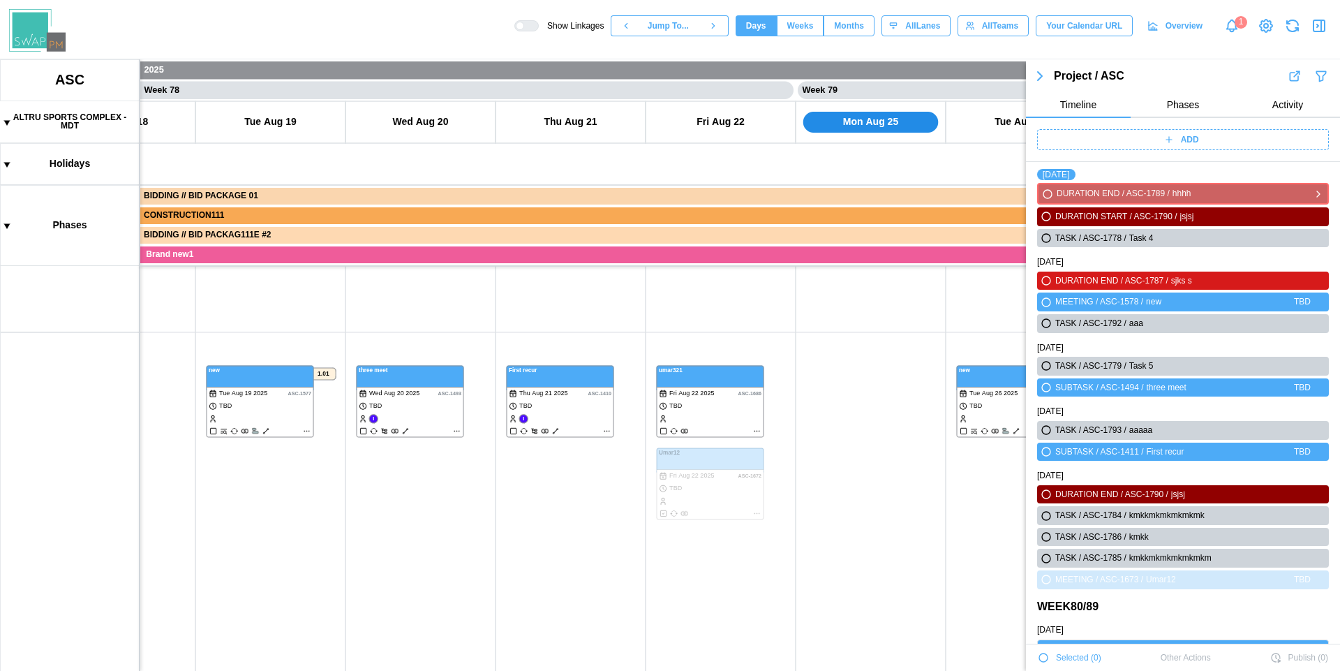
click at [1317, 195] on icon "button" at bounding box center [1318, 194] width 3 height 6
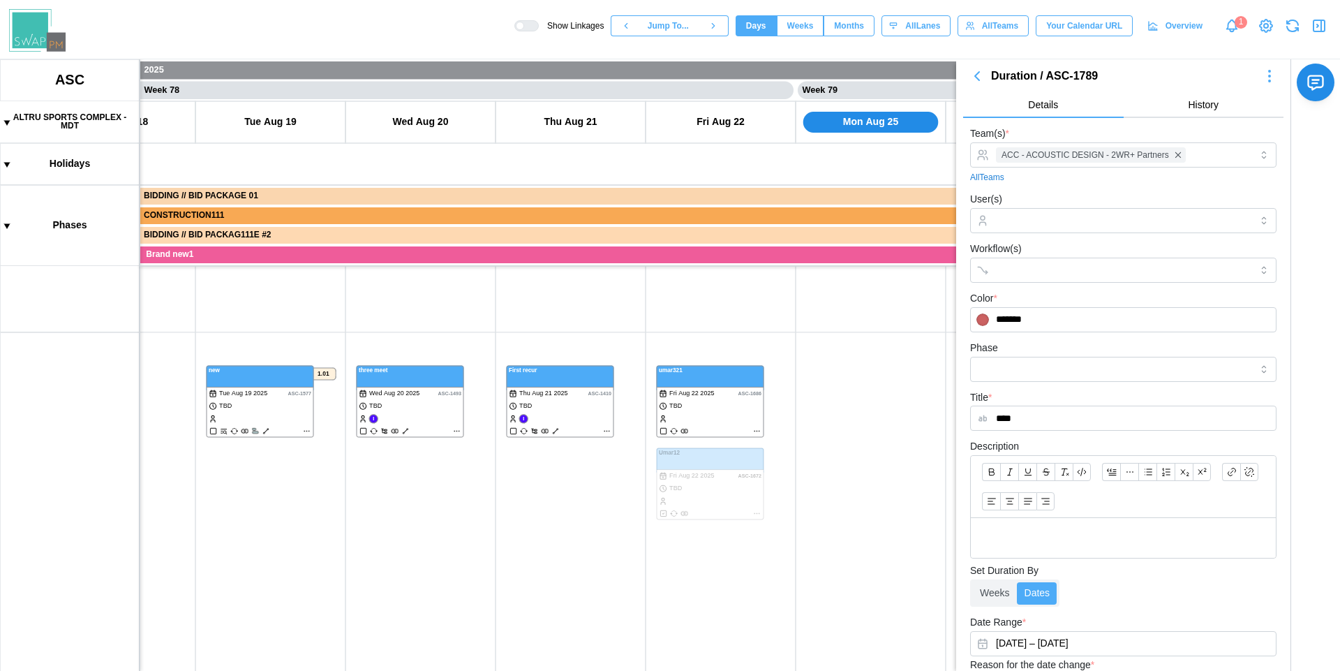
scroll to position [0, 0]
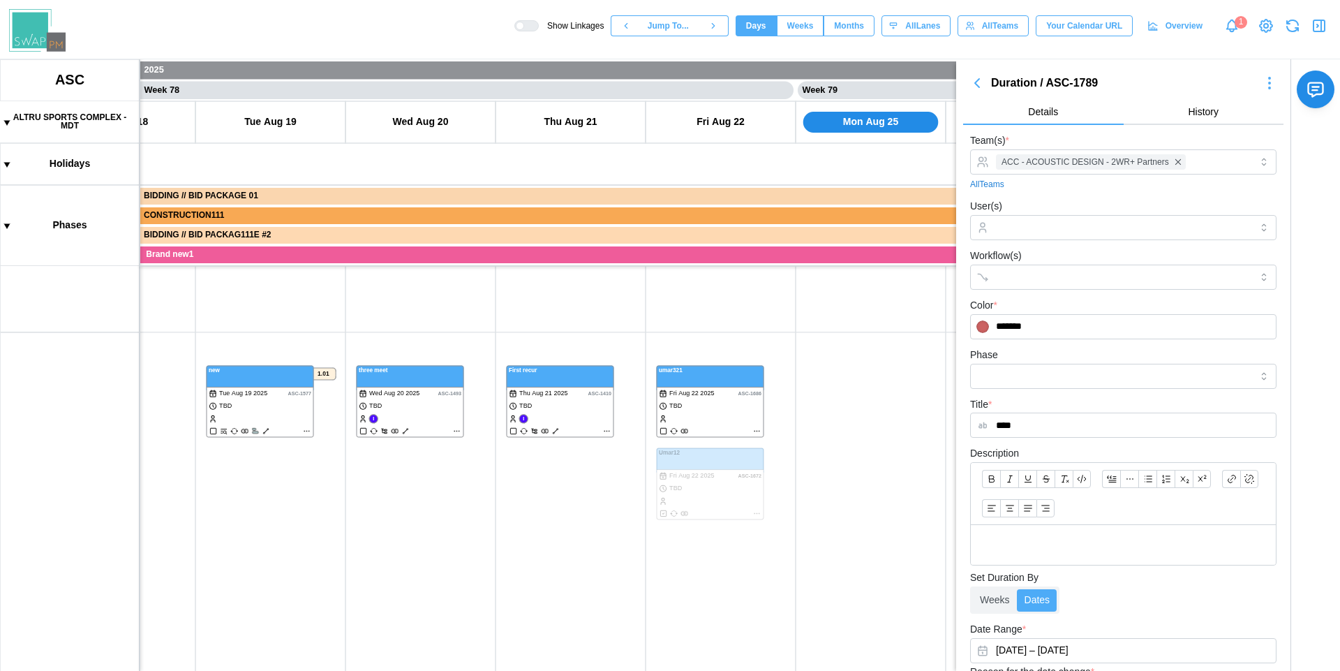
click at [1315, 26] on icon "button" at bounding box center [1319, 25] width 17 height 17
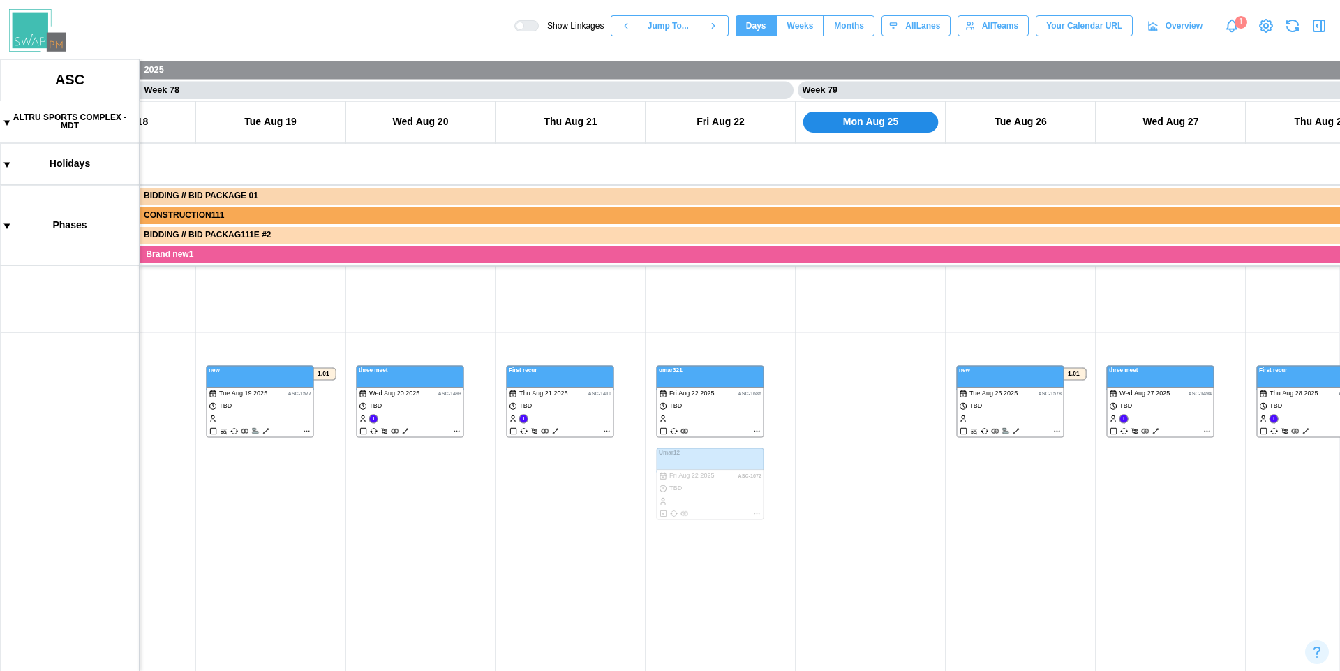
click at [1329, 22] on div "Show Linkages Jump To... Days Weeks Months days All Lanes All Teams Your Calend…" at bounding box center [928, 26] width 826 height 24
click at [1327, 23] on icon "button" at bounding box center [1319, 25] width 17 height 17
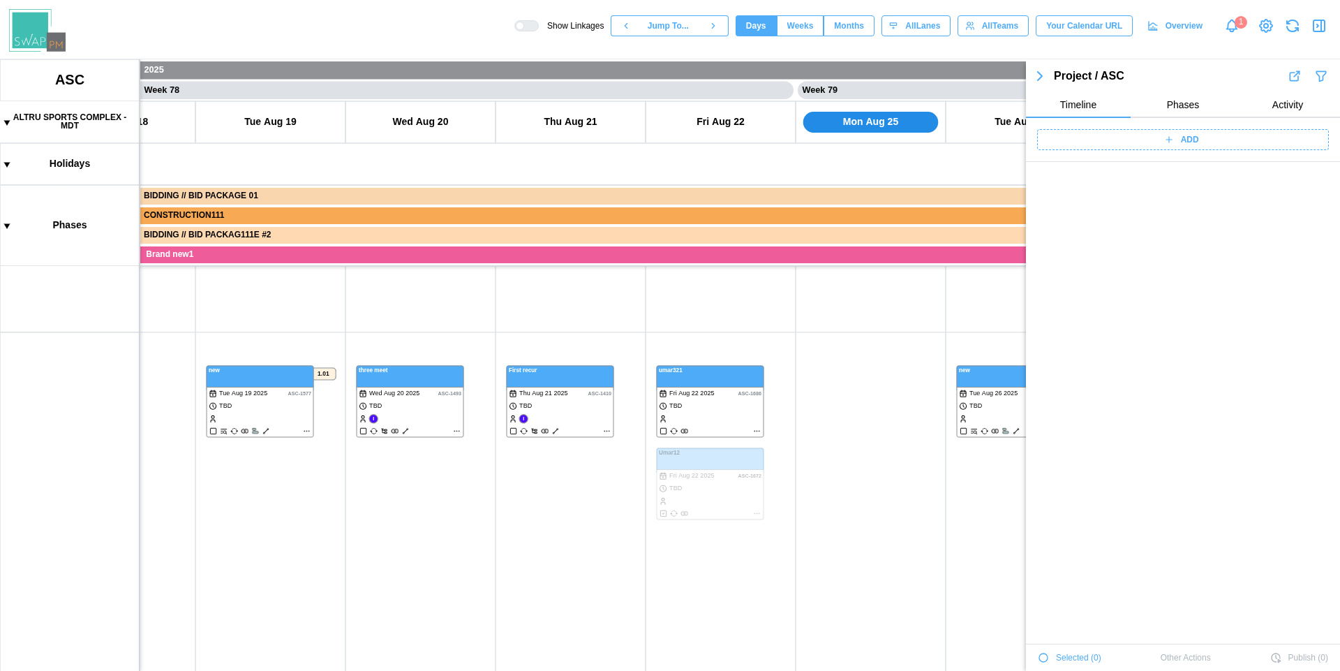
scroll to position [48801, 0]
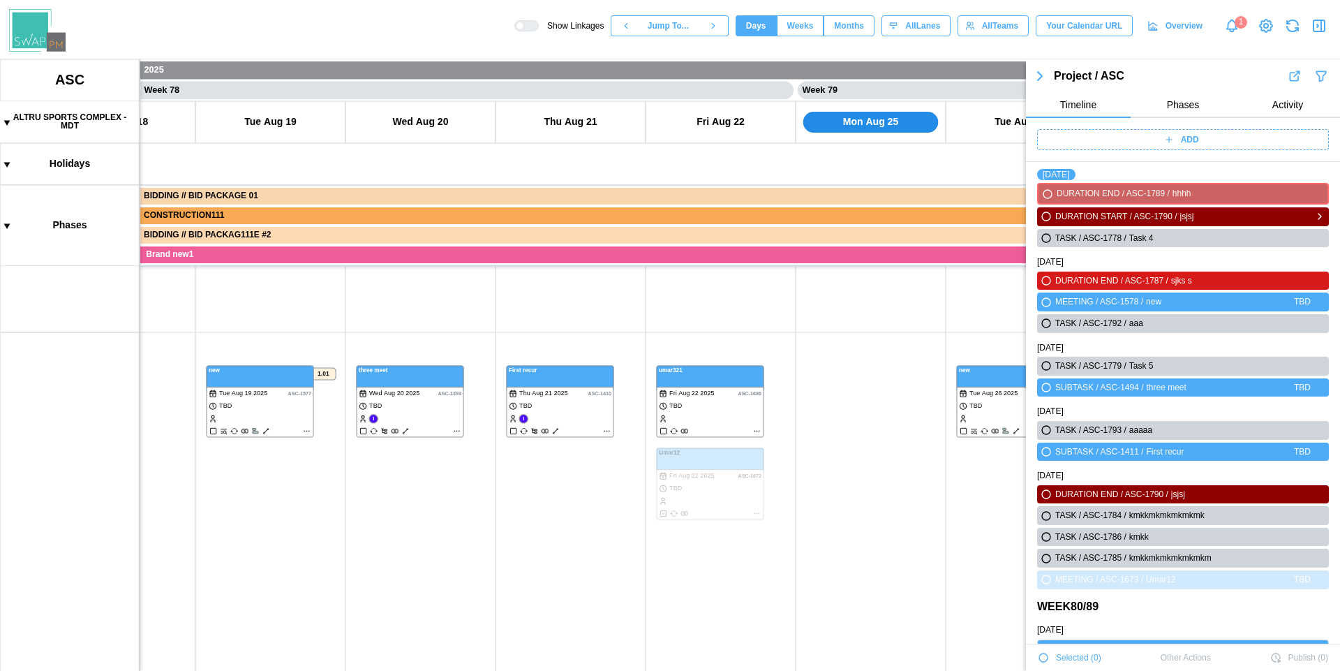
click at [1046, 219] on icon "button" at bounding box center [1046, 216] width 8 height 8
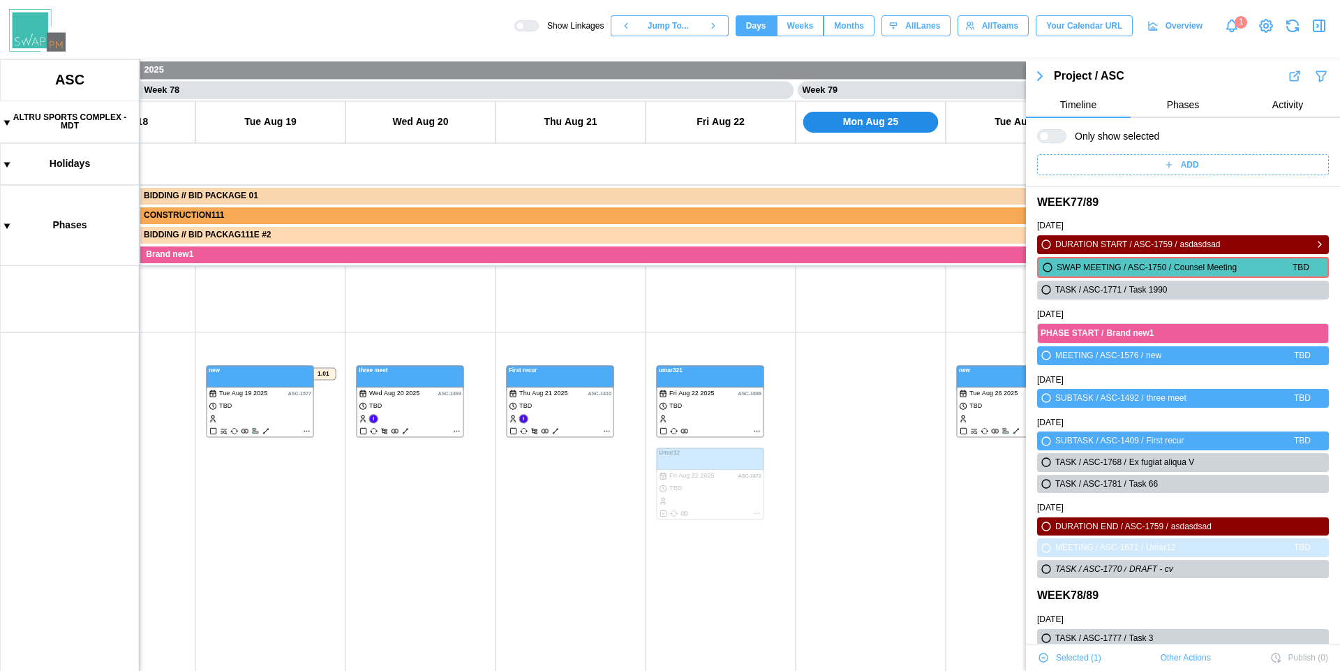
scroll to position [47683, 0]
click at [1045, 246] on icon "button" at bounding box center [1046, 245] width 8 height 8
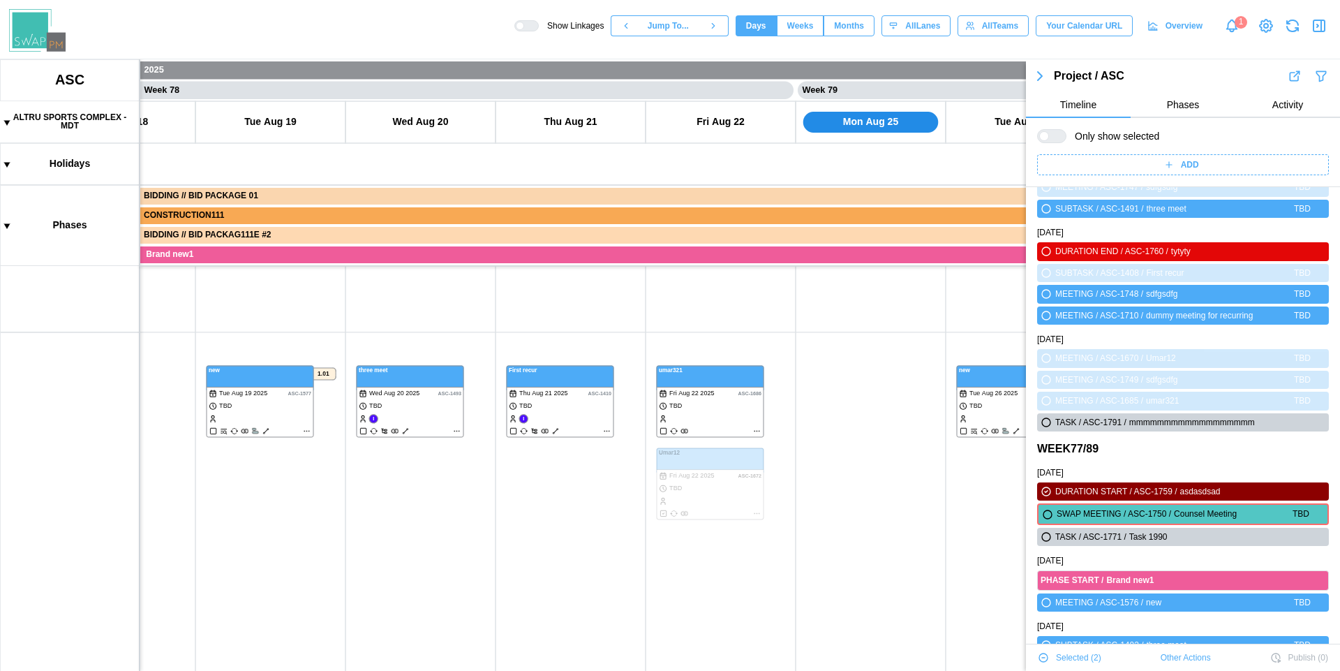
scroll to position [47391, 0]
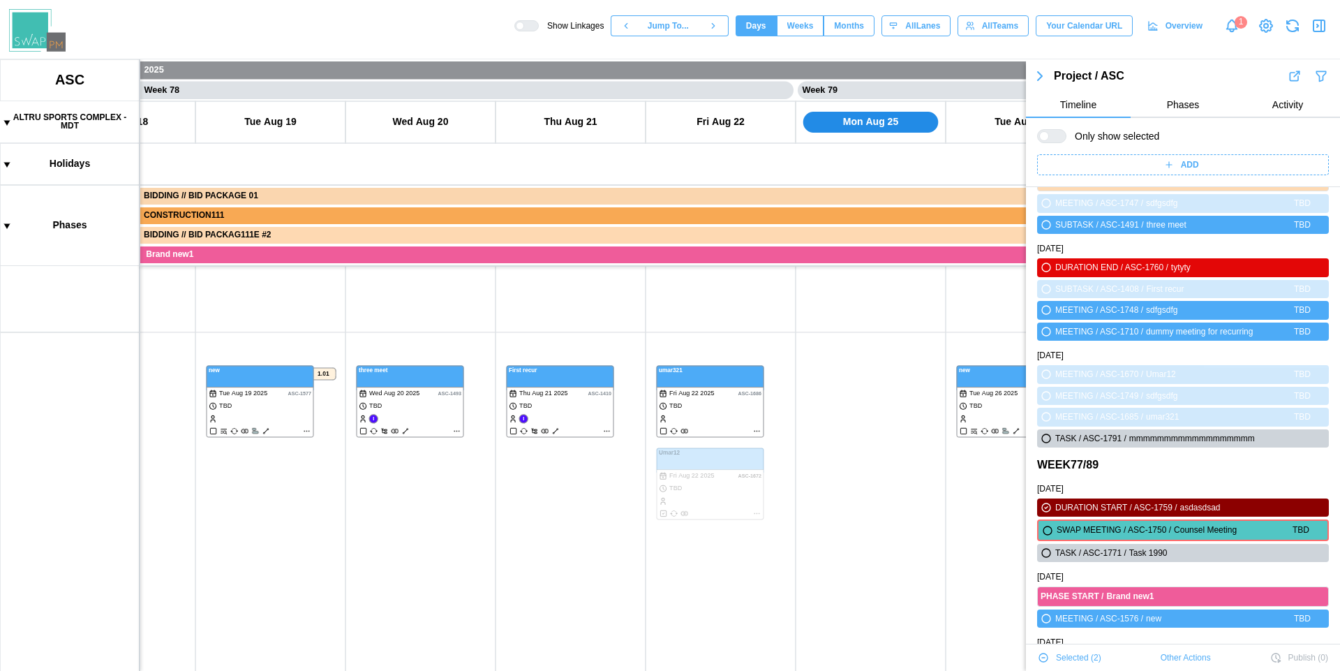
click at [1051, 135] on div at bounding box center [1057, 136] width 17 height 13
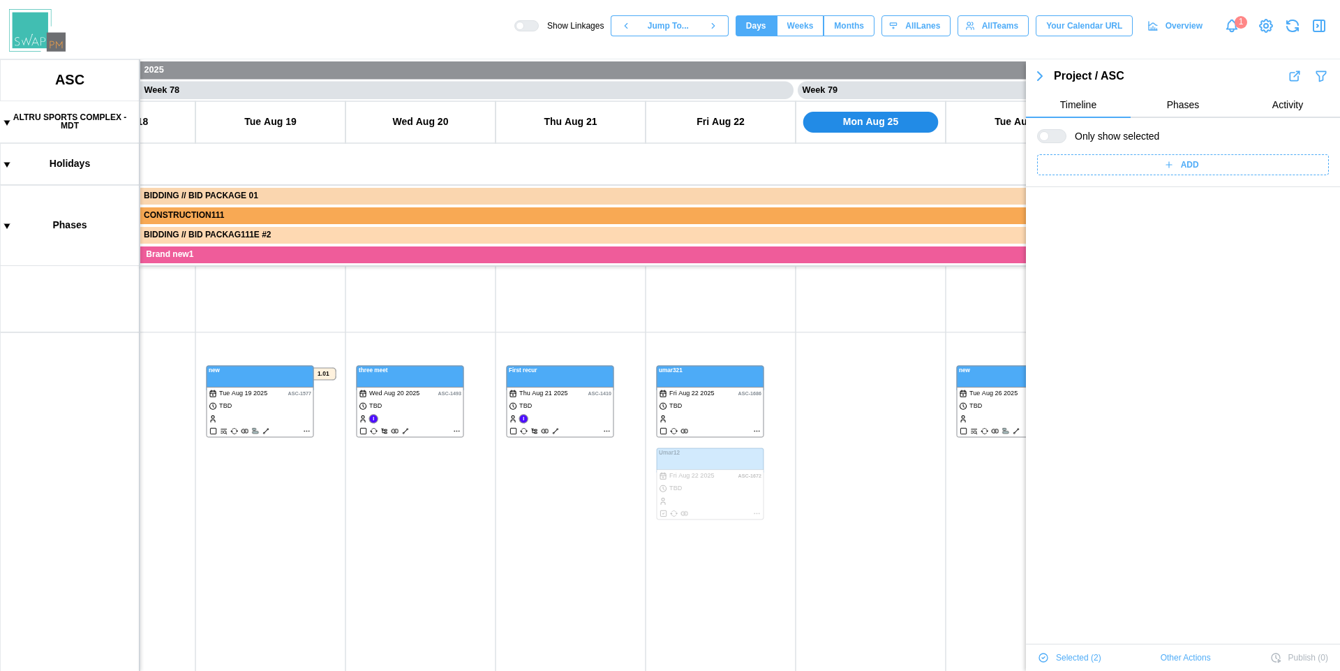
scroll to position [0, 0]
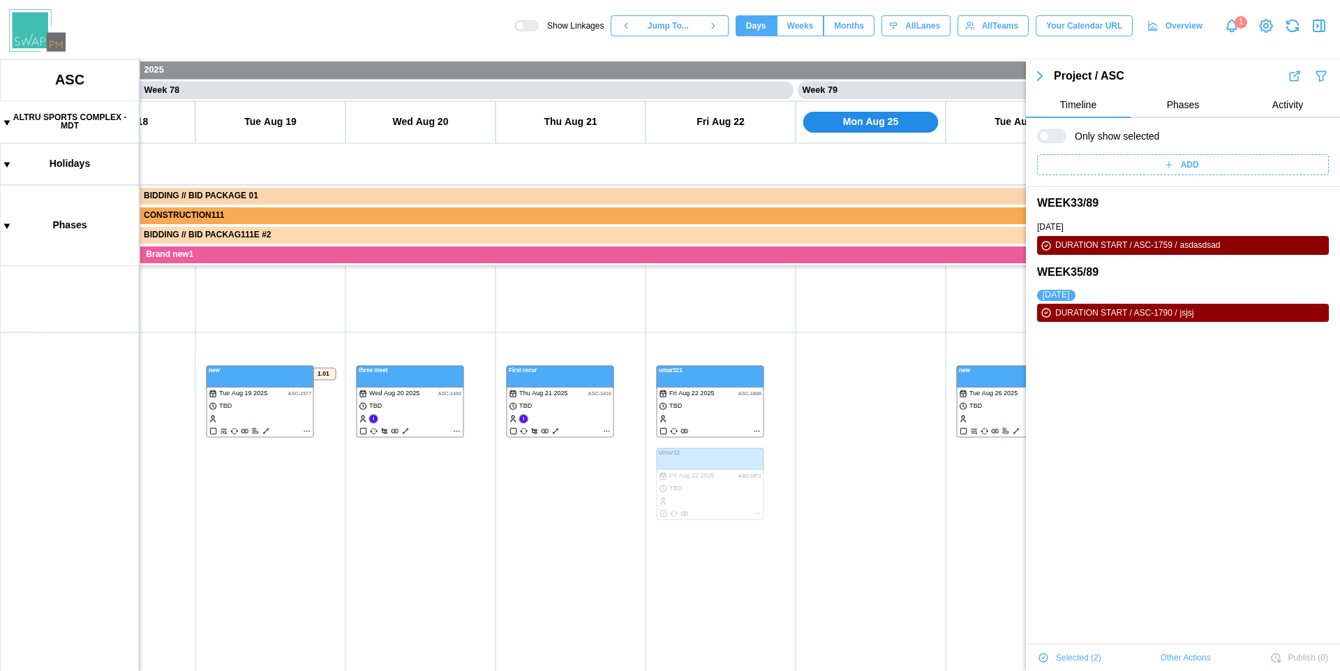
click at [1319, 21] on icon "button" at bounding box center [1319, 25] width 17 height 17
